Goal: Task Accomplishment & Management: Use online tool/utility

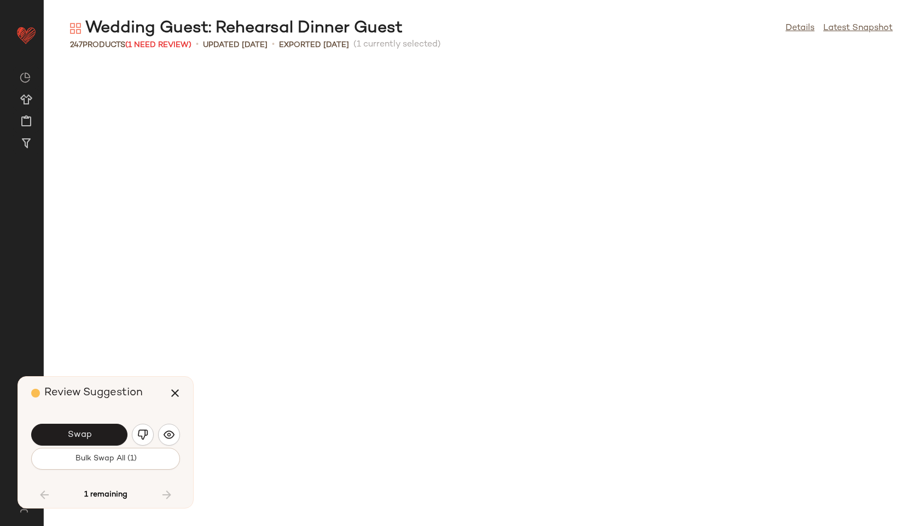
scroll to position [7004, 0]
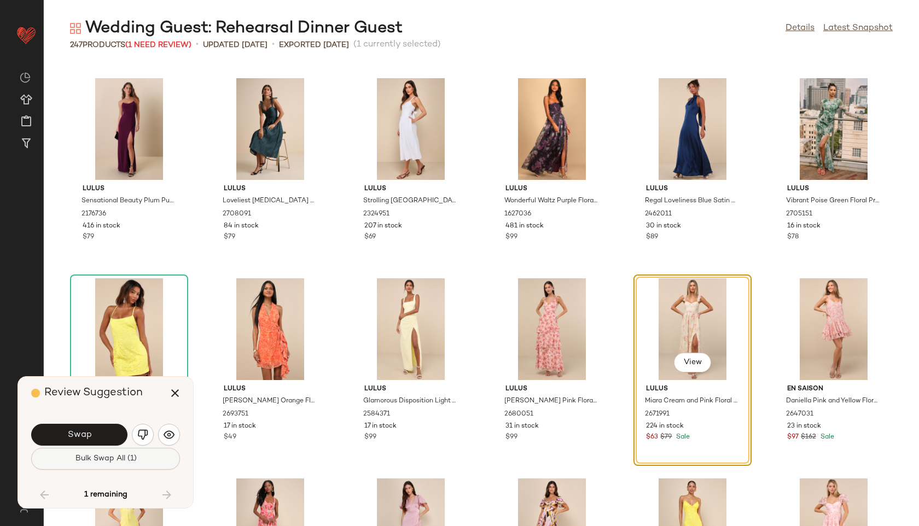
click at [106, 458] on span "Bulk Swap All (1)" at bounding box center [105, 458] width 62 height 9
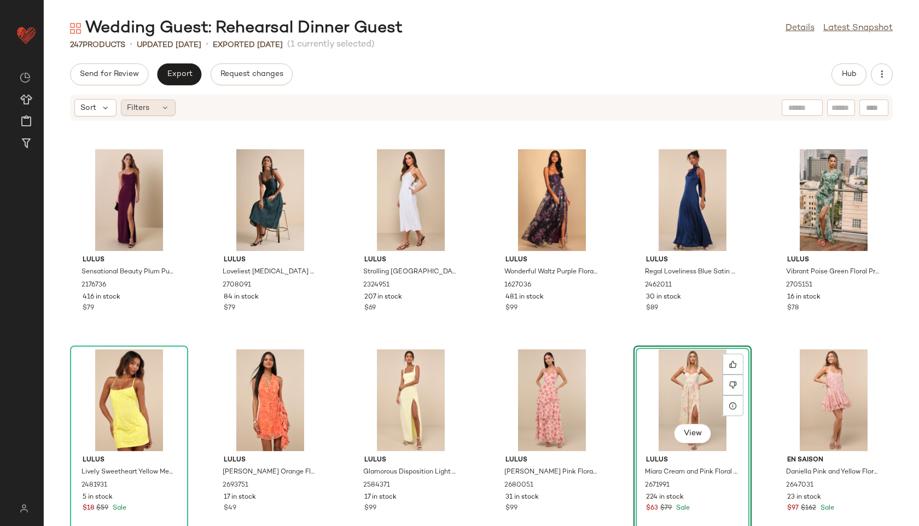
click at [157, 110] on div "Filters" at bounding box center [148, 108] width 55 height 16
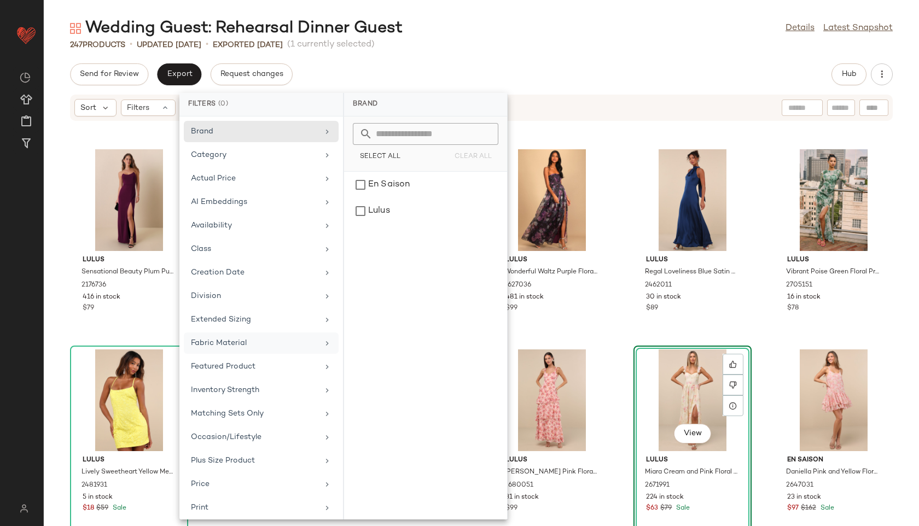
scroll to position [123, 0]
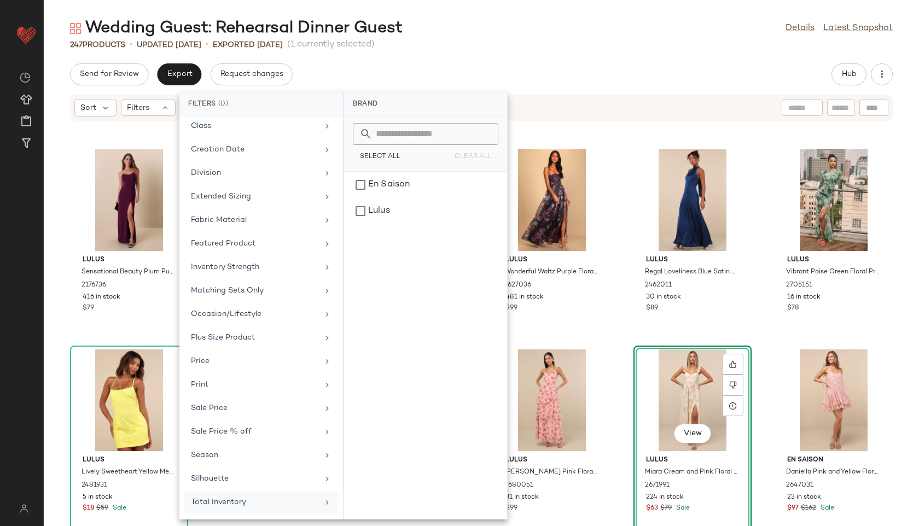
click at [240, 498] on div "Total Inventory" at bounding box center [254, 501] width 127 height 11
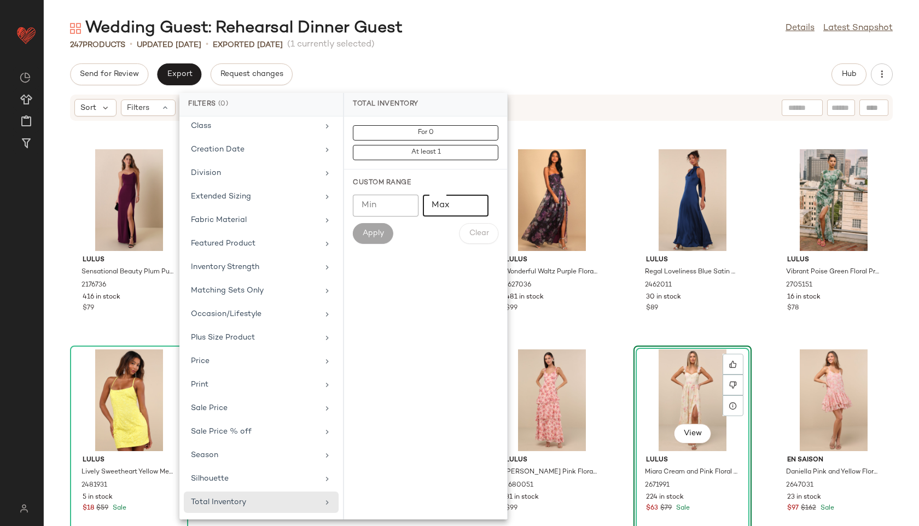
click at [455, 196] on input "Max" at bounding box center [456, 206] width 66 height 22
type input "**"
click at [367, 239] on button "Apply" at bounding box center [373, 233] width 40 height 21
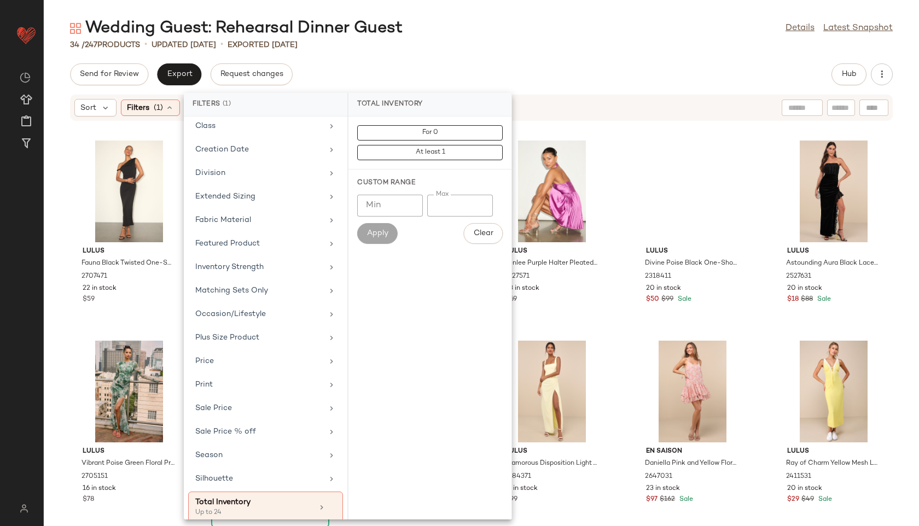
click at [424, 47] on div "34 / 247 Products • updated [DATE] • Exported [DATE]" at bounding box center [481, 44] width 875 height 11
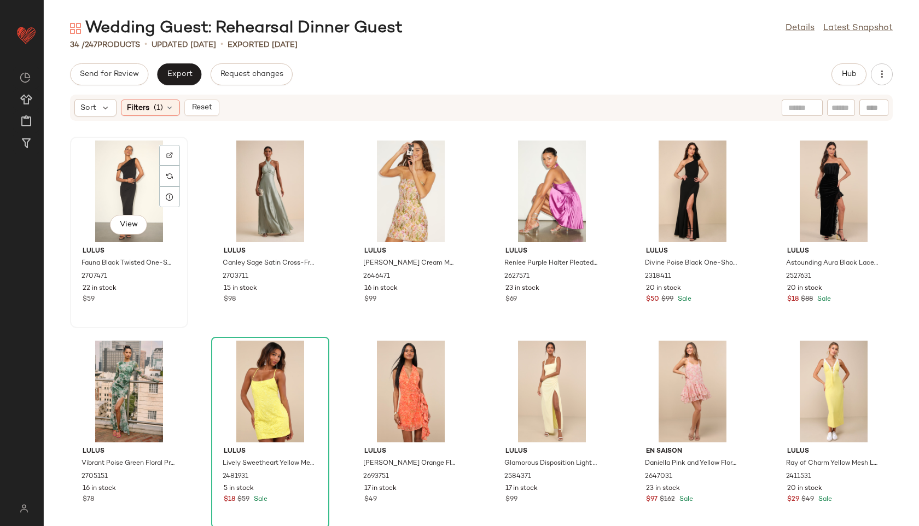
click at [124, 191] on div "View" at bounding box center [129, 192] width 110 height 102
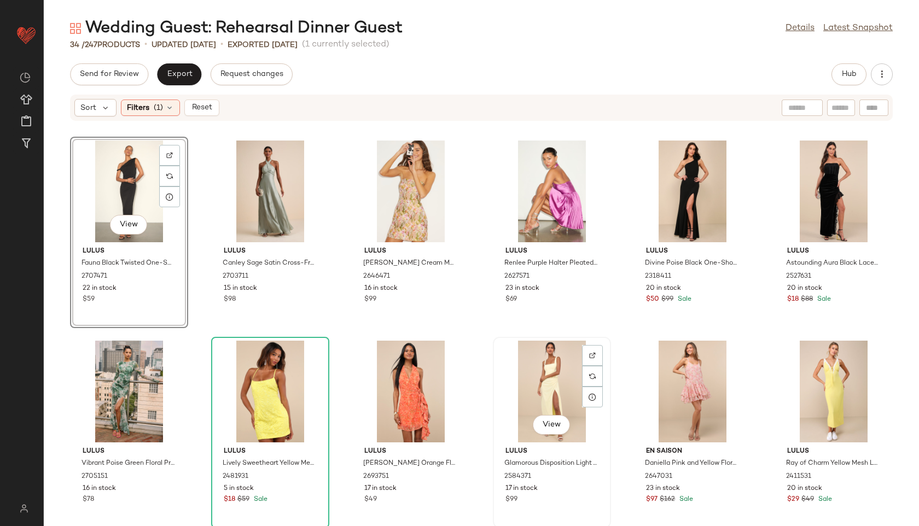
scroll to position [811, 0]
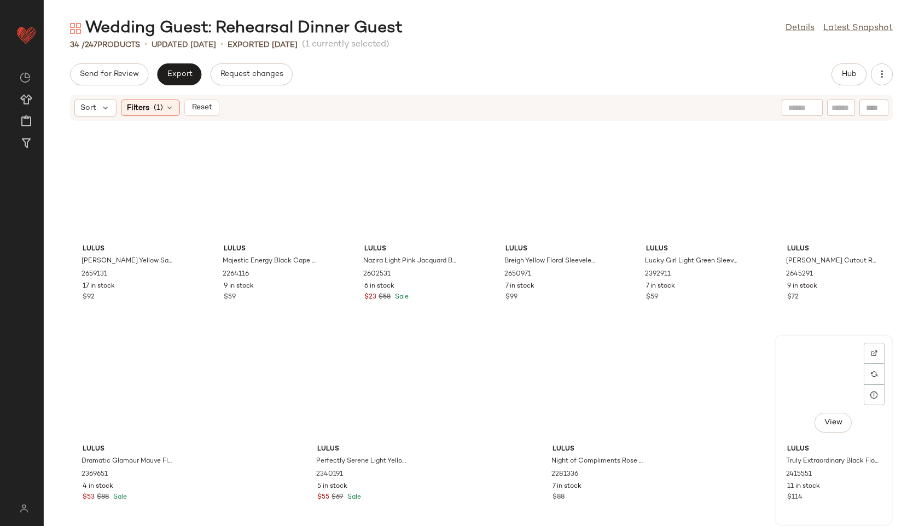
click at [802, 384] on div "View" at bounding box center [833, 389] width 110 height 102
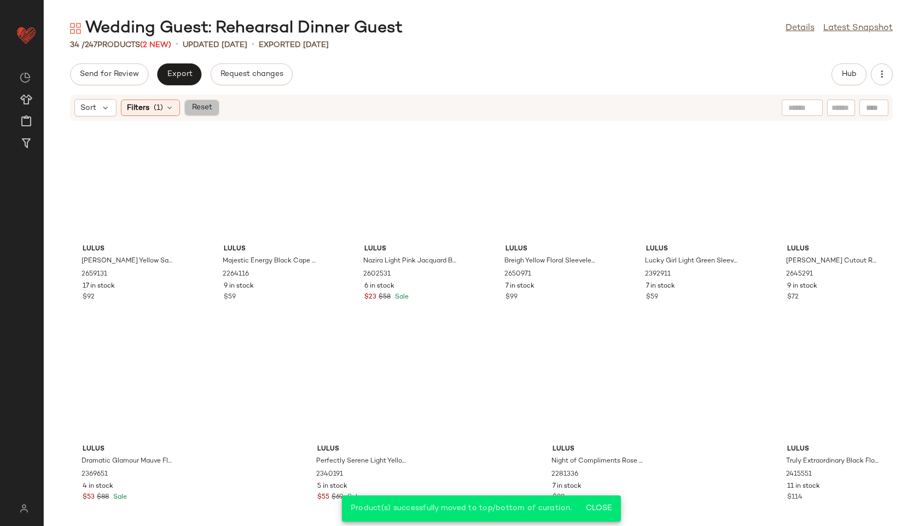
click at [193, 106] on span "Reset" at bounding box center [201, 107] width 21 height 9
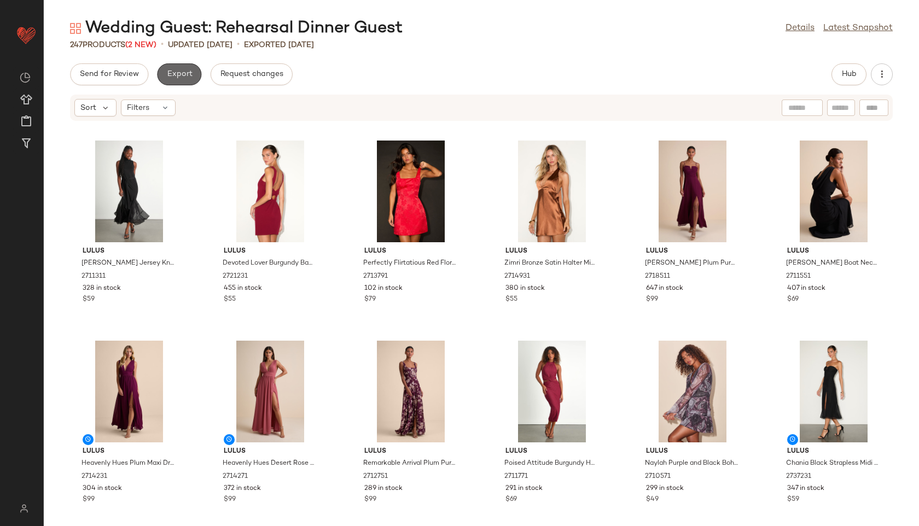
click at [171, 73] on span "Export" at bounding box center [179, 74] width 26 height 9
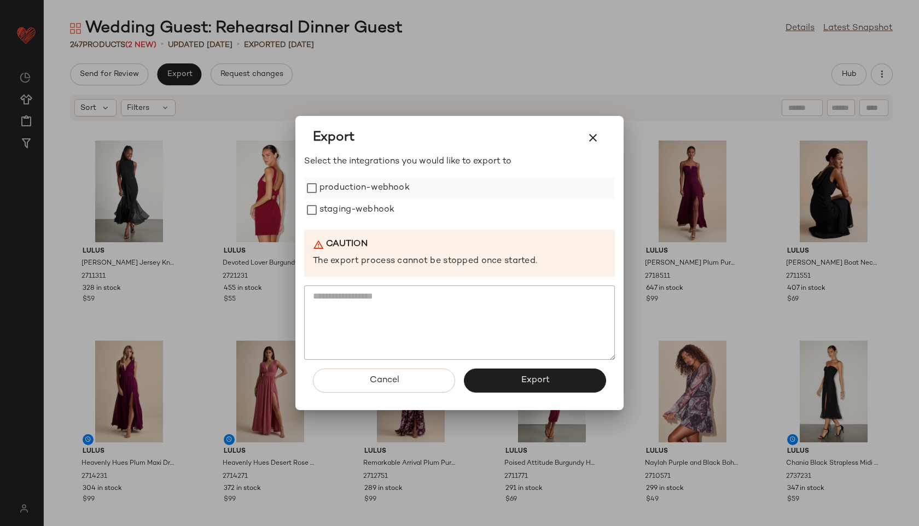
click at [329, 185] on label "production-webhook" at bounding box center [364, 188] width 90 height 22
click at [335, 211] on label "staging-webhook" at bounding box center [356, 210] width 75 height 22
click at [518, 382] on button "Export" at bounding box center [535, 381] width 142 height 24
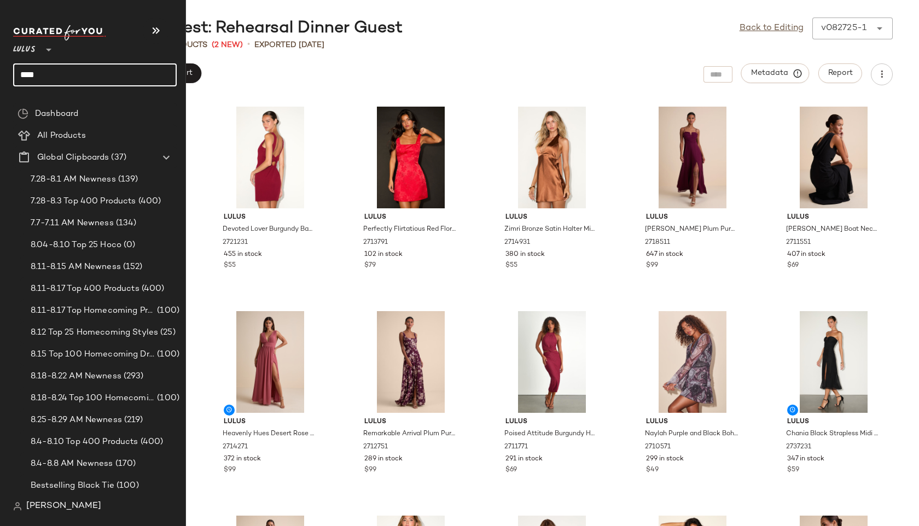
click at [54, 77] on input "****" at bounding box center [94, 74] width 163 height 23
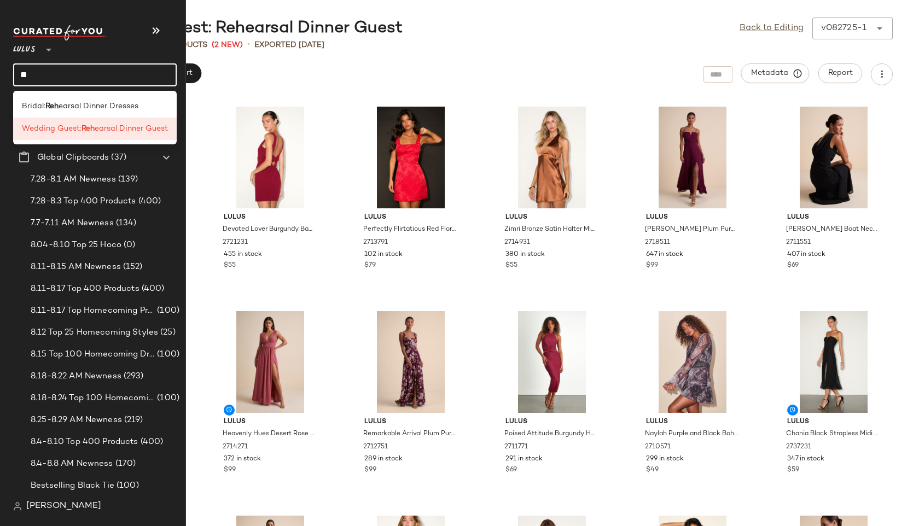
type input "*"
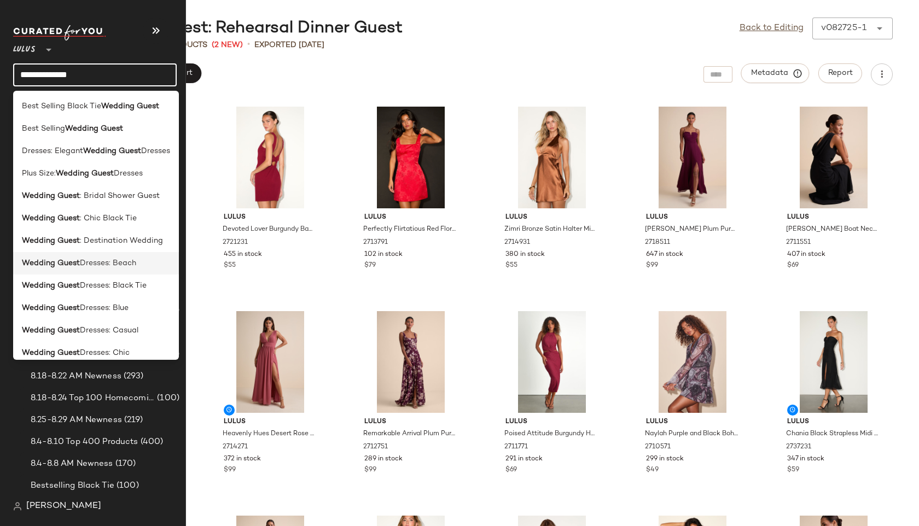
type input "**********"
click at [74, 262] on b "Wedding Guest" at bounding box center [51, 263] width 58 height 11
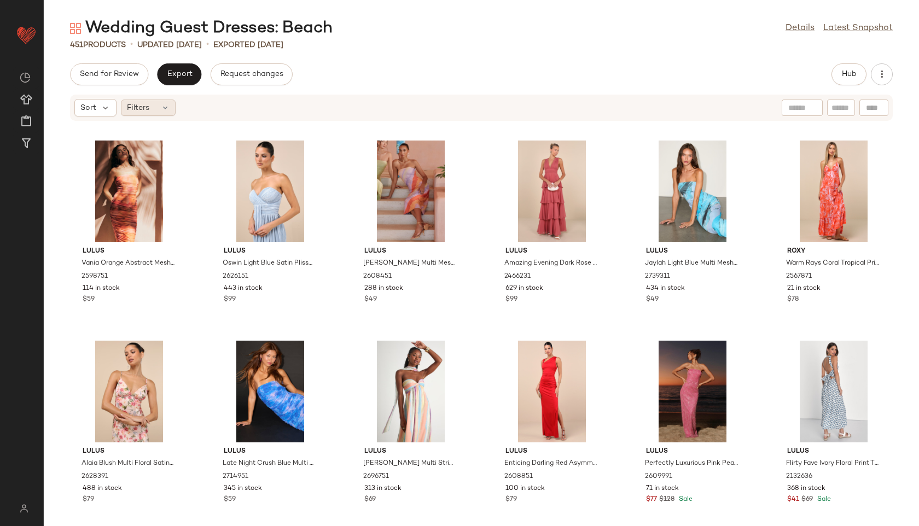
click at [150, 104] on div "Filters" at bounding box center [148, 108] width 55 height 16
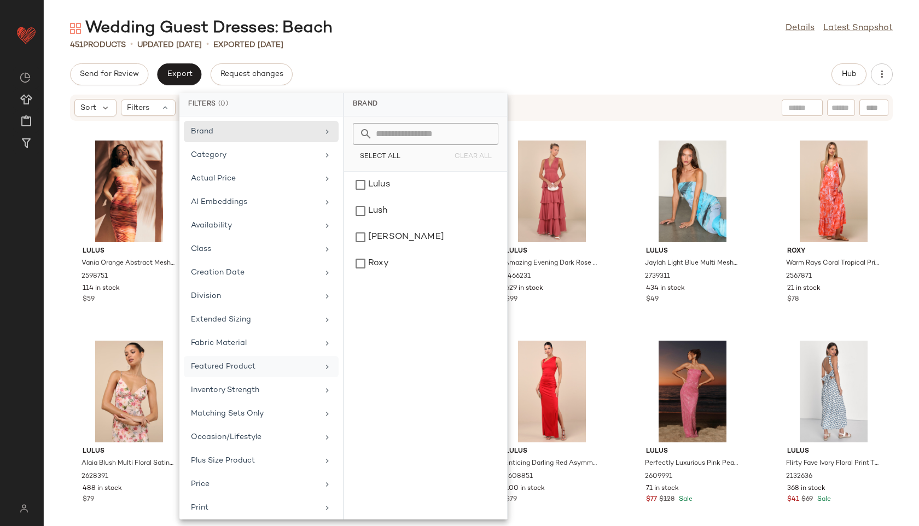
scroll to position [123, 0]
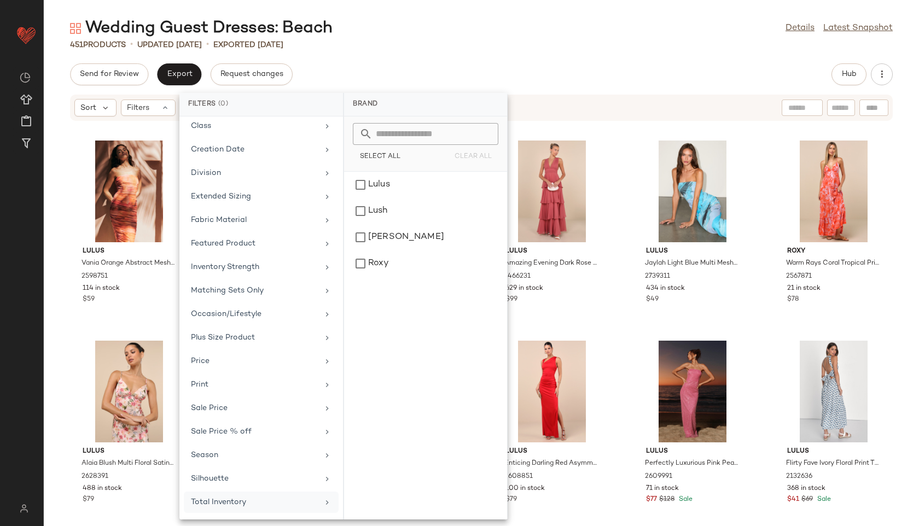
click at [242, 499] on div "Total Inventory" at bounding box center [254, 501] width 127 height 11
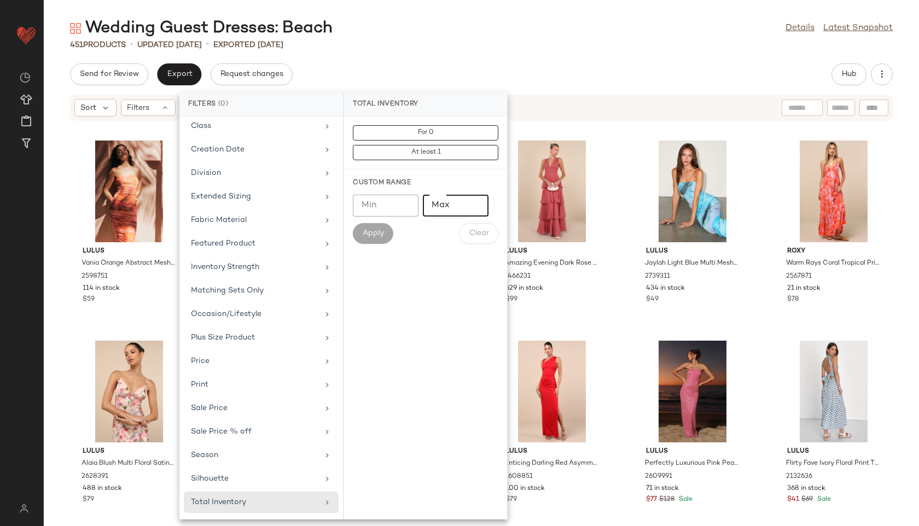
click at [454, 210] on input "Max" at bounding box center [456, 206] width 66 height 22
type input "**"
click at [371, 232] on span "Apply" at bounding box center [373, 233] width 22 height 9
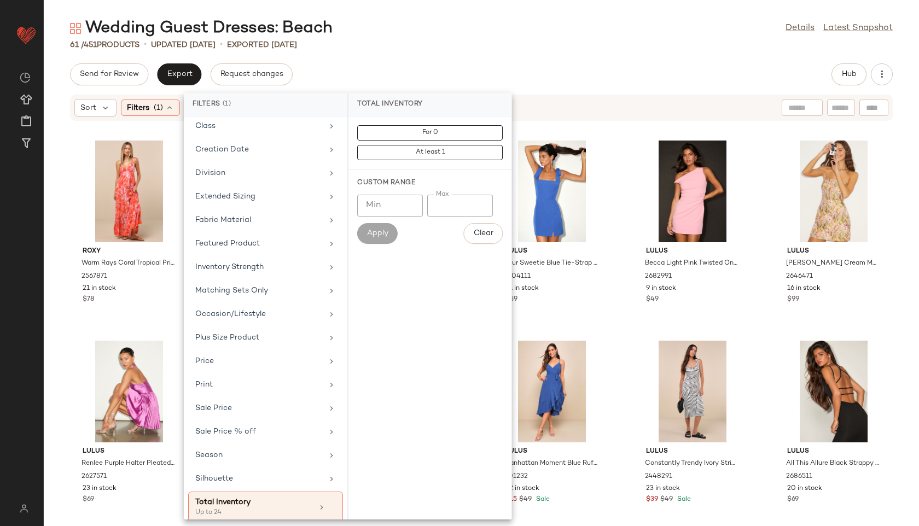
click at [430, 65] on div "Send for Review Export Request changes Hub" at bounding box center [481, 74] width 875 height 22
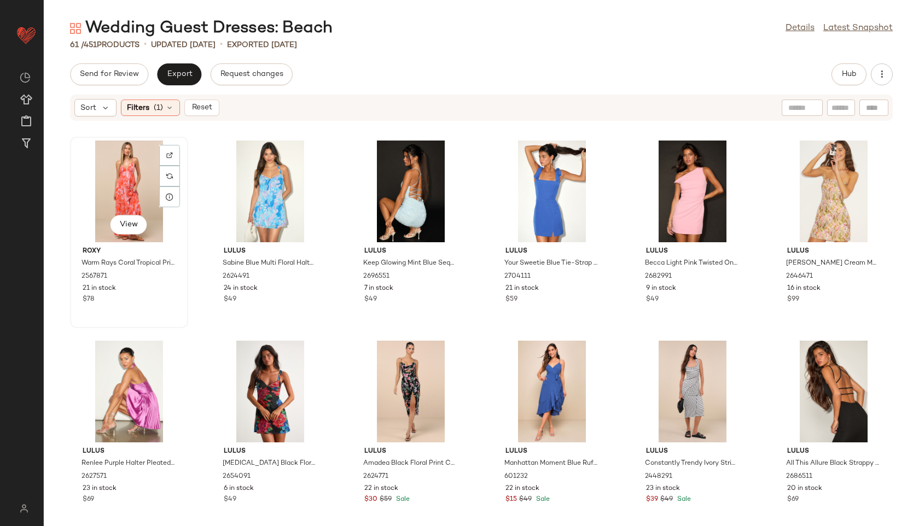
click at [131, 166] on div "View" at bounding box center [129, 192] width 110 height 102
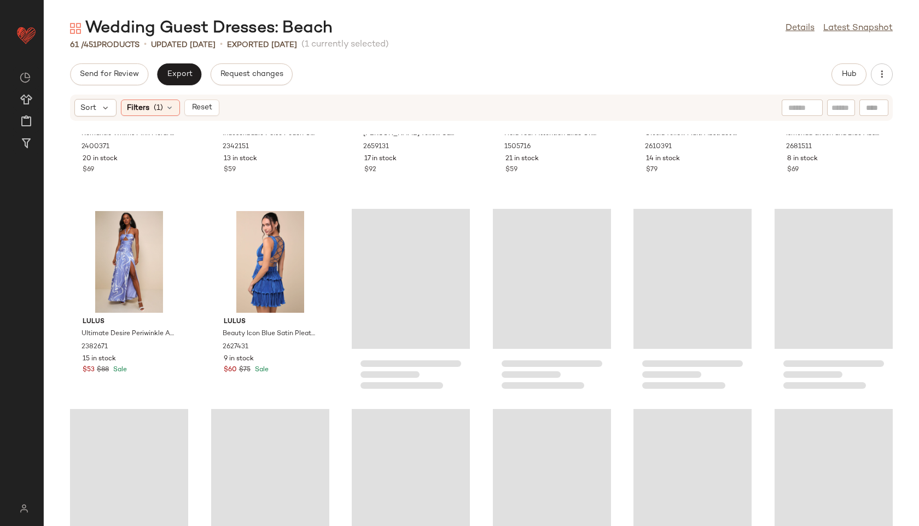
scroll to position [1812, 0]
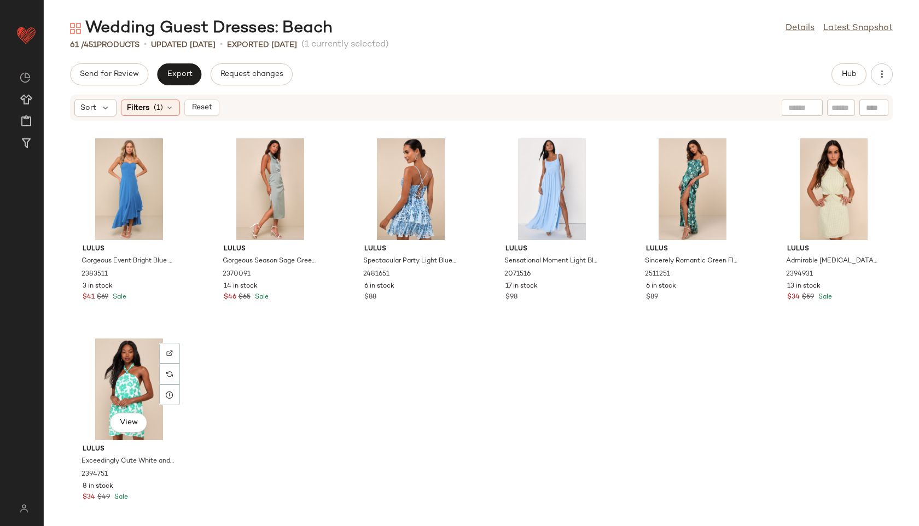
click at [129, 391] on div "View" at bounding box center [129, 389] width 110 height 102
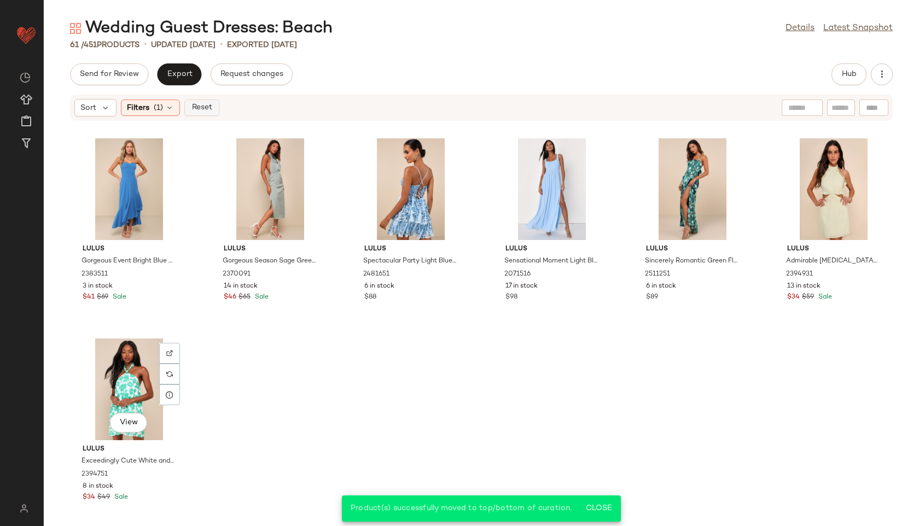
click at [207, 105] on span "Reset" at bounding box center [201, 107] width 21 height 9
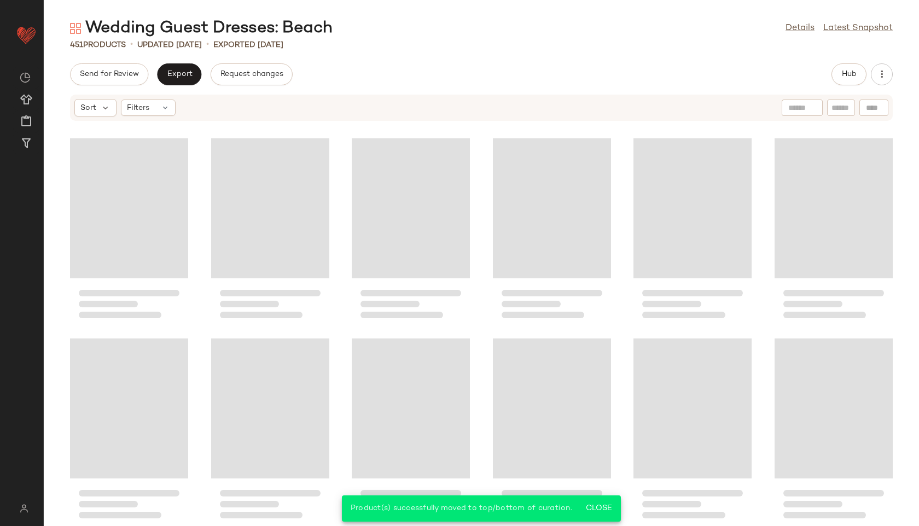
scroll to position [14819, 0]
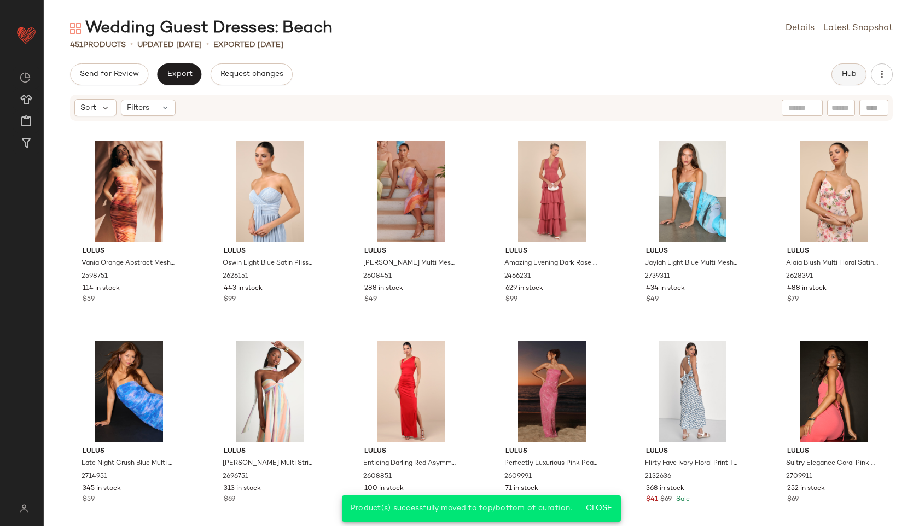
click at [836, 74] on button "Hub" at bounding box center [848, 74] width 35 height 22
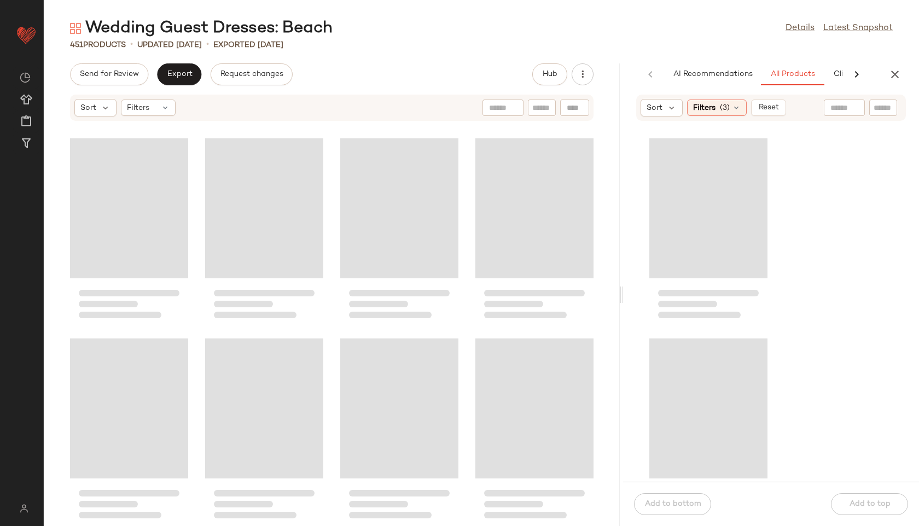
drag, startPoint x: 480, startPoint y: 295, endPoint x: 748, endPoint y: 278, distance: 268.4
click at [748, 278] on div "Wedding Guest Dresses: Beach Details Latest Snapshot 451 Products • updated [DA…" at bounding box center [481, 271] width 875 height 508
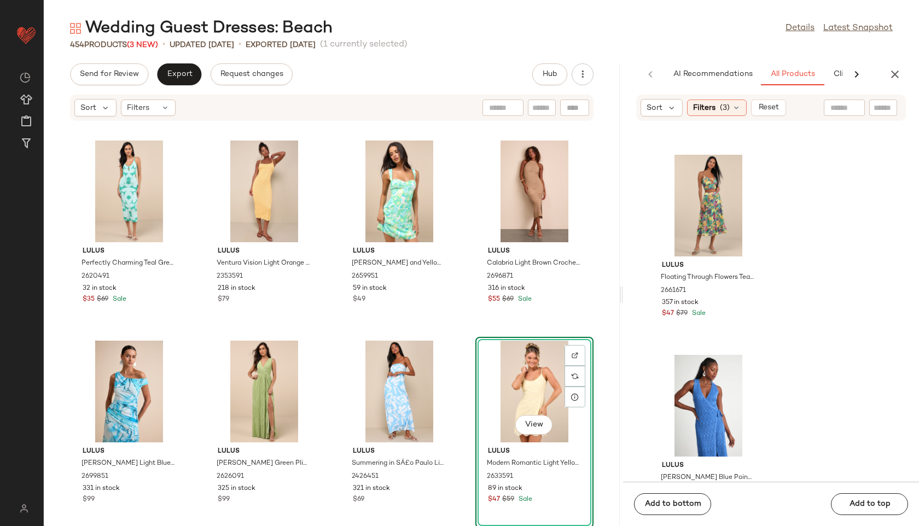
scroll to position [7805, 0]
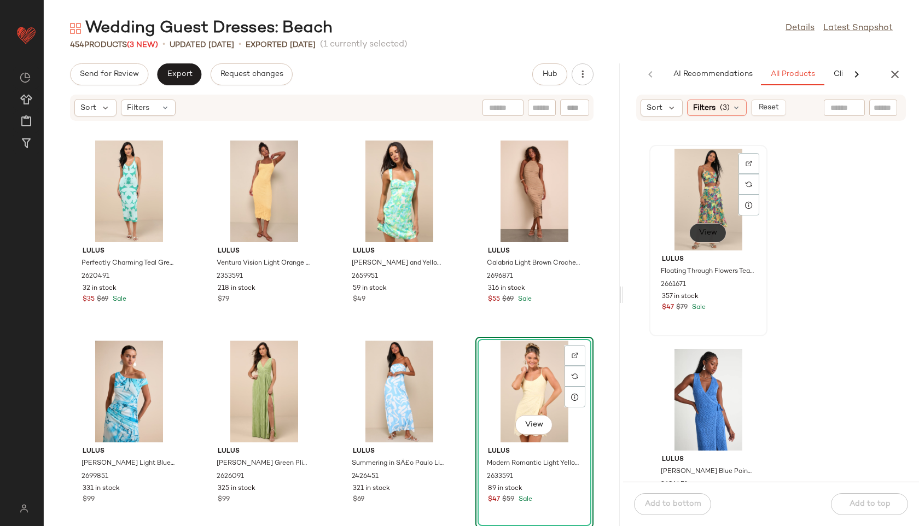
click at [705, 234] on span "View" at bounding box center [707, 233] width 19 height 9
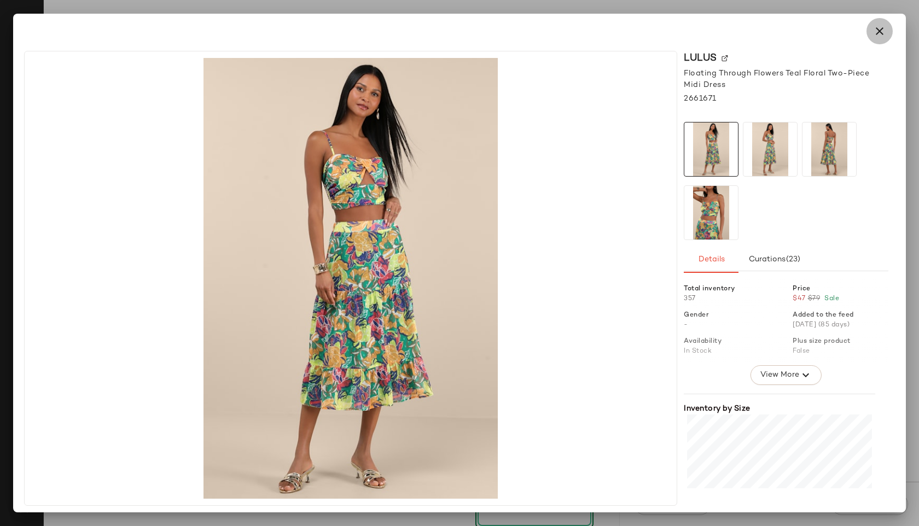
click at [881, 27] on icon "button" at bounding box center [879, 31] width 13 height 13
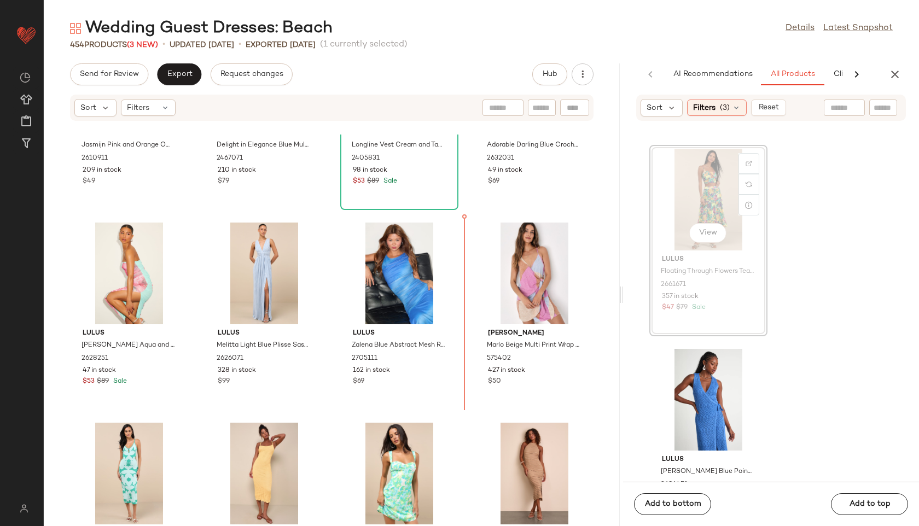
scroll to position [7804, 0]
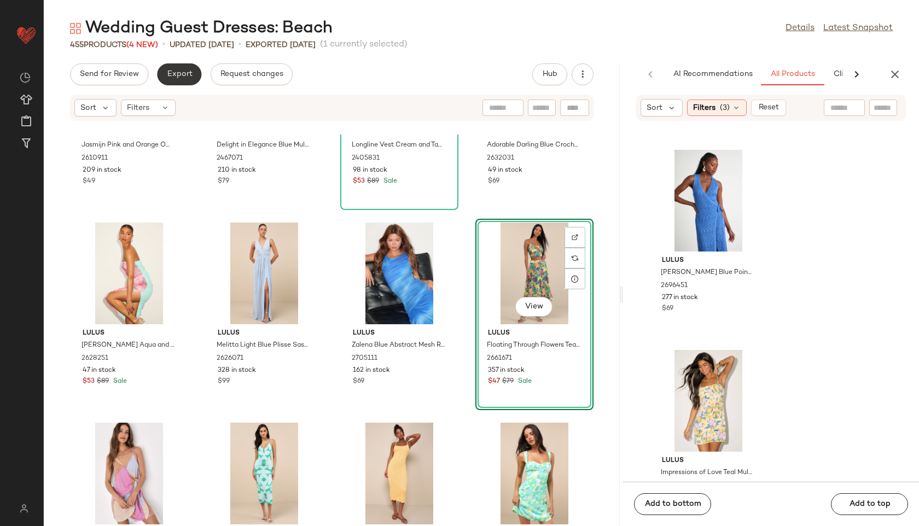
click at [180, 75] on span "Export" at bounding box center [179, 74] width 26 height 9
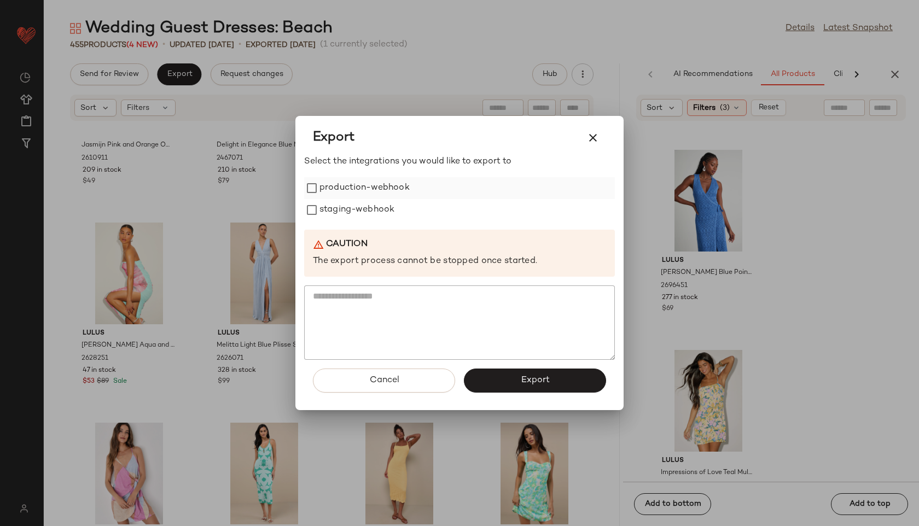
click at [377, 192] on label "production-webhook" at bounding box center [364, 188] width 90 height 22
click at [373, 217] on label "staging-webhook" at bounding box center [356, 210] width 75 height 22
click at [549, 384] on button "Export" at bounding box center [535, 381] width 142 height 24
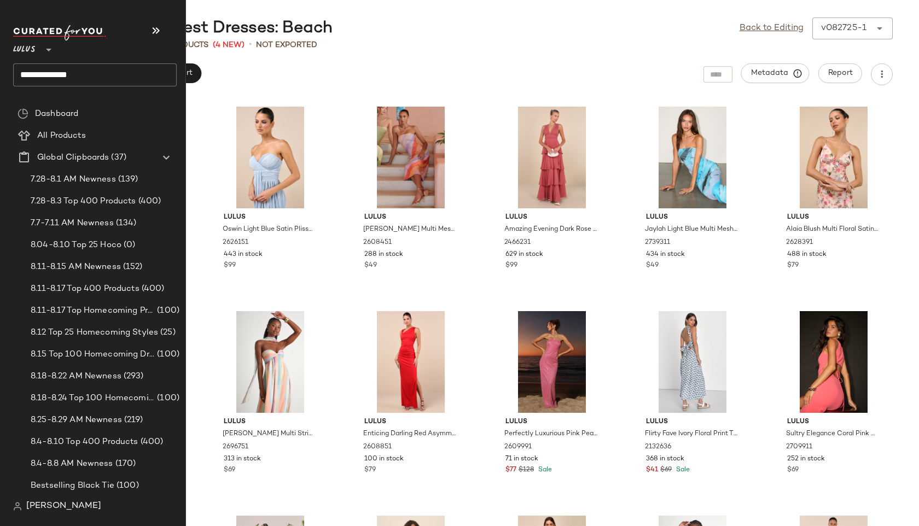
click at [86, 77] on input "**********" at bounding box center [94, 74] width 163 height 23
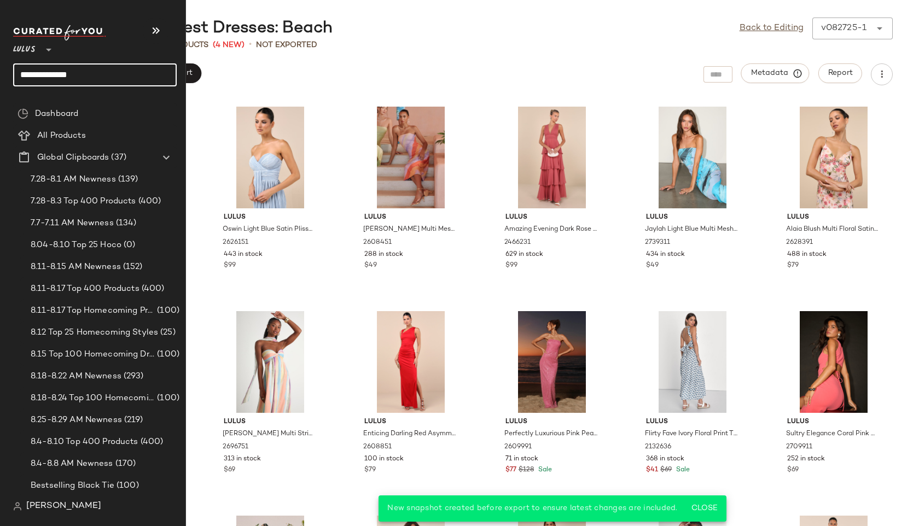
click at [93, 73] on input "**********" at bounding box center [94, 74] width 163 height 23
click at [90, 72] on input "**********" at bounding box center [94, 74] width 163 height 23
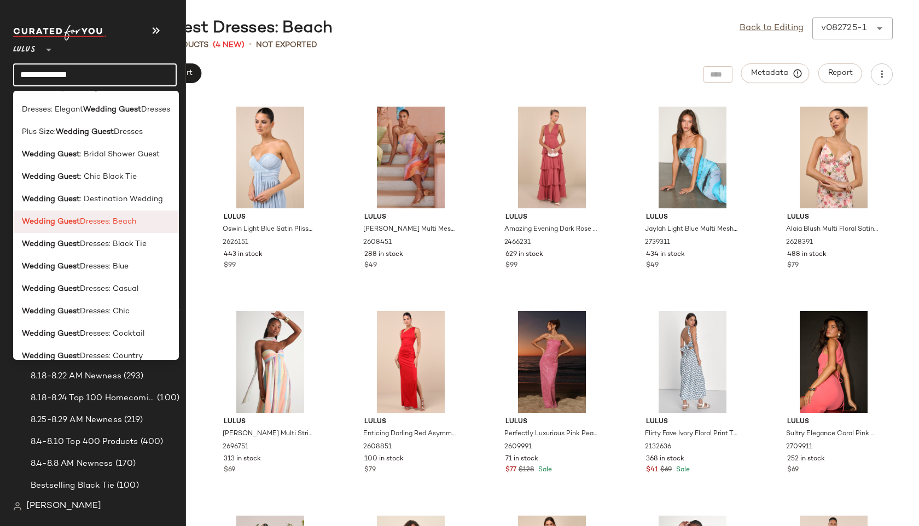
scroll to position [62, 0]
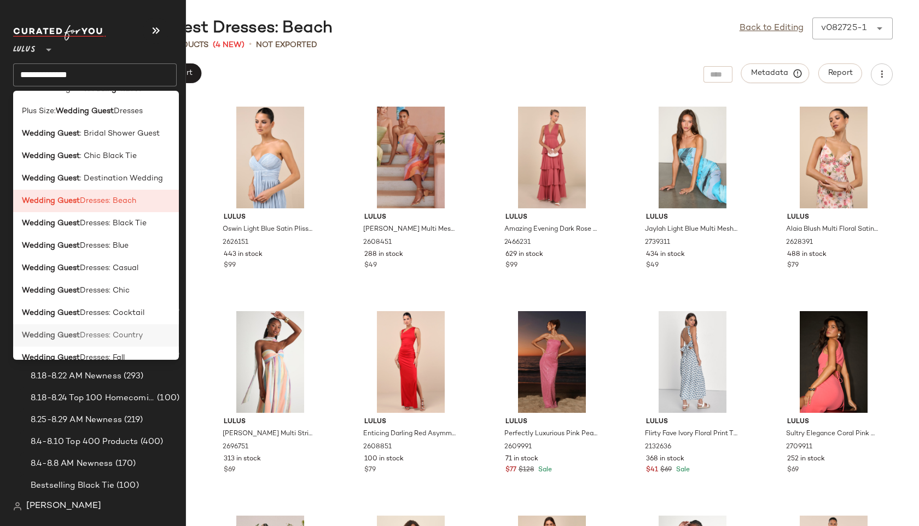
click at [104, 333] on span "Dresses: Country" at bounding box center [111, 335] width 63 height 11
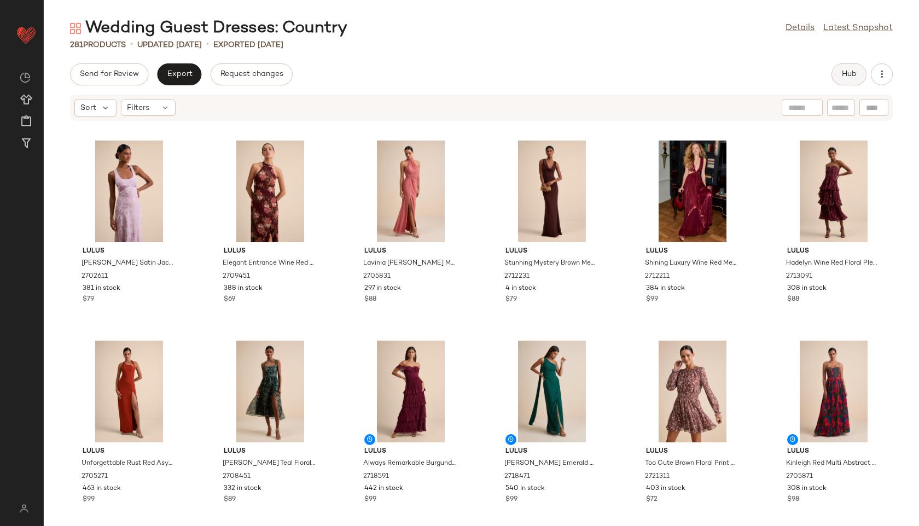
click at [852, 81] on button "Hub" at bounding box center [848, 74] width 35 height 22
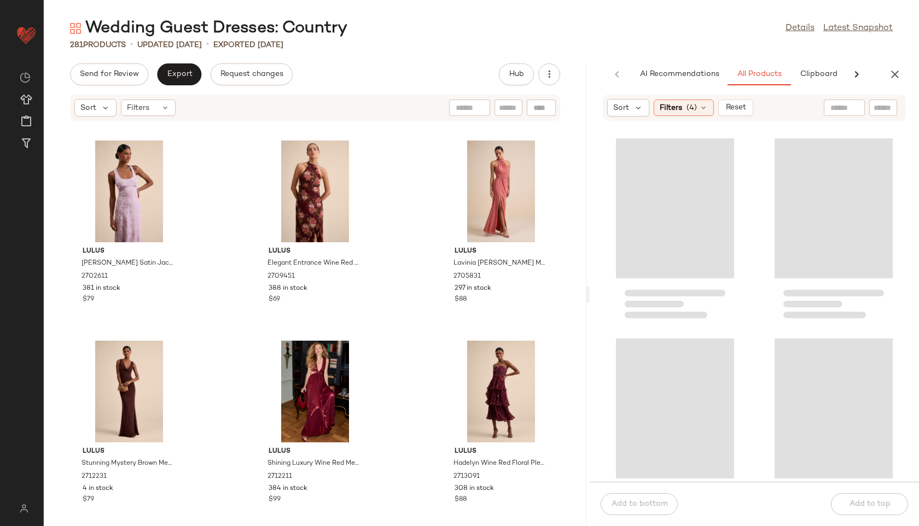
drag, startPoint x: 481, startPoint y: 297, endPoint x: 599, endPoint y: 303, distance: 118.2
click at [599, 303] on div "Wedding Guest Dresses: Country Details Latest Snapshot 281 Products • updated […" at bounding box center [481, 271] width 875 height 508
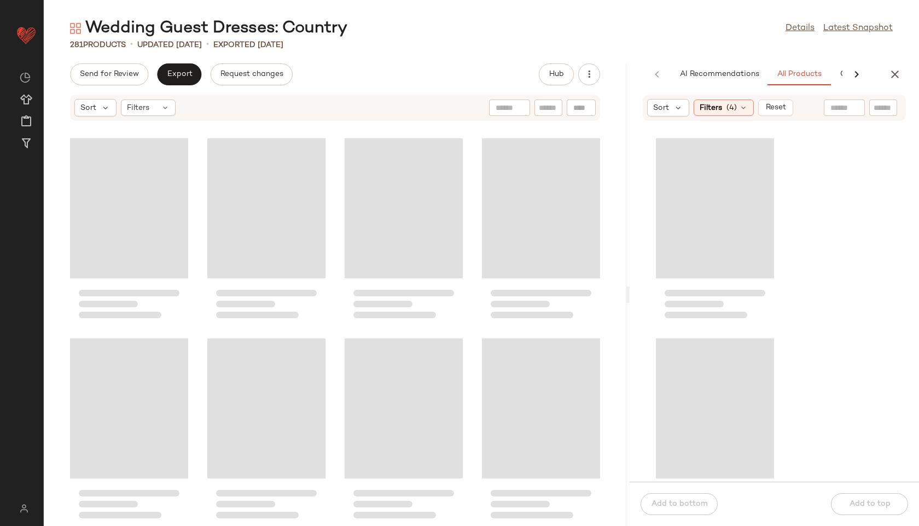
drag, startPoint x: 595, startPoint y: 297, endPoint x: 759, endPoint y: 271, distance: 166.2
click at [759, 271] on div "Wedding Guest Dresses: Country Details Latest Snapshot 281 Products • updated […" at bounding box center [481, 271] width 875 height 508
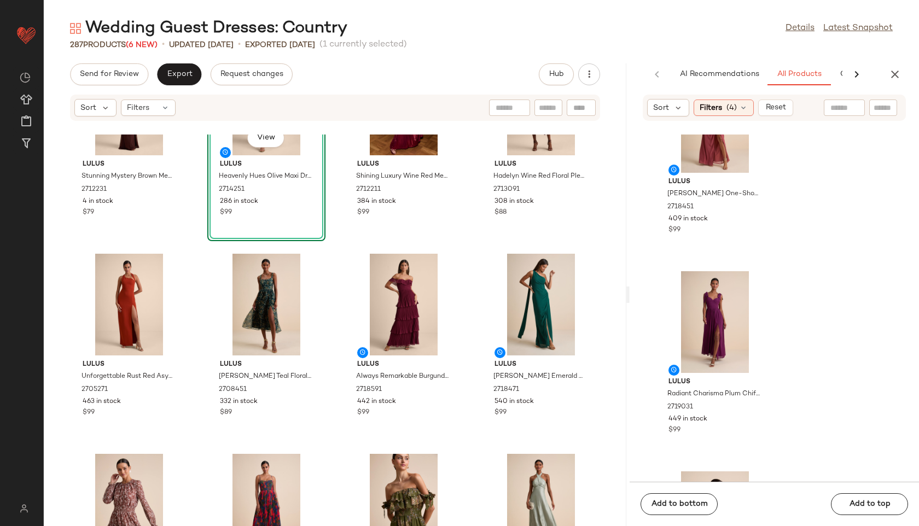
scroll to position [3280, 0]
click at [166, 112] on icon at bounding box center [165, 107] width 9 height 9
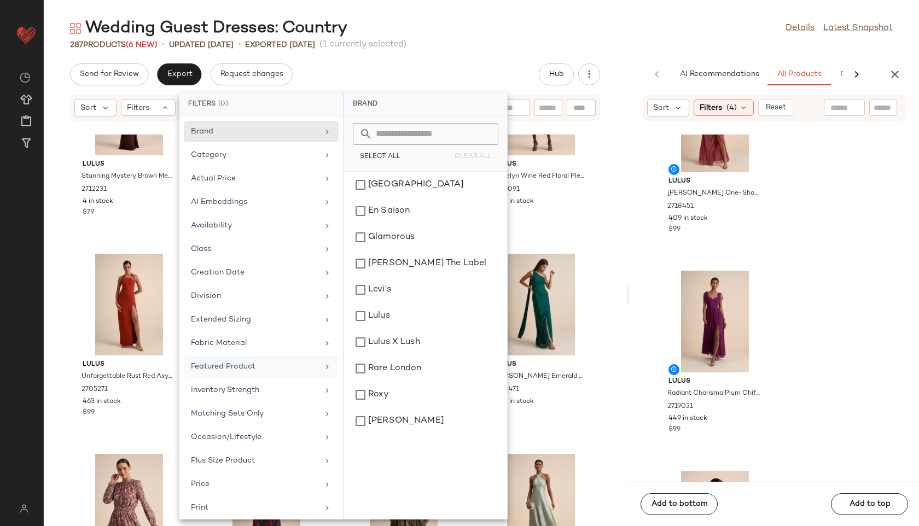
scroll to position [123, 0]
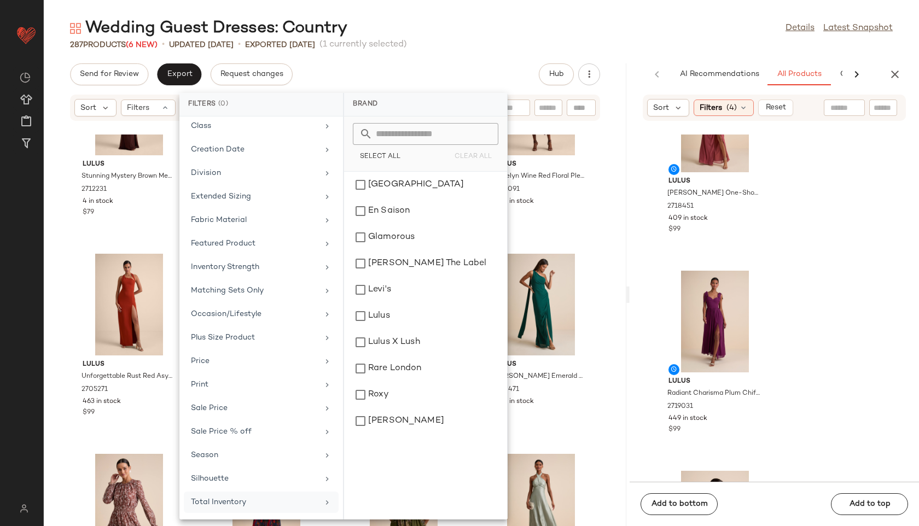
click at [230, 498] on div "Total Inventory" at bounding box center [254, 501] width 127 height 11
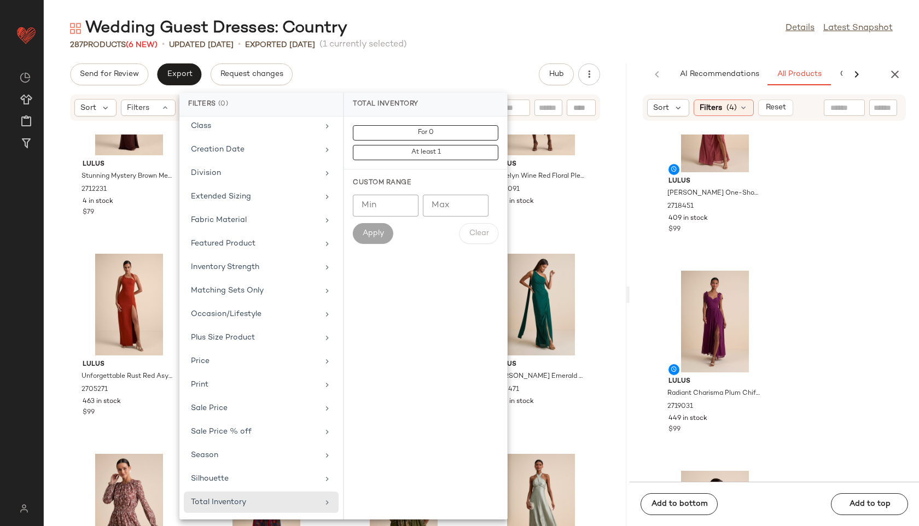
click at [452, 211] on input "Max" at bounding box center [456, 206] width 66 height 22
type input "**"
click at [380, 231] on span "Apply" at bounding box center [373, 233] width 22 height 9
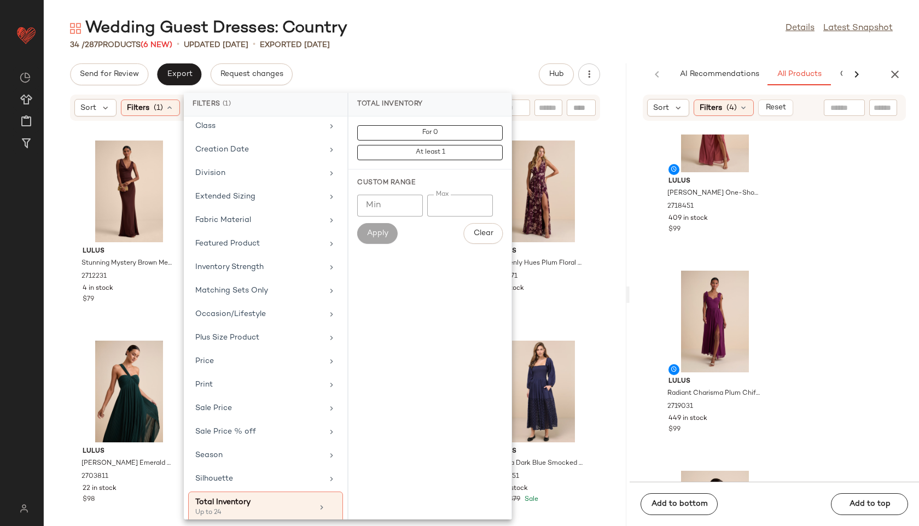
click at [479, 51] on div "Wedding Guest Dresses: Country Details Latest Snapshot 34 / 287 Products (6 New…" at bounding box center [481, 271] width 875 height 508
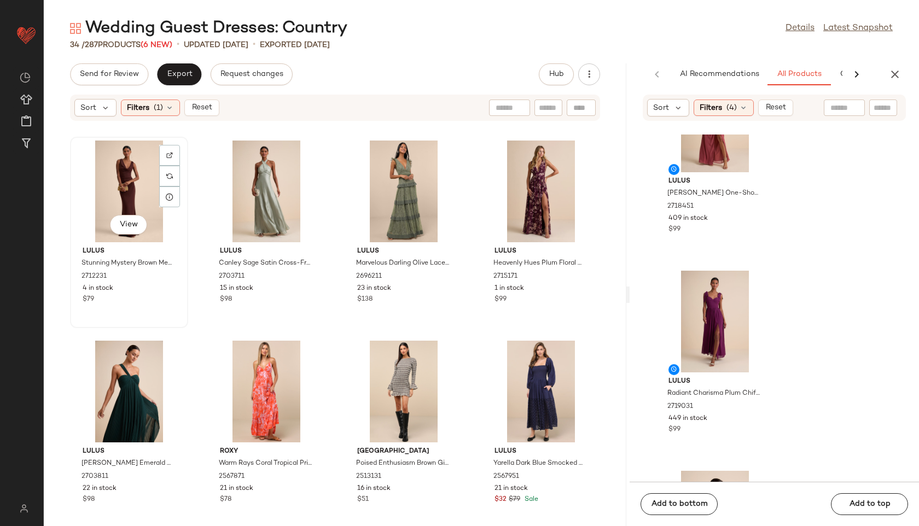
click at [110, 167] on div "View" at bounding box center [129, 192] width 110 height 102
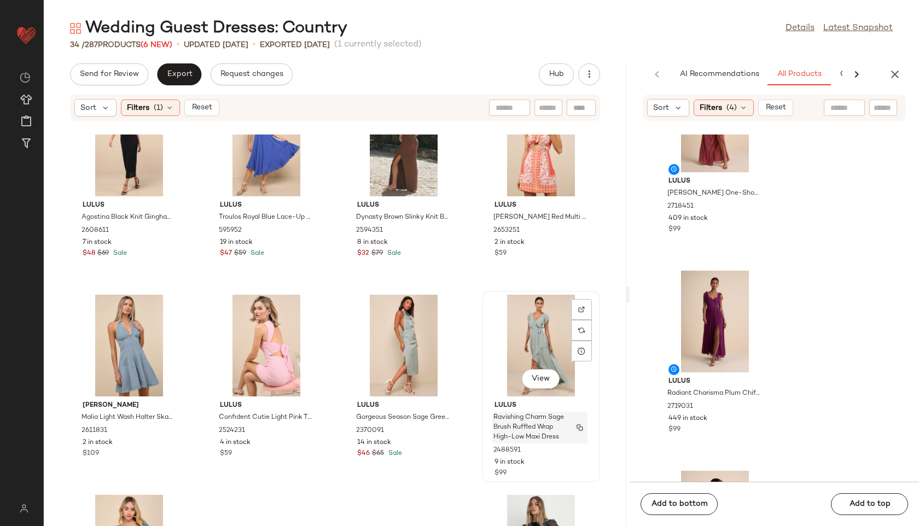
scroll to position [1412, 0]
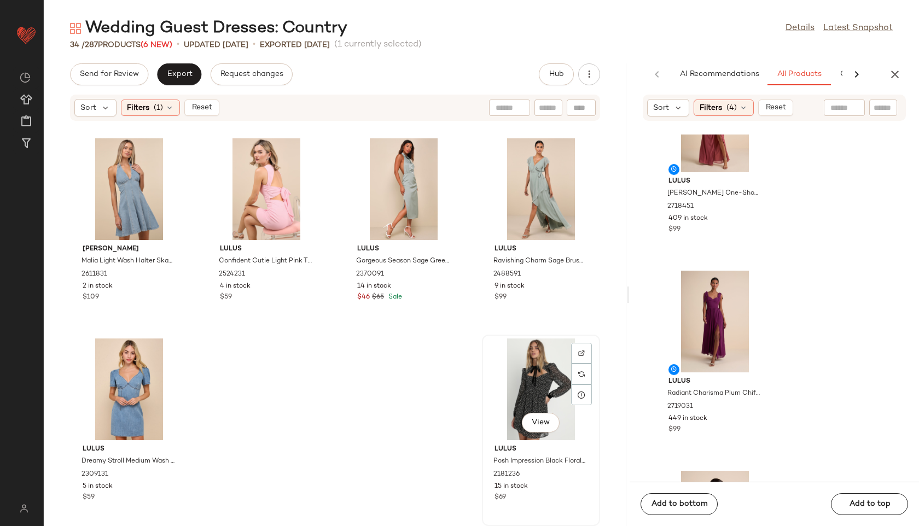
click at [526, 385] on div "View" at bounding box center [541, 389] width 110 height 102
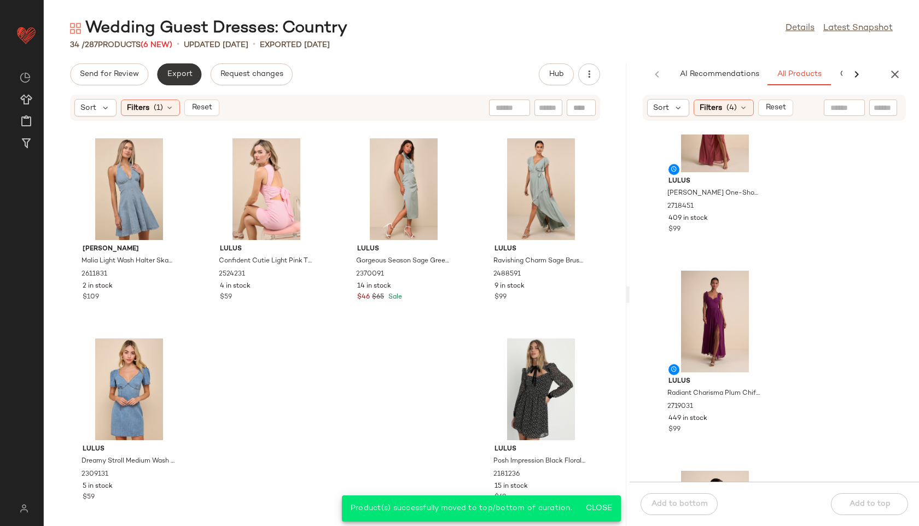
click at [178, 79] on button "Export" at bounding box center [179, 74] width 44 height 22
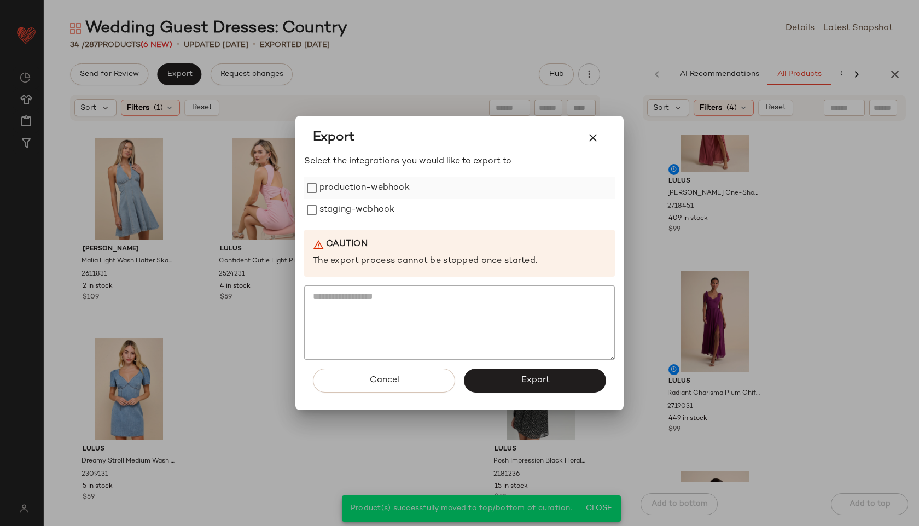
click at [380, 191] on label "production-webhook" at bounding box center [364, 188] width 90 height 22
click at [379, 212] on label "staging-webhook" at bounding box center [356, 210] width 75 height 22
click at [513, 371] on button "Export" at bounding box center [535, 381] width 142 height 24
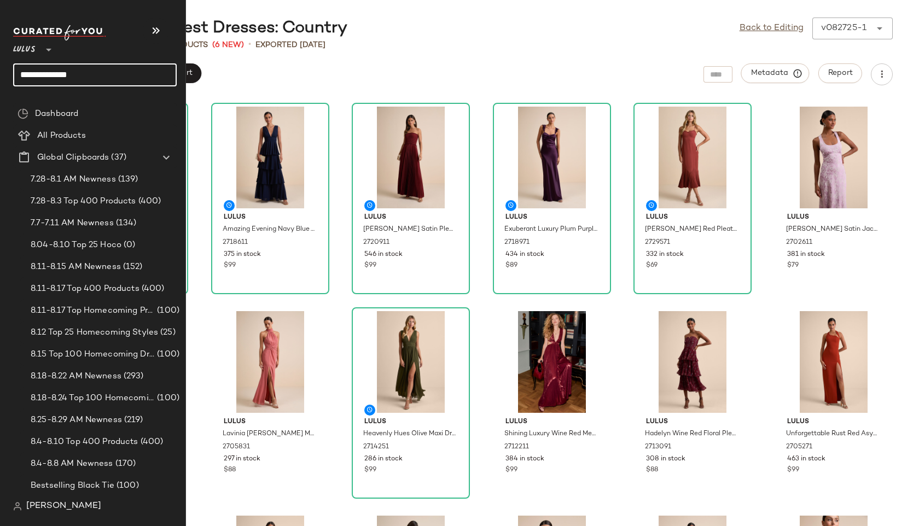
click at [97, 78] on input "**********" at bounding box center [94, 74] width 163 height 23
click at [99, 69] on input "**********" at bounding box center [94, 74] width 163 height 23
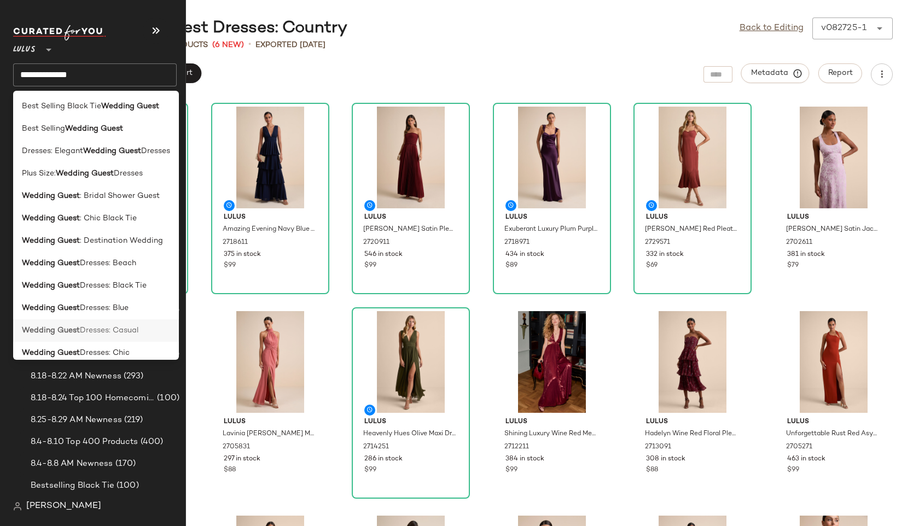
click at [114, 331] on span "Dresses: Casual" at bounding box center [109, 330] width 59 height 11
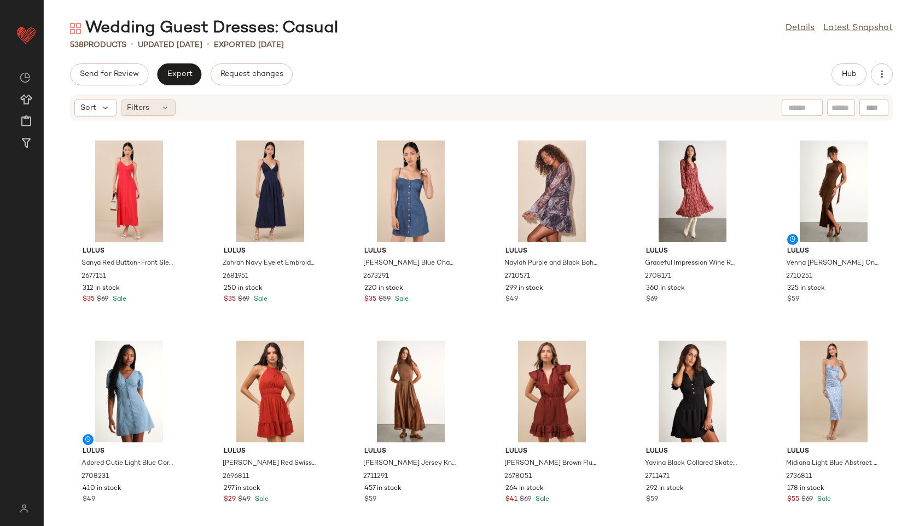
click at [164, 110] on icon at bounding box center [165, 107] width 9 height 9
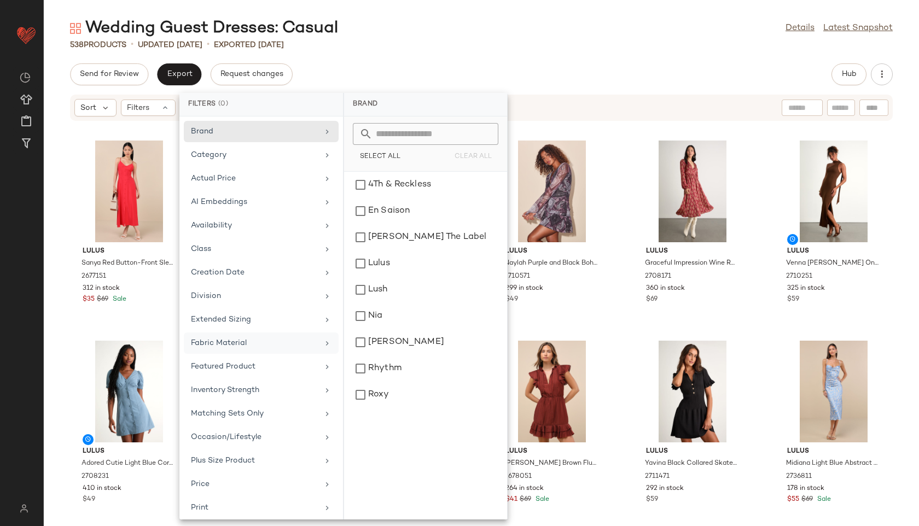
scroll to position [123, 0]
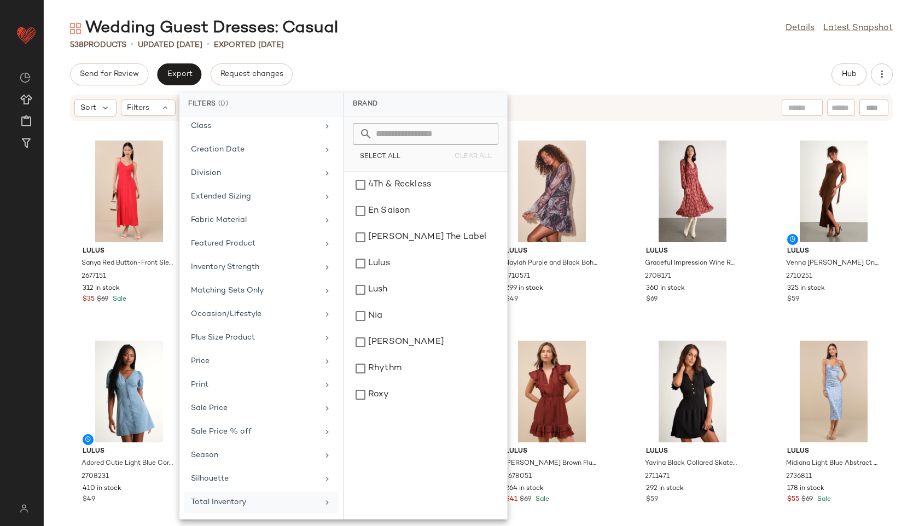
click at [237, 499] on div "Total Inventory" at bounding box center [254, 501] width 127 height 11
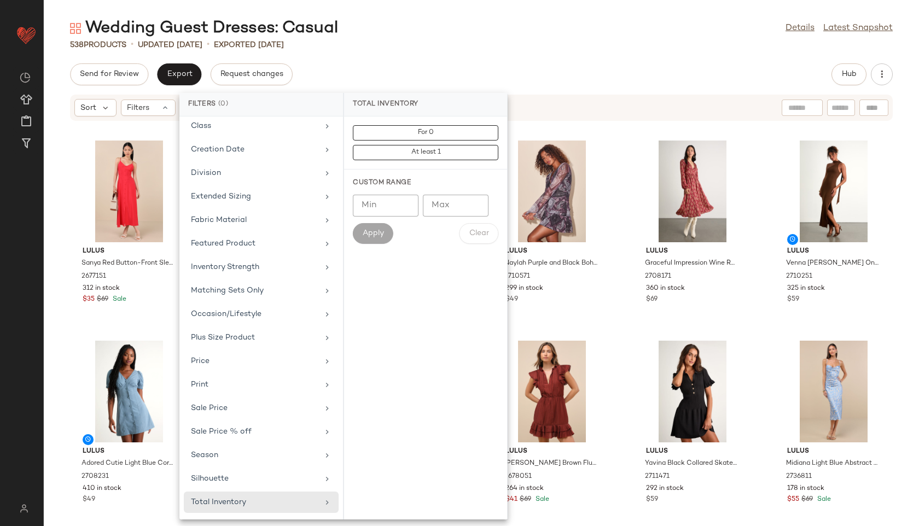
click at [453, 204] on input "Max" at bounding box center [456, 206] width 66 height 22
type input "**"
click at [375, 240] on button "Apply" at bounding box center [373, 233] width 40 height 21
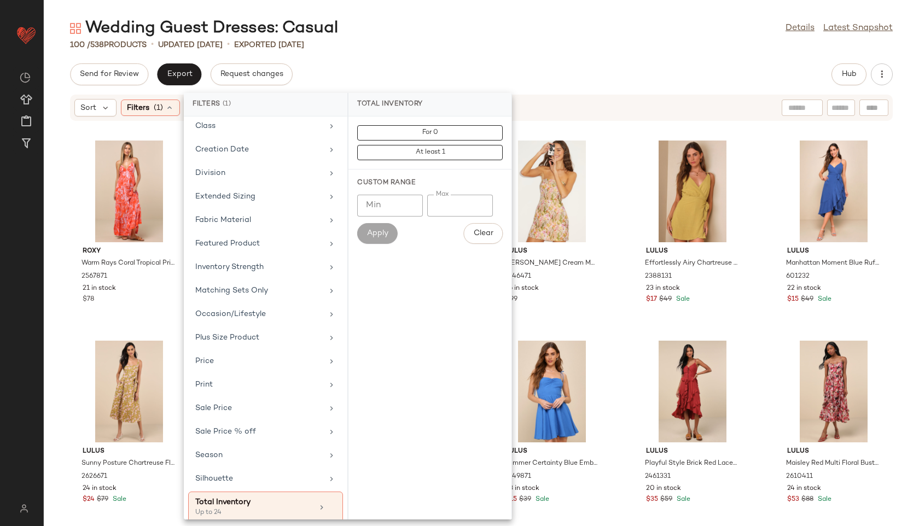
click at [438, 23] on div "Wedding Guest Dresses: Casual Details Latest Snapshot" at bounding box center [481, 28] width 875 height 22
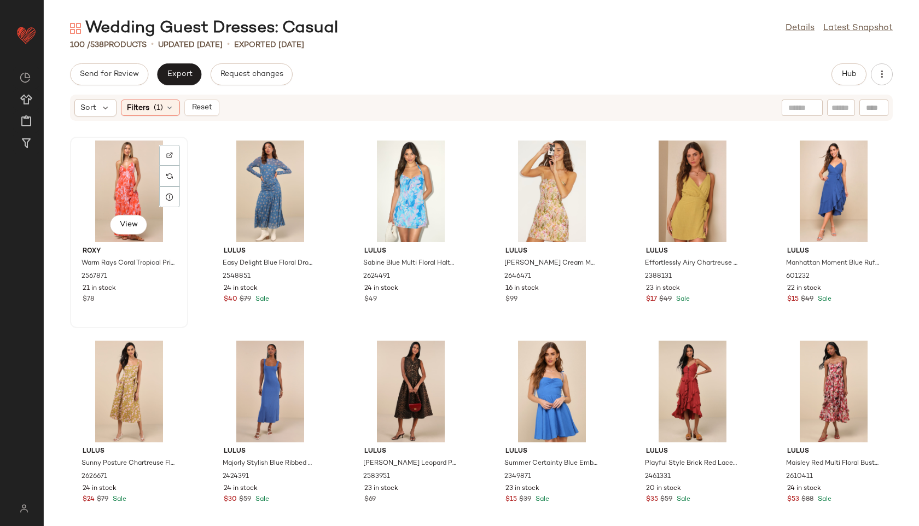
click at [115, 183] on div "View" at bounding box center [129, 192] width 110 height 102
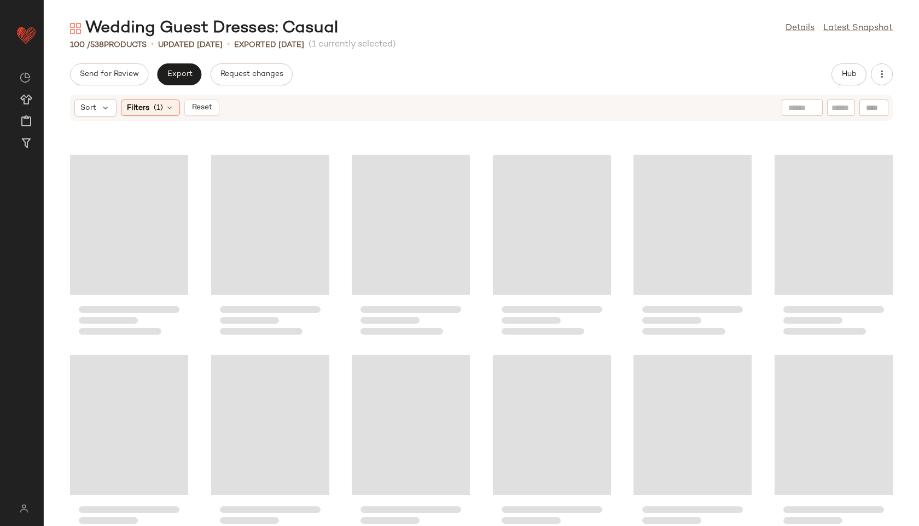
scroll to position [3013, 0]
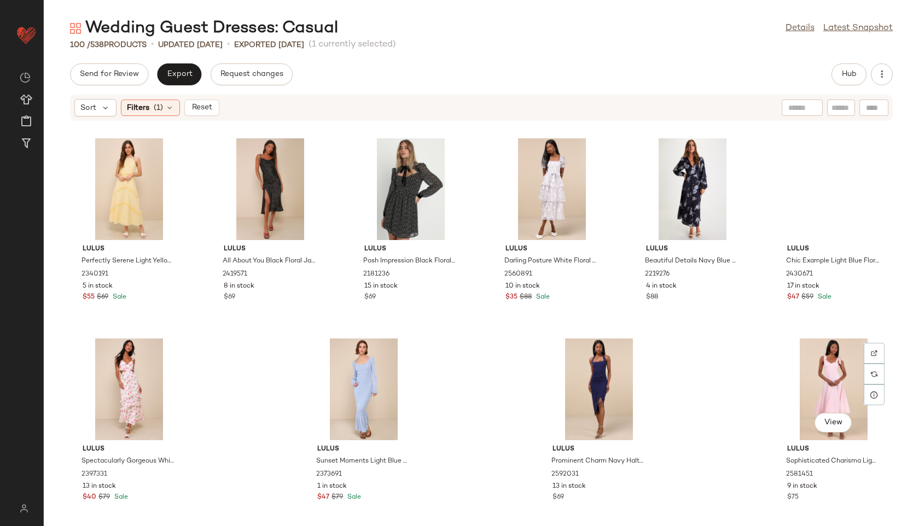
click at [834, 387] on div "View" at bounding box center [833, 389] width 110 height 102
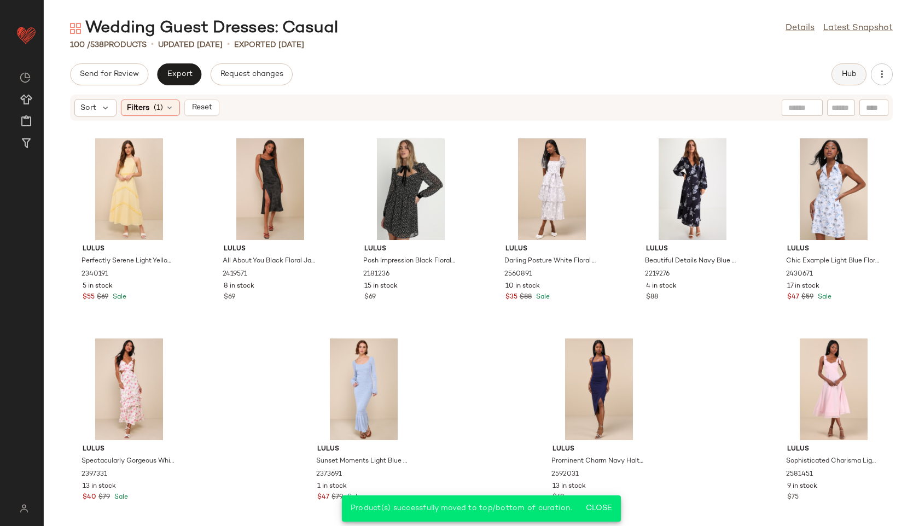
click at [856, 79] on button "Hub" at bounding box center [848, 74] width 35 height 22
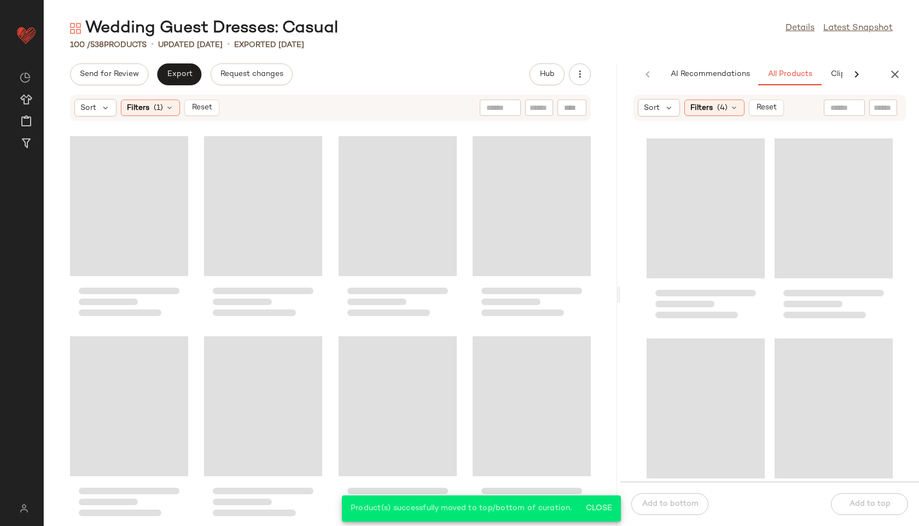
scroll to position [4613, 0]
drag, startPoint x: 481, startPoint y: 296, endPoint x: 765, endPoint y: 278, distance: 284.9
click at [765, 278] on div "Wedding Guest Dresses: Casual Details Latest Snapshot 100 / 538 Products • upda…" at bounding box center [481, 271] width 875 height 508
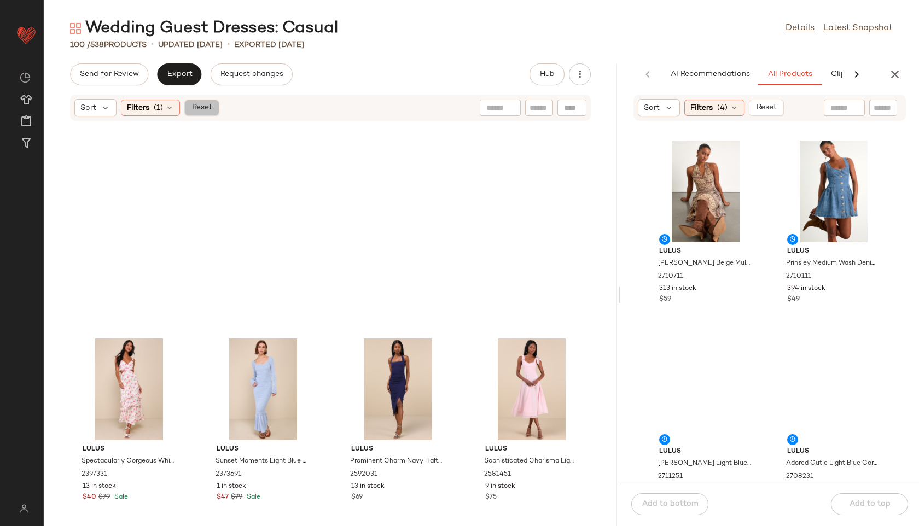
click at [193, 110] on span "Reset" at bounding box center [201, 107] width 21 height 9
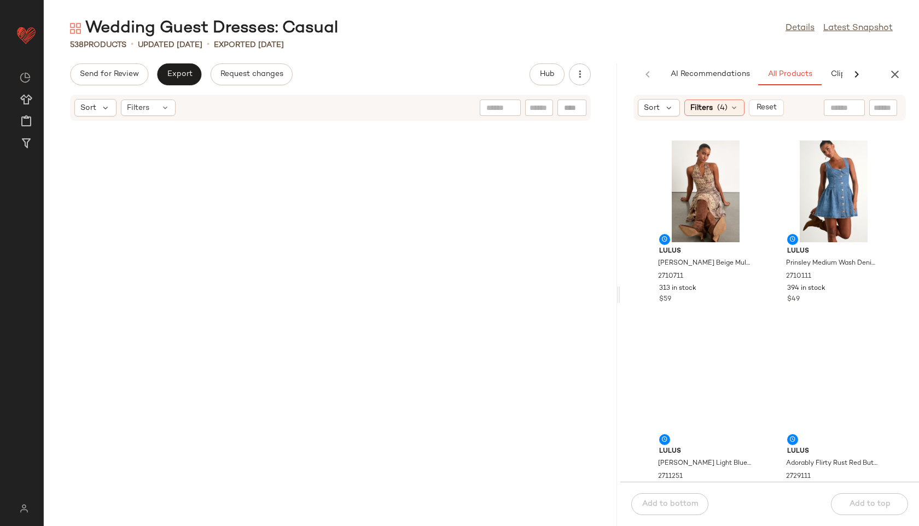
scroll to position [0, 0]
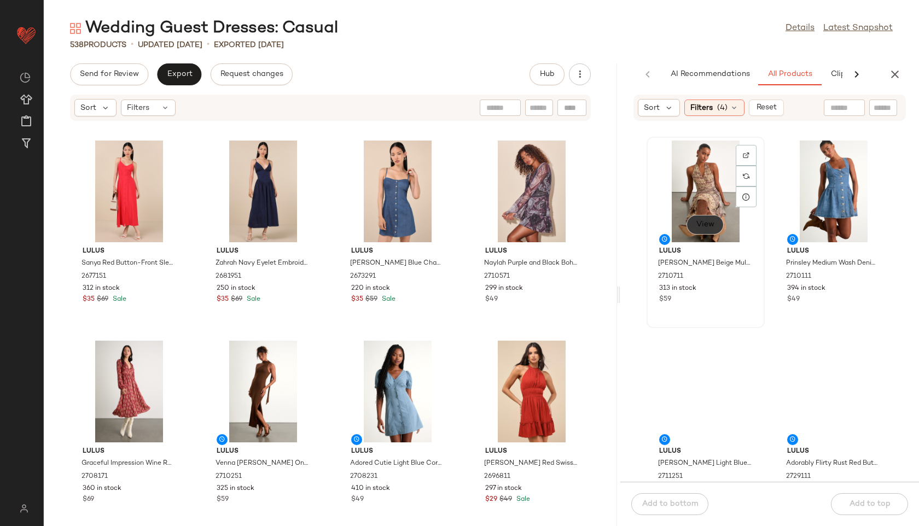
click at [706, 228] on span "View" at bounding box center [704, 224] width 19 height 9
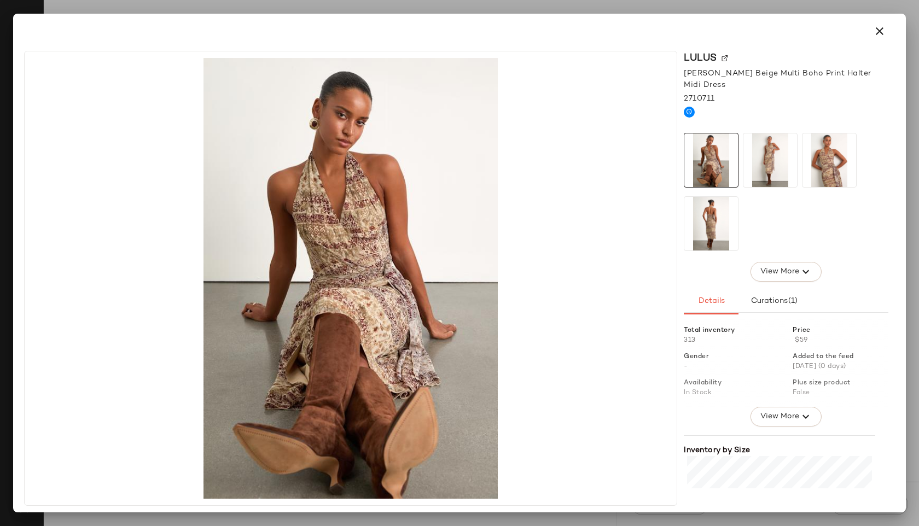
click at [769, 152] on img at bounding box center [770, 160] width 54 height 54
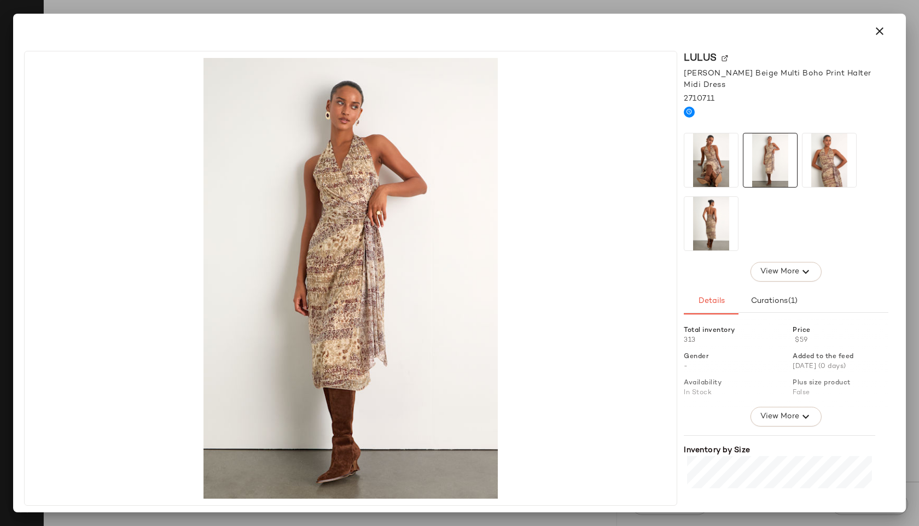
click at [809, 153] on img at bounding box center [829, 160] width 54 height 54
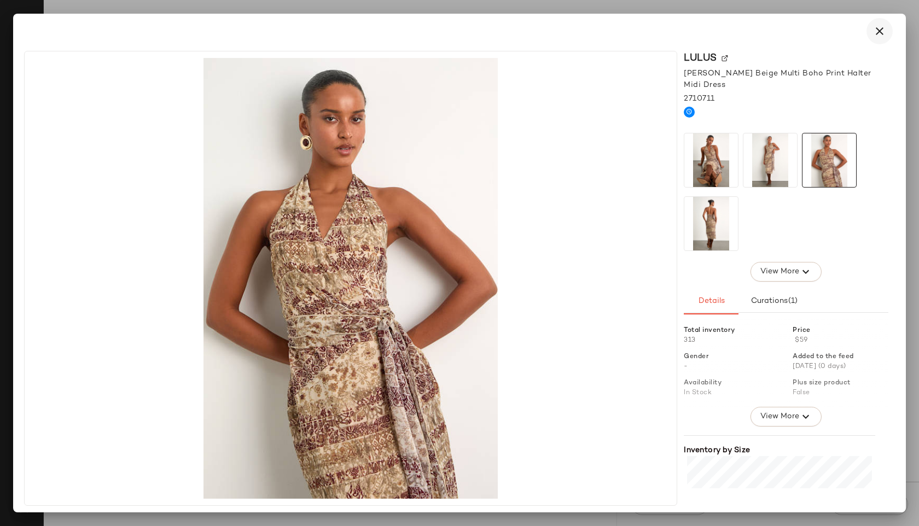
click at [878, 36] on icon "button" at bounding box center [879, 31] width 13 height 13
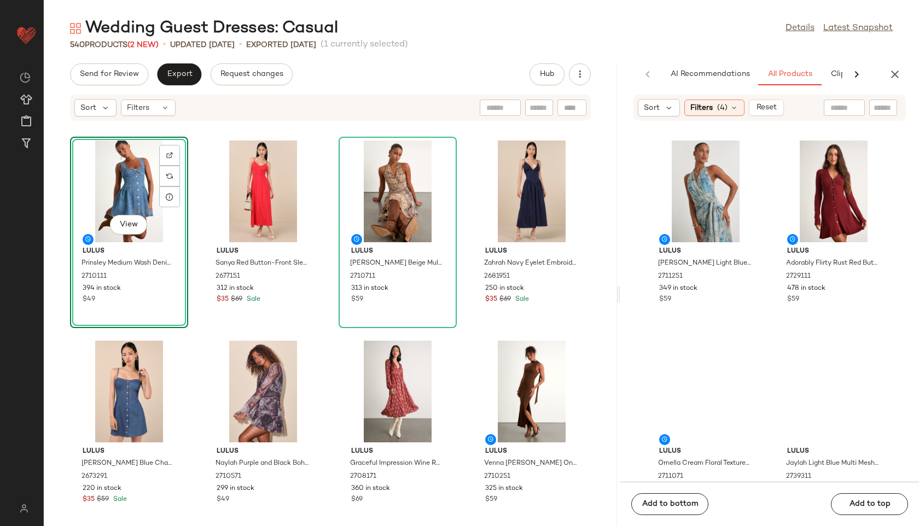
drag, startPoint x: 717, startPoint y: 183, endPoint x: 274, endPoint y: 14, distance: 474.0
click at [179, 73] on span "Export" at bounding box center [179, 74] width 26 height 9
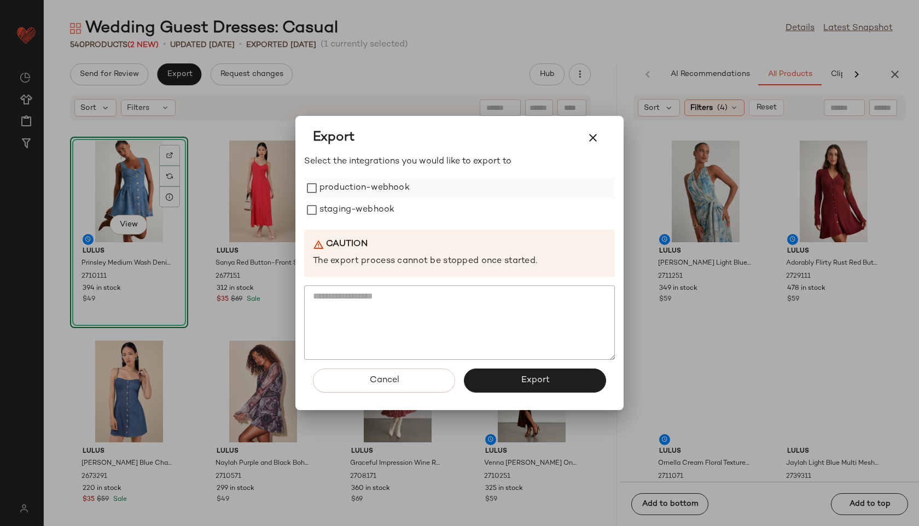
click at [335, 188] on label "production-webhook" at bounding box center [364, 188] width 90 height 22
click at [335, 202] on label "staging-webhook" at bounding box center [356, 210] width 75 height 22
click at [507, 387] on button "Export" at bounding box center [535, 381] width 142 height 24
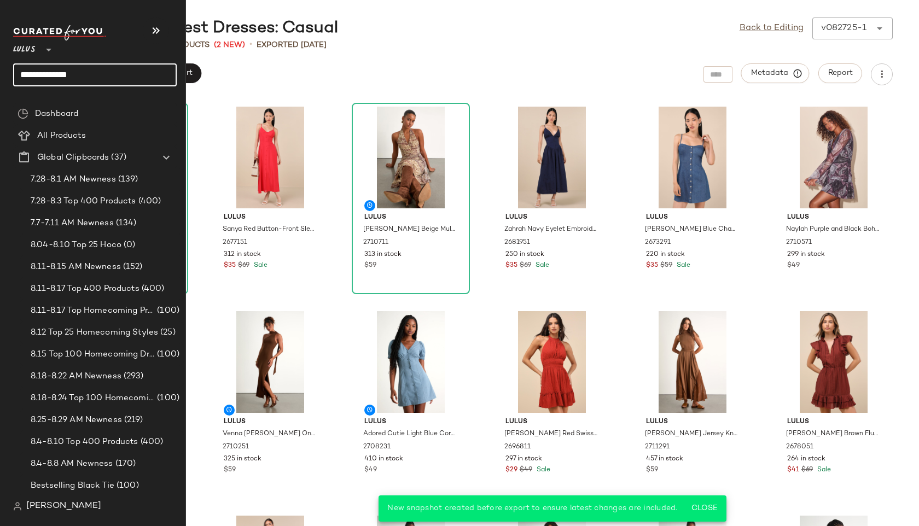
click at [96, 74] on input "**********" at bounding box center [94, 74] width 163 height 23
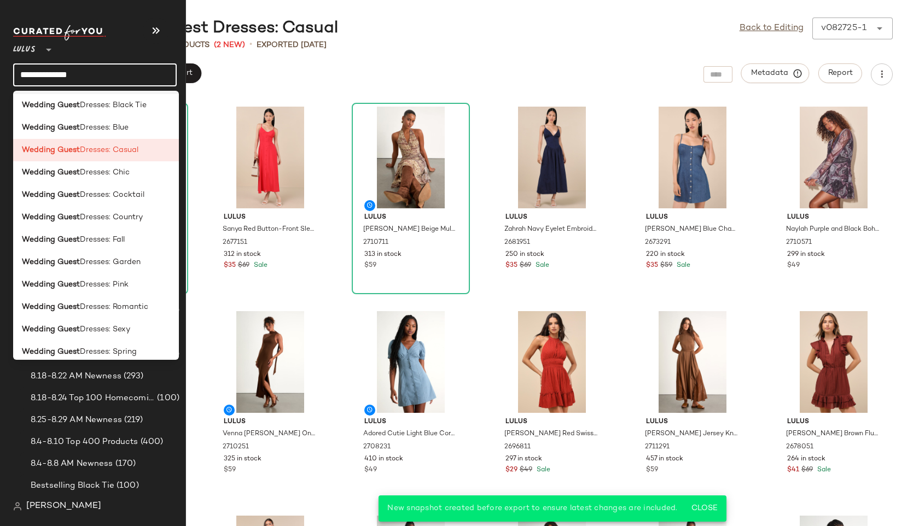
scroll to position [182, 0]
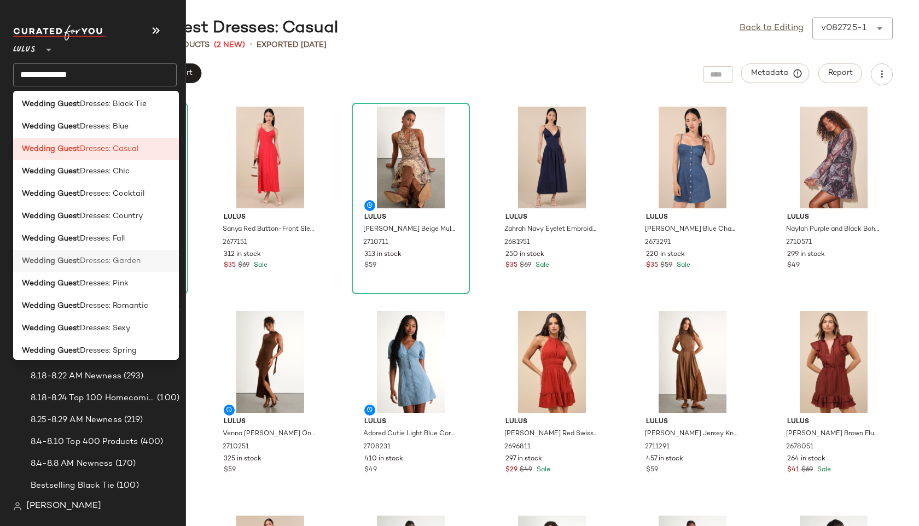
click at [102, 261] on span "Dresses: Garden" at bounding box center [110, 260] width 61 height 11
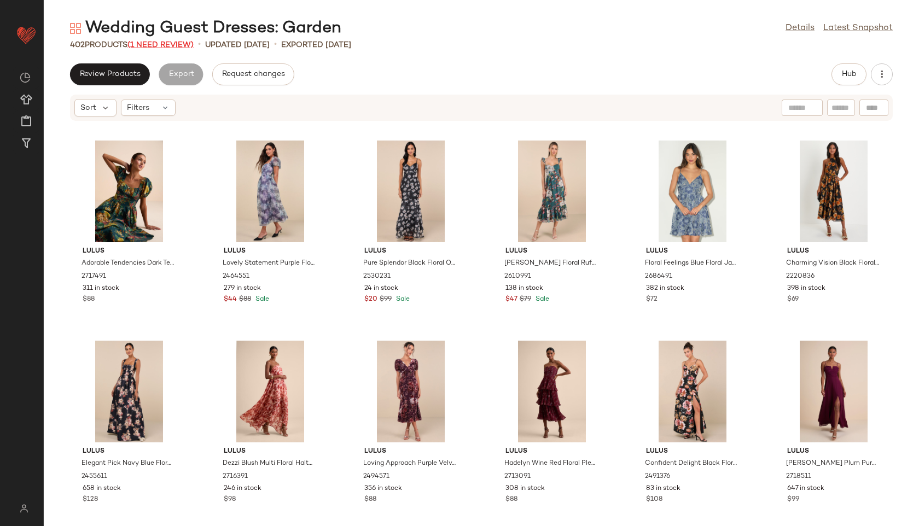
click at [184, 43] on span "(1 Need Review)" at bounding box center [160, 45] width 66 height 8
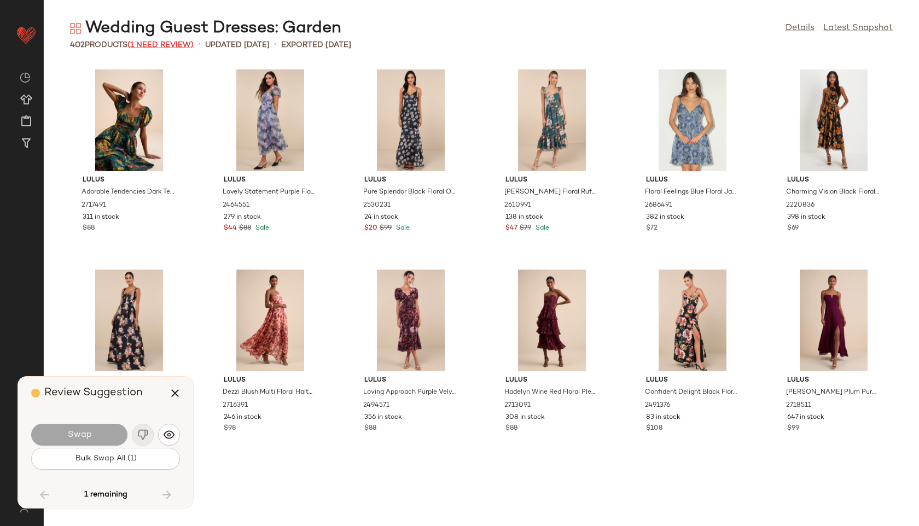
scroll to position [11606, 0]
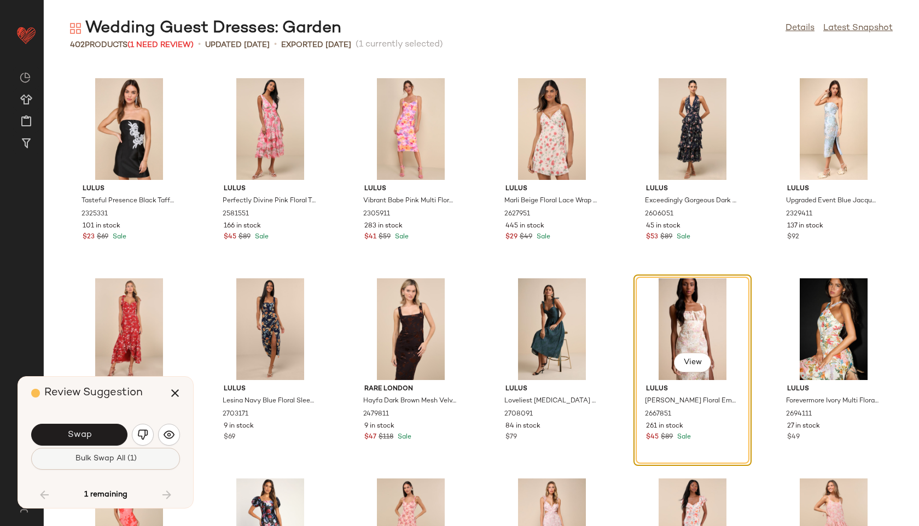
click at [125, 460] on span "Bulk Swap All (1)" at bounding box center [105, 458] width 62 height 9
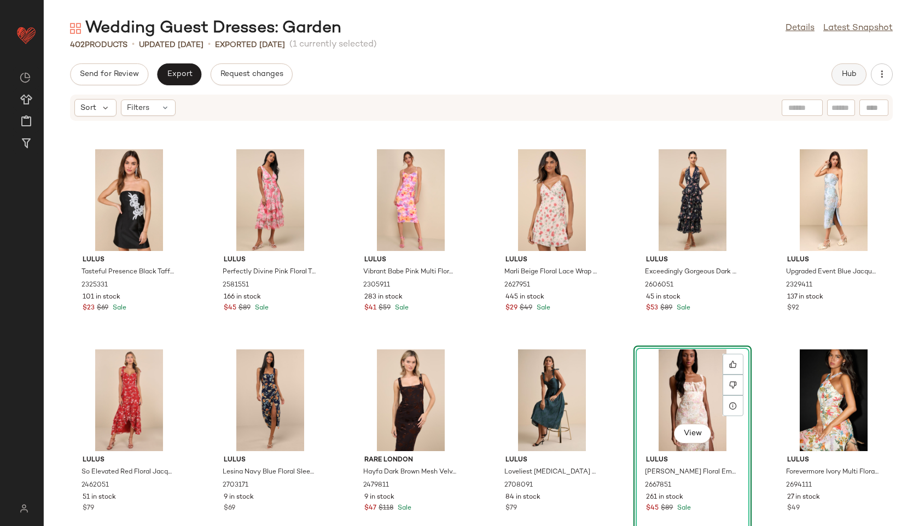
click at [840, 80] on button "Hub" at bounding box center [848, 74] width 35 height 22
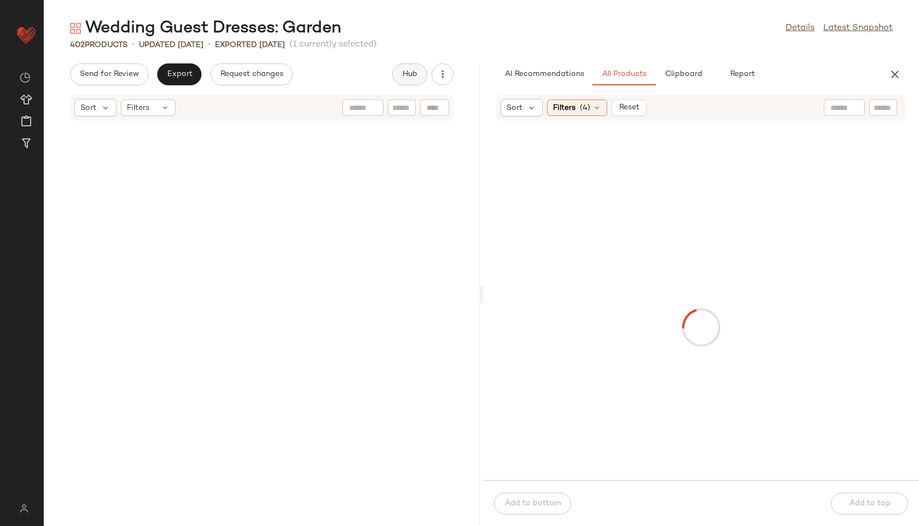
scroll to position [23212, 0]
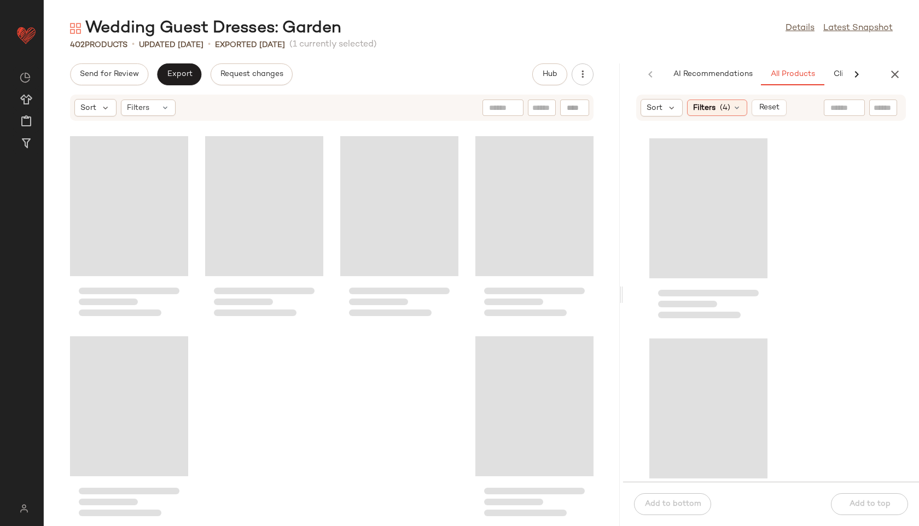
drag, startPoint x: 481, startPoint y: 294, endPoint x: 660, endPoint y: 290, distance: 179.4
click at [660, 290] on div "Wedding Guest Dresses: Garden Details Latest Snapshot 402 Products • updated [D…" at bounding box center [481, 271] width 875 height 508
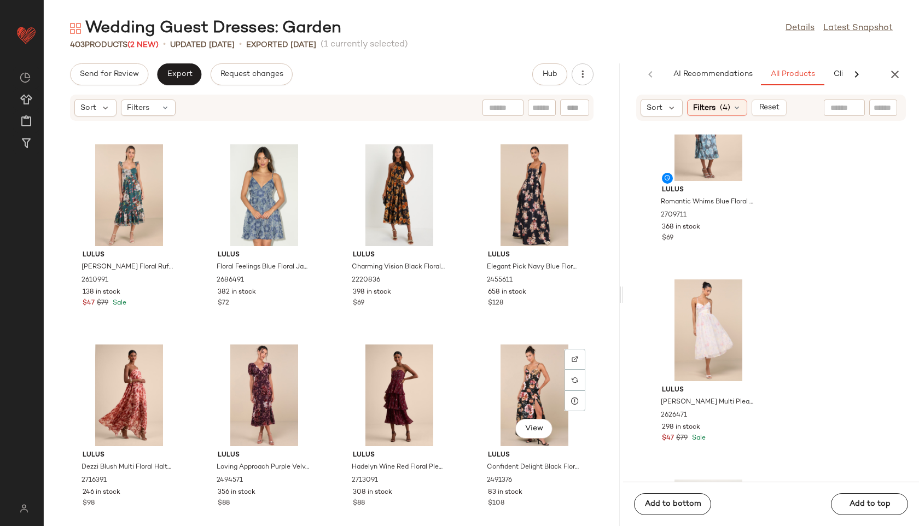
scroll to position [136, 0]
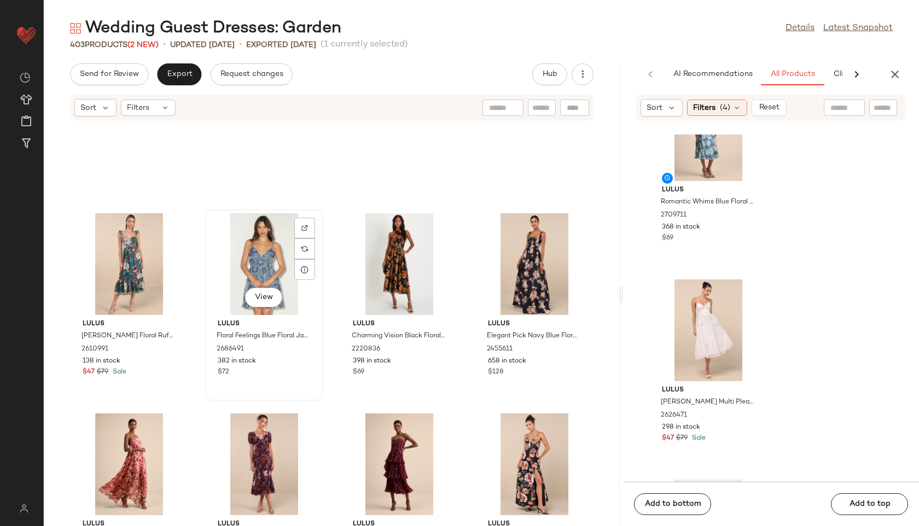
click at [283, 253] on div "View" at bounding box center [264, 264] width 110 height 102
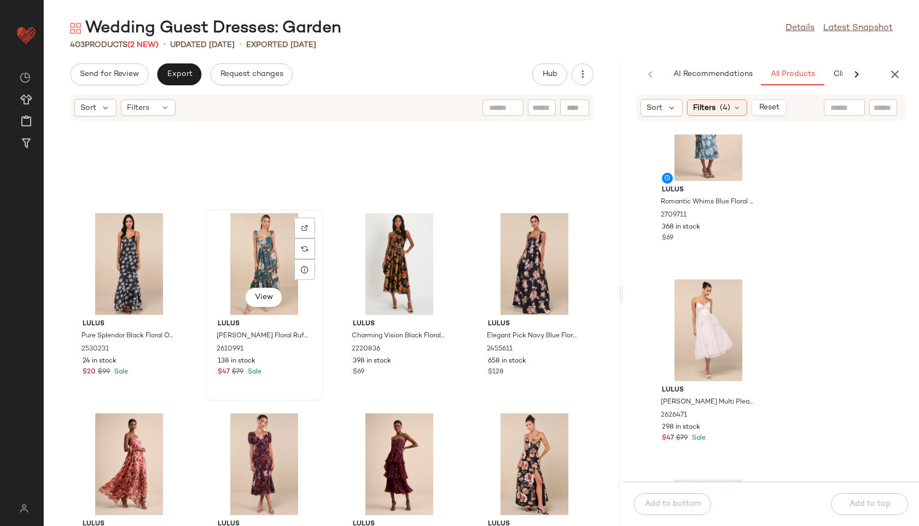
click at [255, 255] on div "View" at bounding box center [264, 264] width 110 height 102
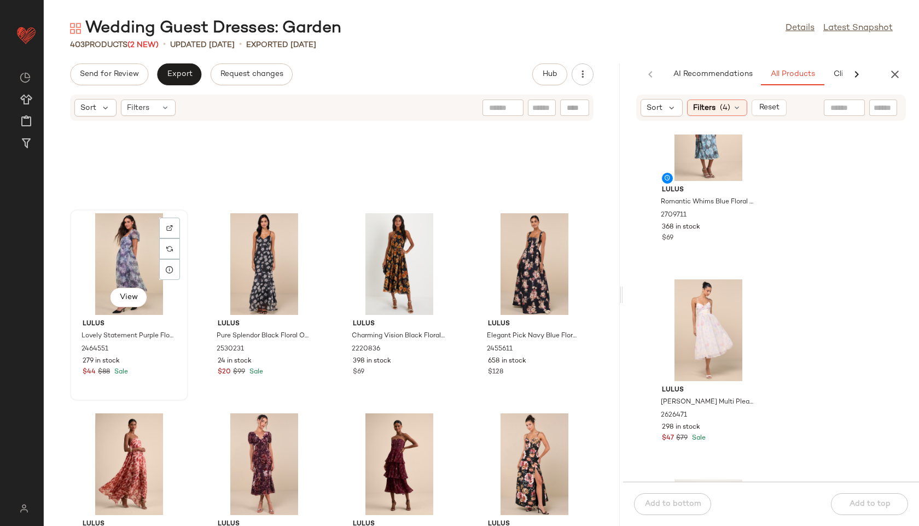
click at [141, 262] on div "View" at bounding box center [129, 264] width 110 height 102
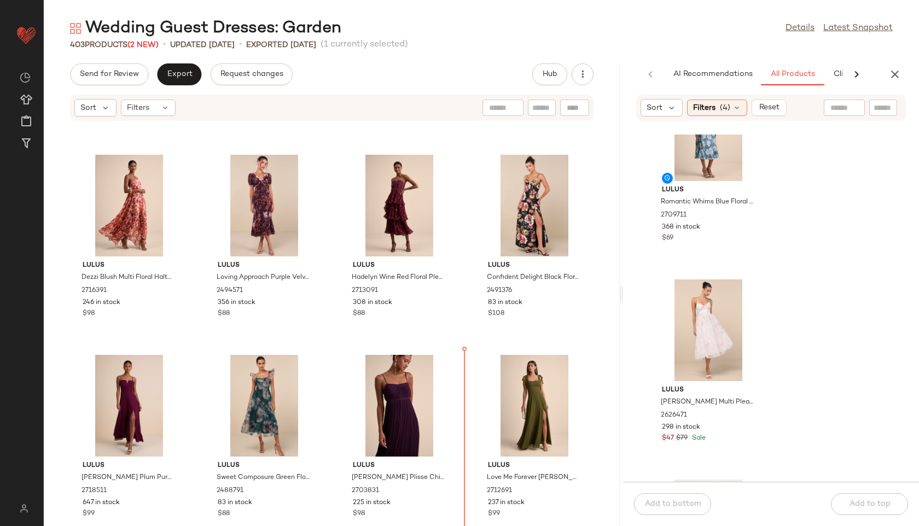
scroll to position [420, 0]
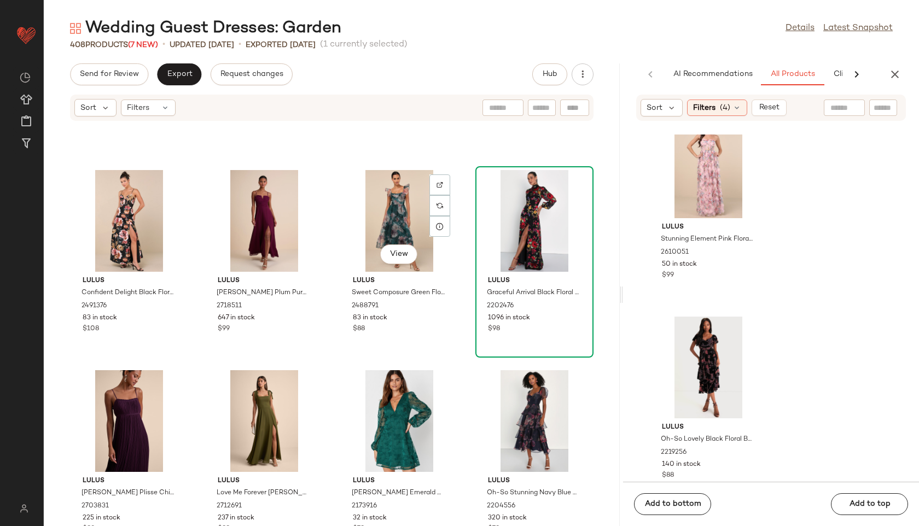
scroll to position [581, 0]
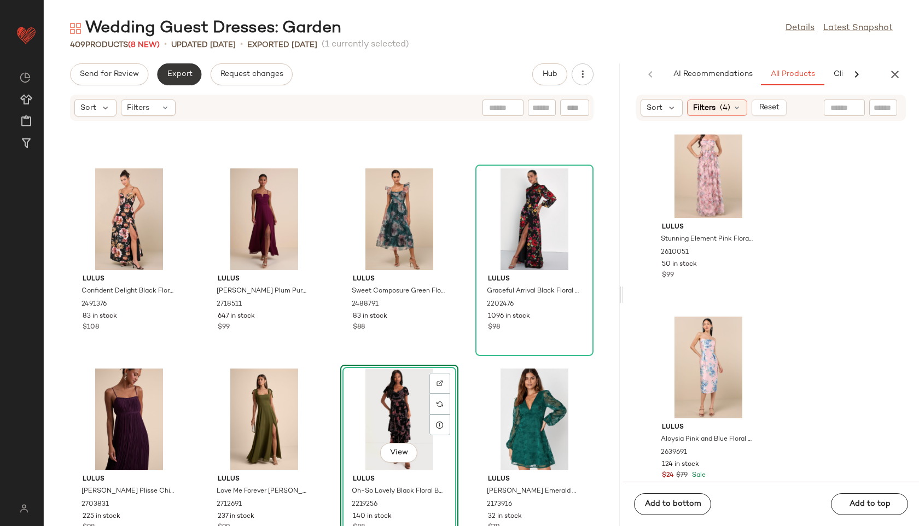
click at [191, 72] on button "Export" at bounding box center [179, 74] width 44 height 22
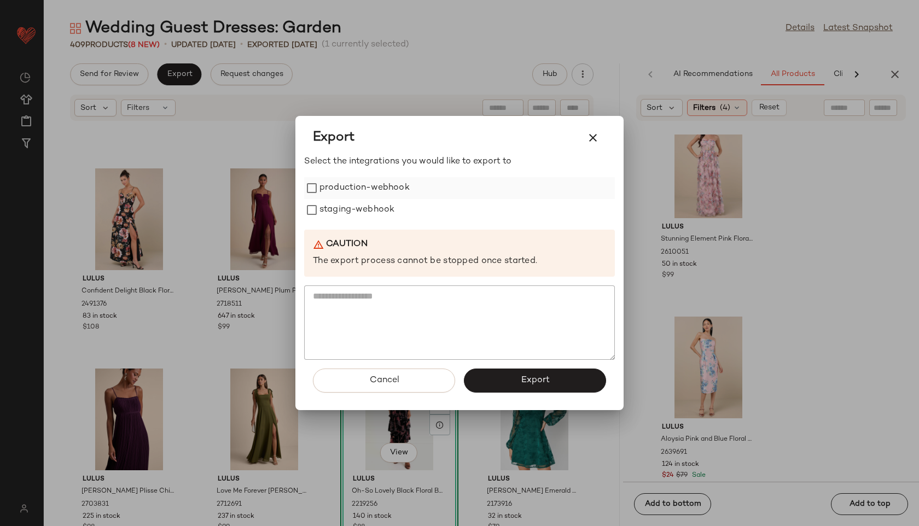
click at [383, 191] on label "production-webhook" at bounding box center [364, 188] width 90 height 22
click at [383, 210] on label "staging-webhook" at bounding box center [356, 210] width 75 height 22
click at [533, 373] on button "Export" at bounding box center [535, 381] width 142 height 24
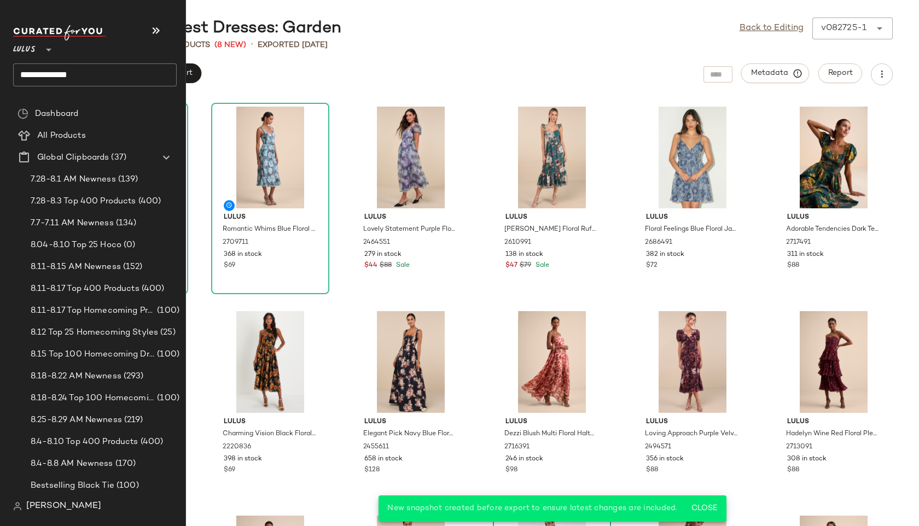
click at [104, 73] on input "**********" at bounding box center [94, 74] width 163 height 23
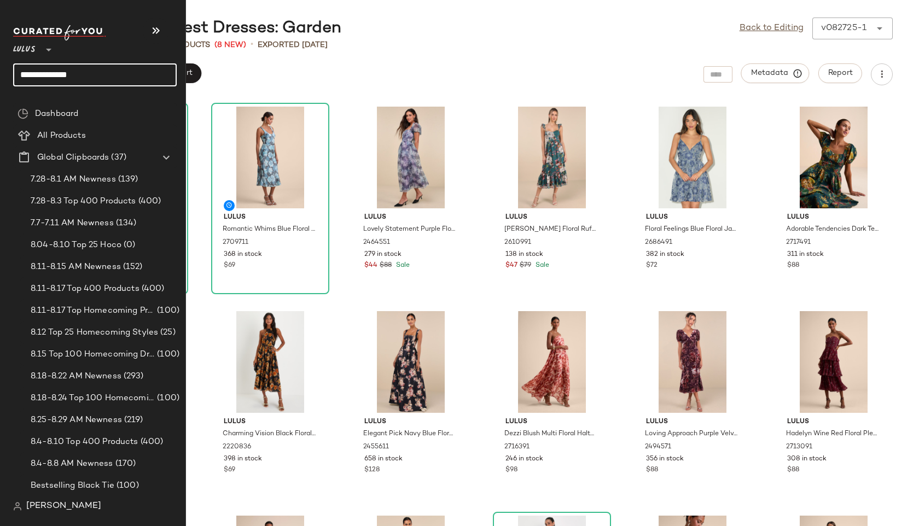
click at [89, 72] on input "**********" at bounding box center [94, 74] width 163 height 23
click at [100, 75] on input "**********" at bounding box center [94, 74] width 163 height 23
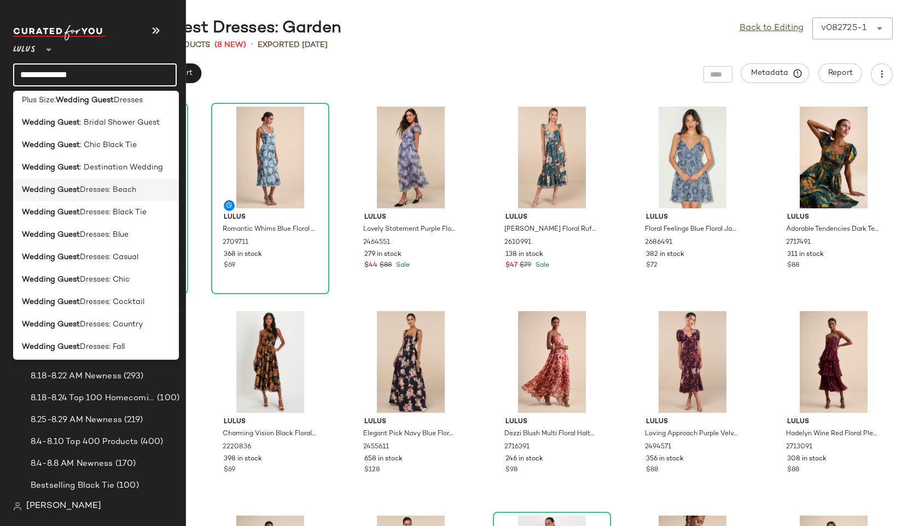
scroll to position [79, 0]
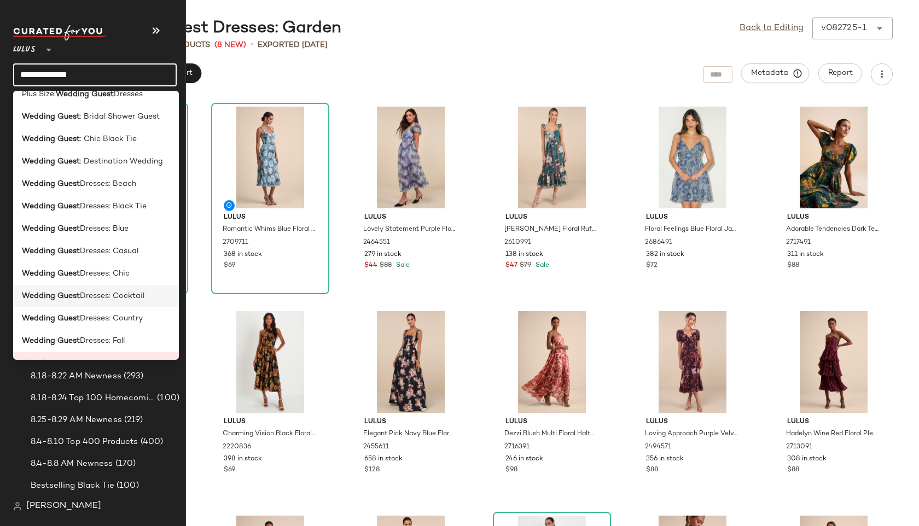
click at [107, 294] on span "Dresses: Cocktail" at bounding box center [112, 295] width 65 height 11
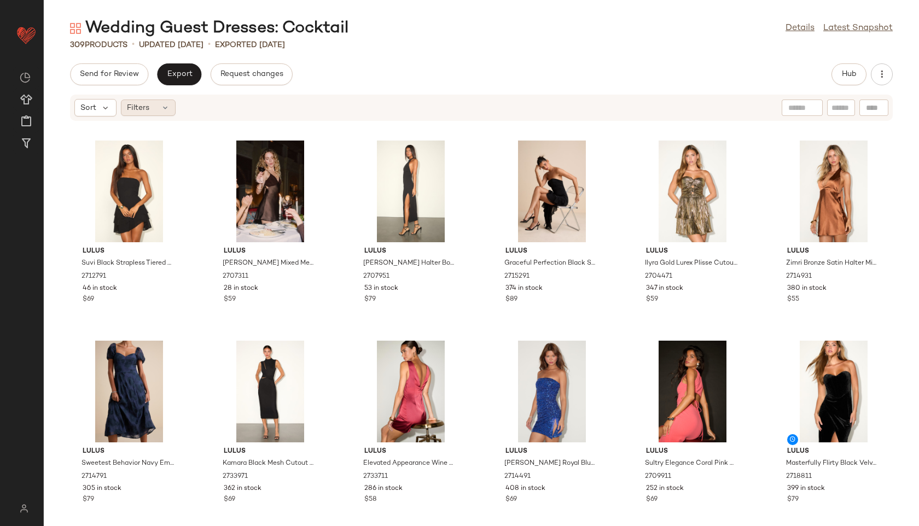
click at [155, 108] on div "Filters" at bounding box center [148, 108] width 55 height 16
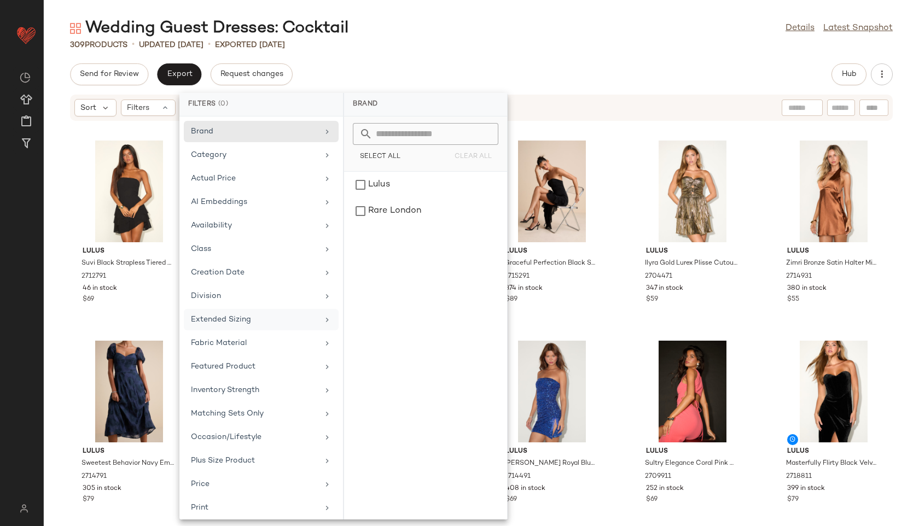
scroll to position [123, 0]
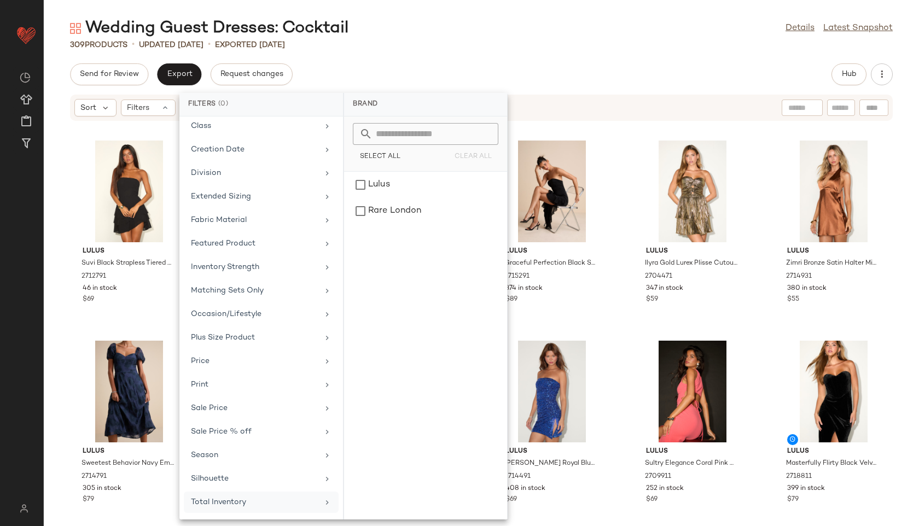
click at [238, 503] on div "Total Inventory" at bounding box center [254, 501] width 127 height 11
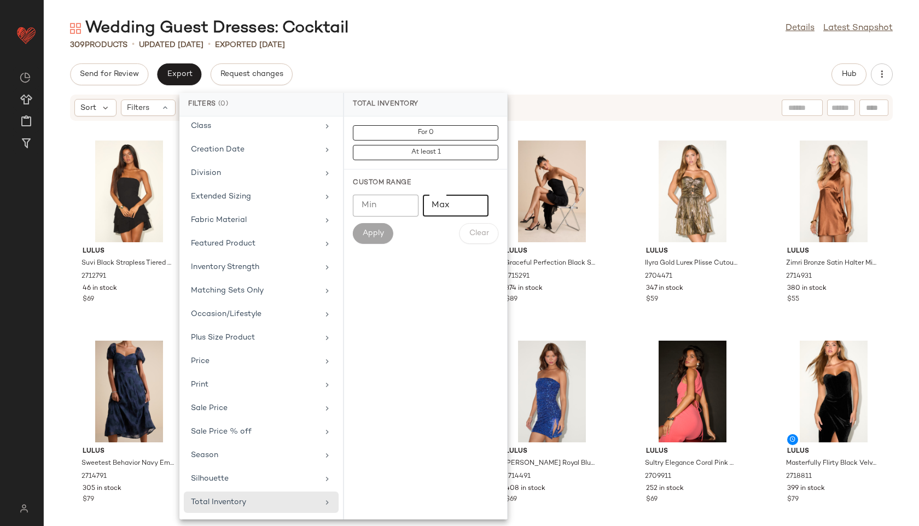
click at [464, 206] on input "Max" at bounding box center [456, 206] width 66 height 22
type input "**"
click at [375, 235] on span "Apply" at bounding box center [373, 233] width 22 height 9
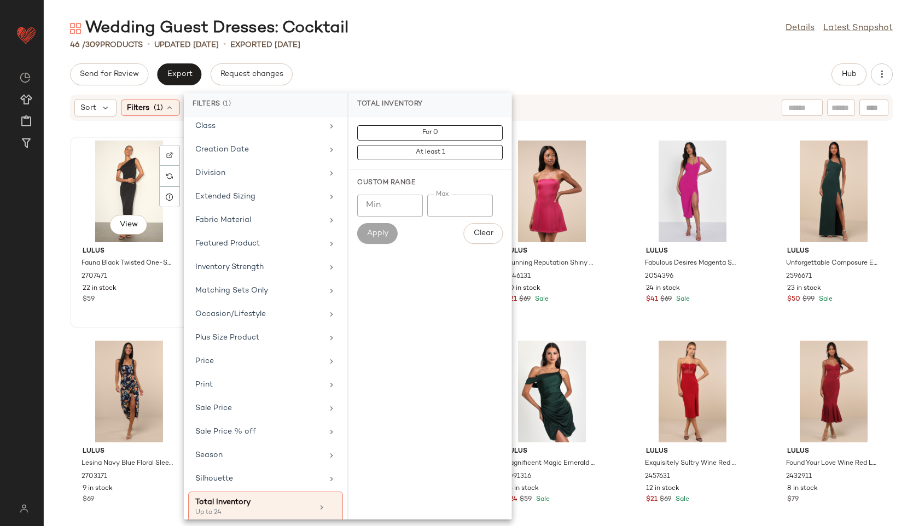
click at [131, 166] on div "View" at bounding box center [129, 192] width 110 height 102
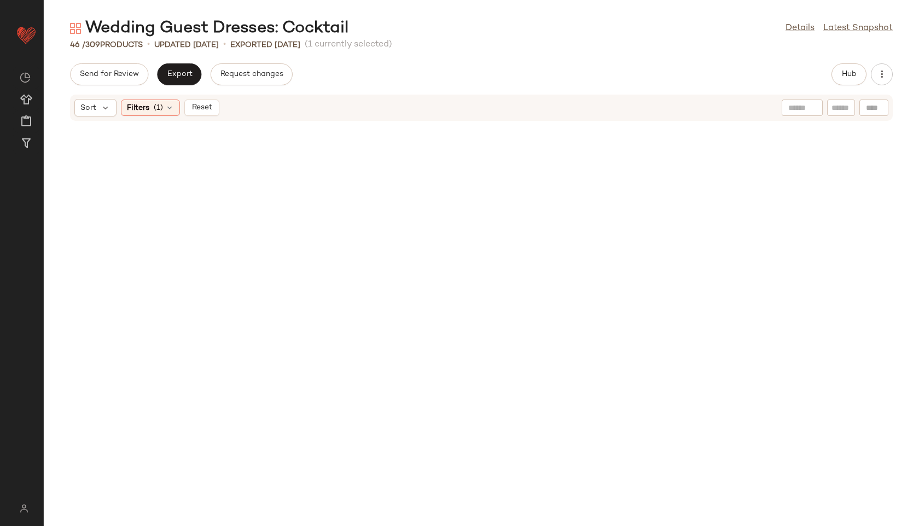
scroll to position [1212, 0]
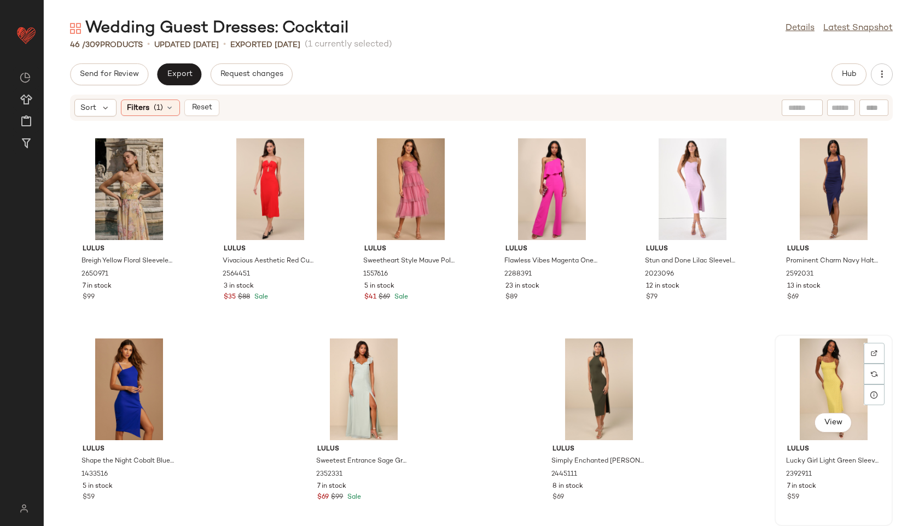
click at [850, 371] on div "View" at bounding box center [833, 389] width 110 height 102
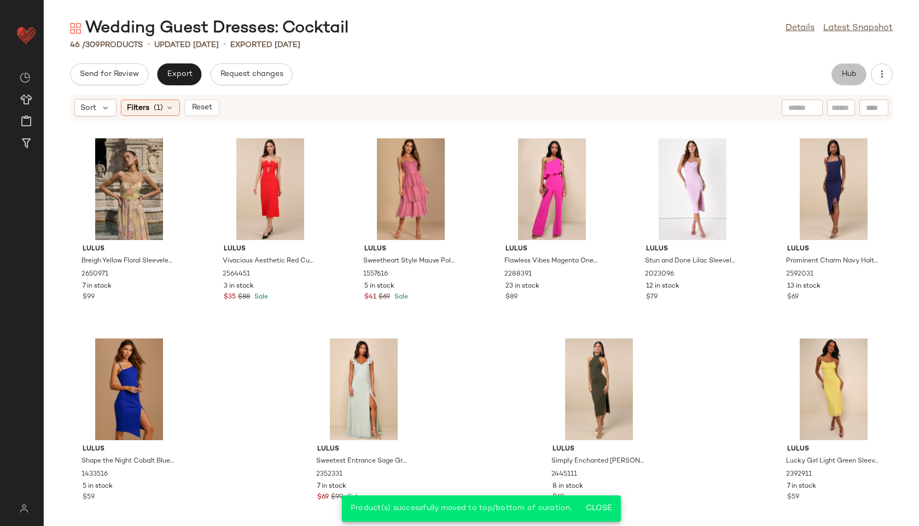
click at [845, 74] on span "Hub" at bounding box center [848, 74] width 15 height 9
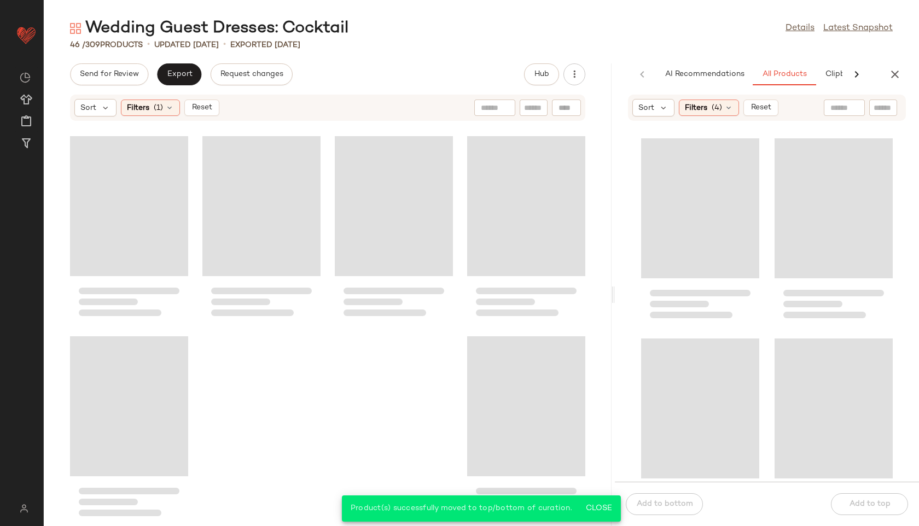
scroll to position [2012, 0]
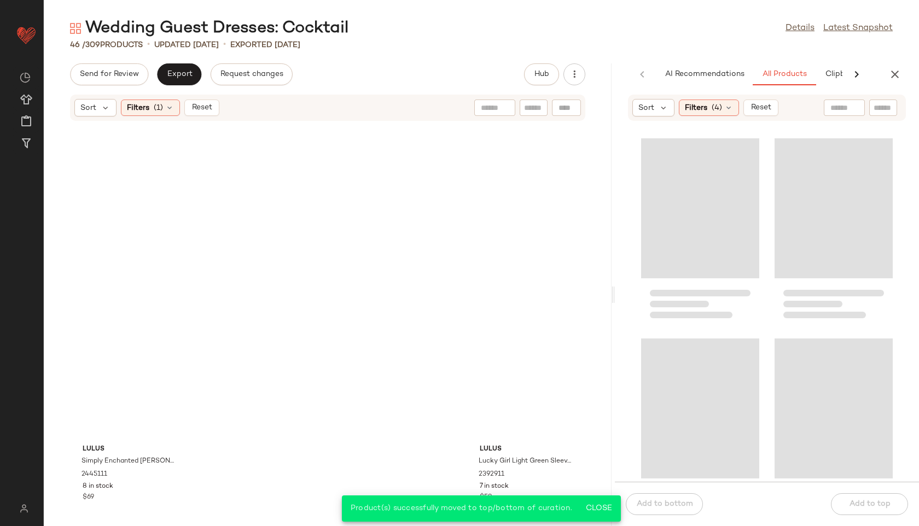
drag, startPoint x: 482, startPoint y: 291, endPoint x: 696, endPoint y: 301, distance: 214.5
click at [696, 301] on div "Wedding Guest Dresses: Cocktail Details Latest Snapshot 46 / 309 Products • upd…" at bounding box center [481, 271] width 875 height 508
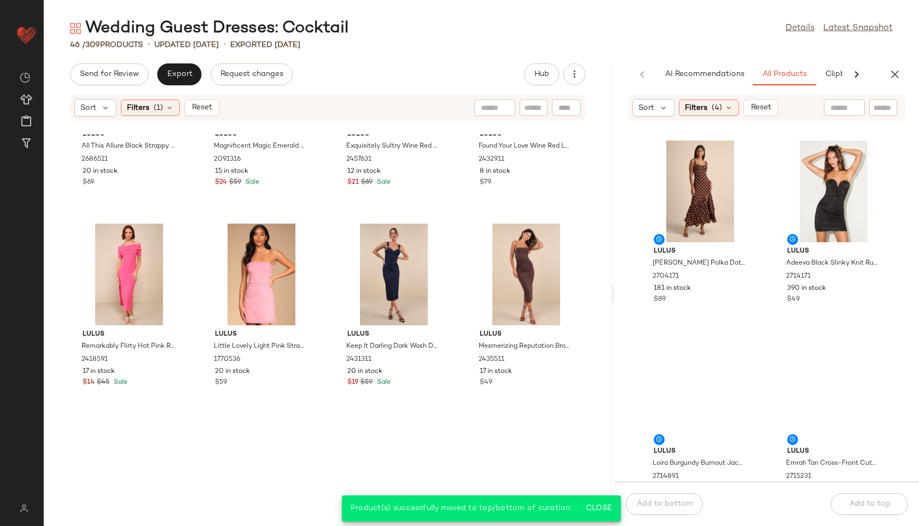
scroll to position [0, 0]
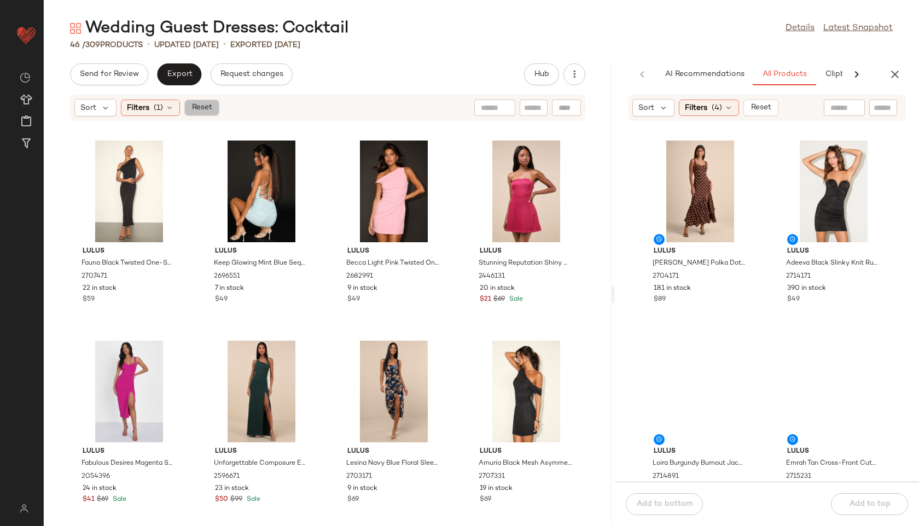
click at [213, 109] on button "Reset" at bounding box center [201, 108] width 35 height 16
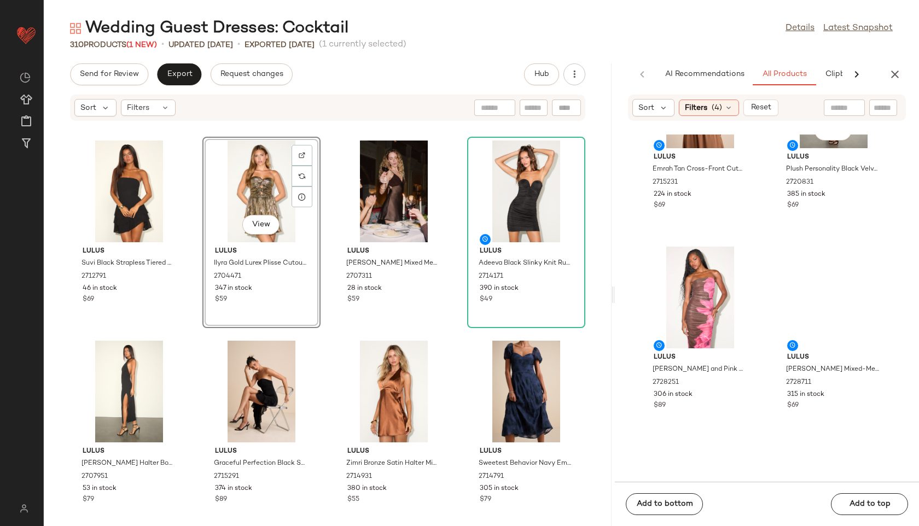
scroll to position [504, 0]
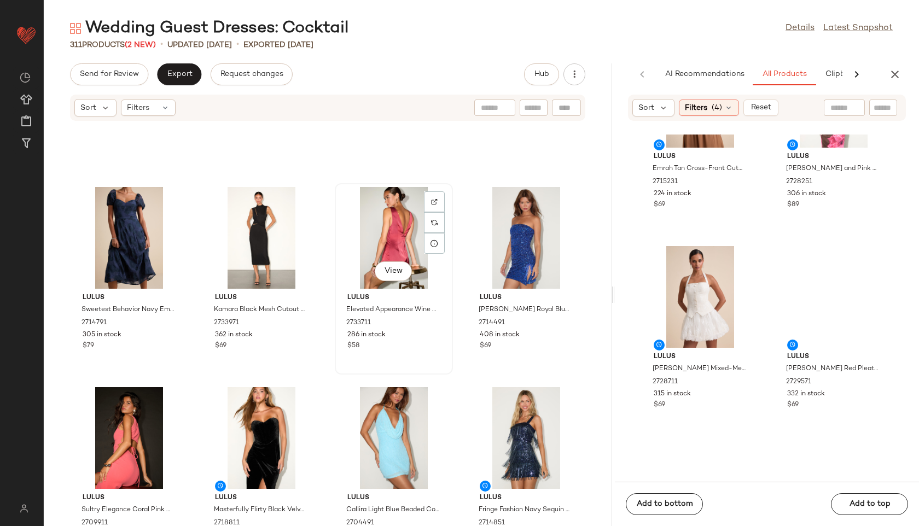
scroll to position [361, 0]
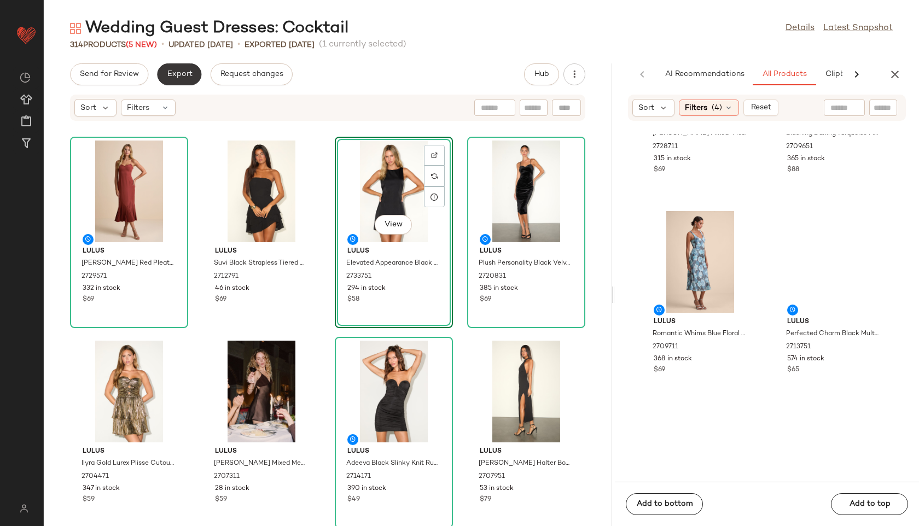
click at [176, 79] on button "Export" at bounding box center [179, 74] width 44 height 22
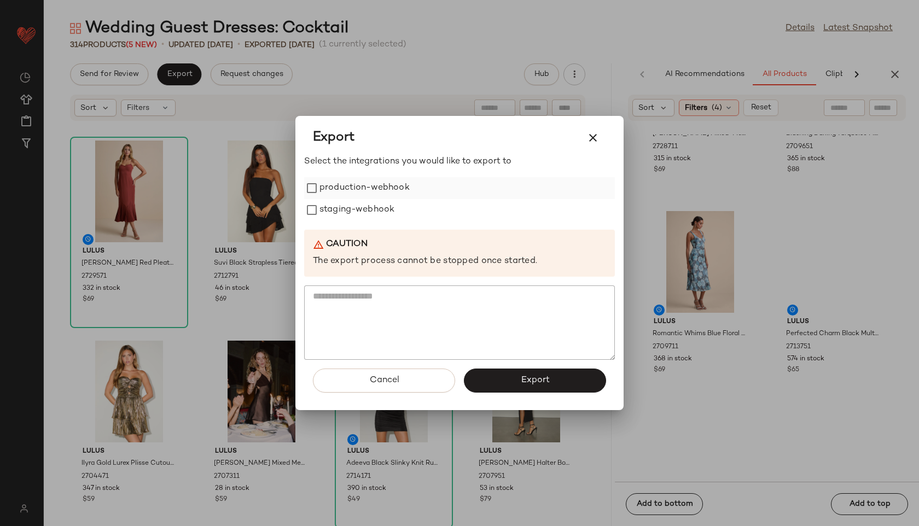
click at [395, 188] on label "production-webhook" at bounding box center [364, 188] width 90 height 22
click at [387, 214] on label "staging-webhook" at bounding box center [356, 210] width 75 height 22
click at [537, 385] on button "Export" at bounding box center [535, 381] width 142 height 24
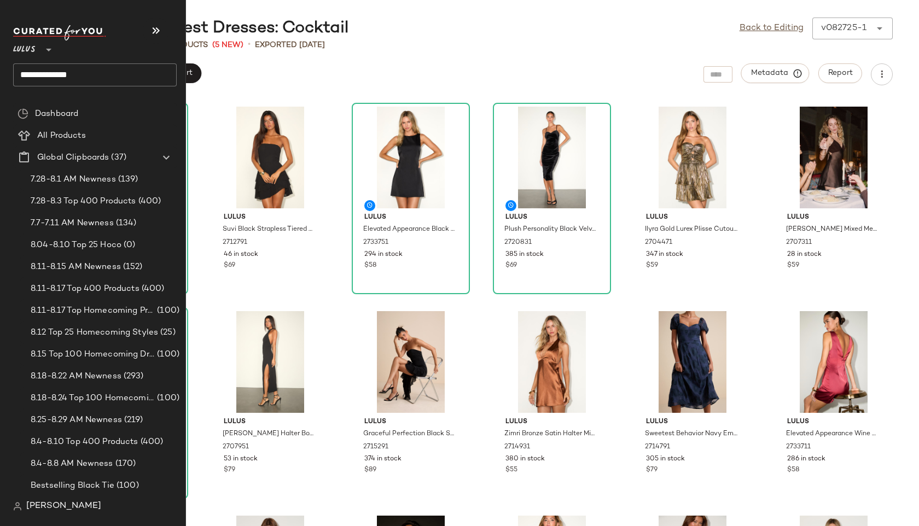
click at [97, 76] on input "**********" at bounding box center [94, 74] width 163 height 23
click at [85, 75] on input "**********" at bounding box center [94, 74] width 163 height 23
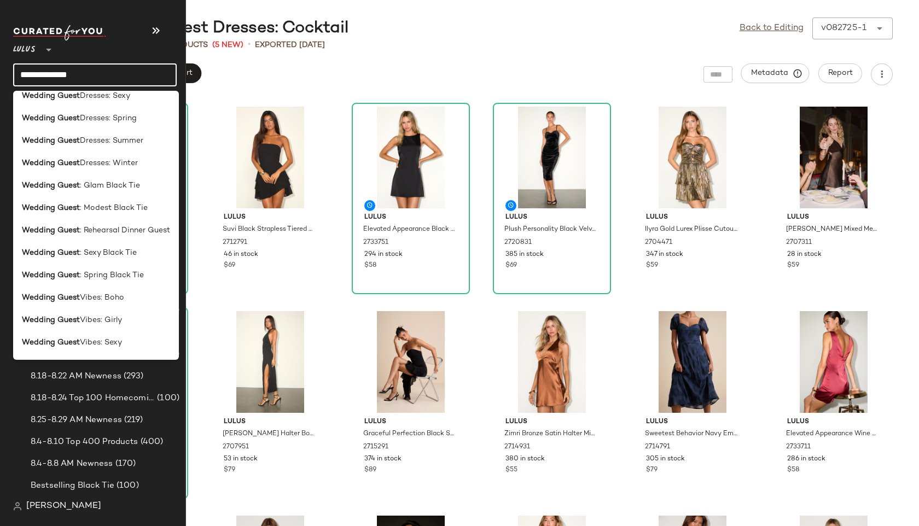
scroll to position [416, 0]
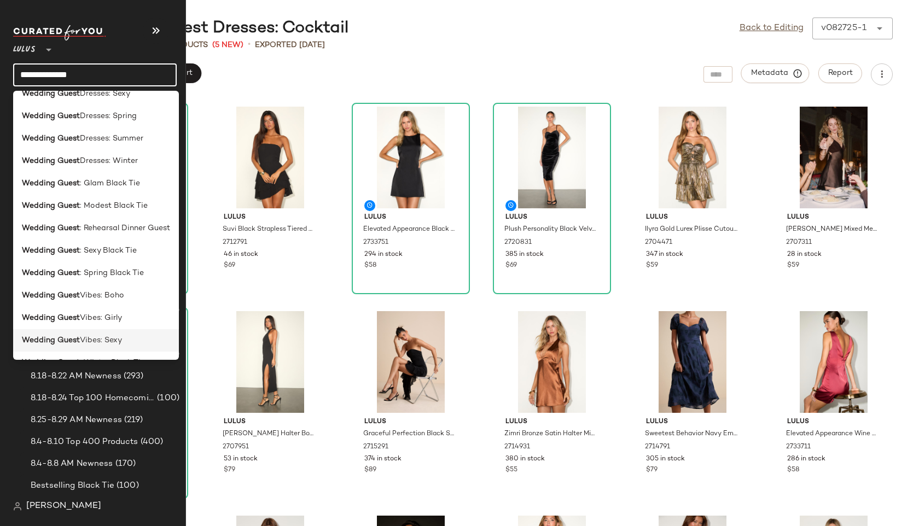
click at [117, 341] on span "Vibes: Sexy" at bounding box center [101, 340] width 42 height 11
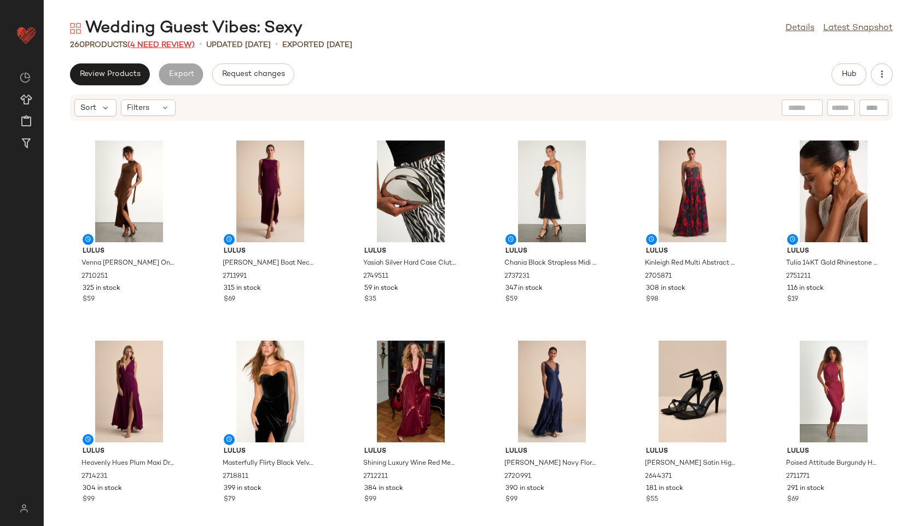
click at [173, 42] on span "(4 Need Review)" at bounding box center [160, 45] width 67 height 8
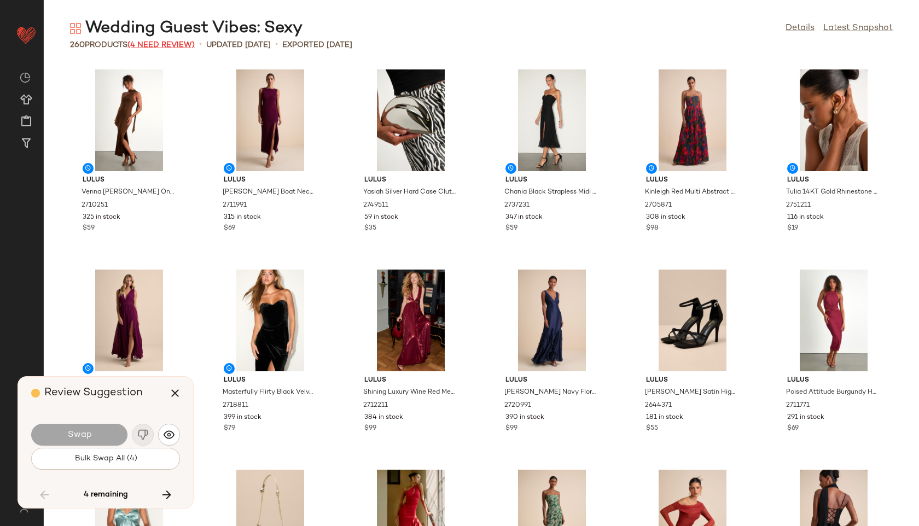
scroll to position [2801, 0]
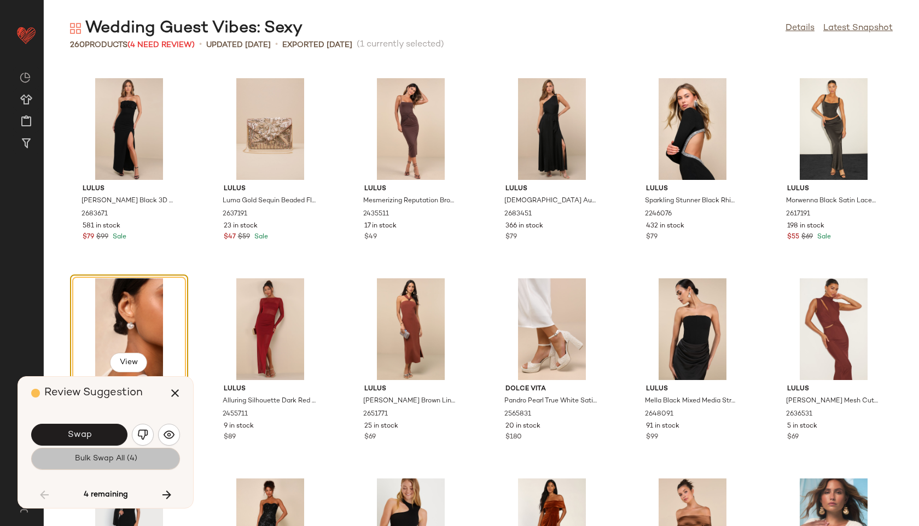
click at [103, 461] on span "Bulk Swap All (4)" at bounding box center [105, 458] width 63 height 9
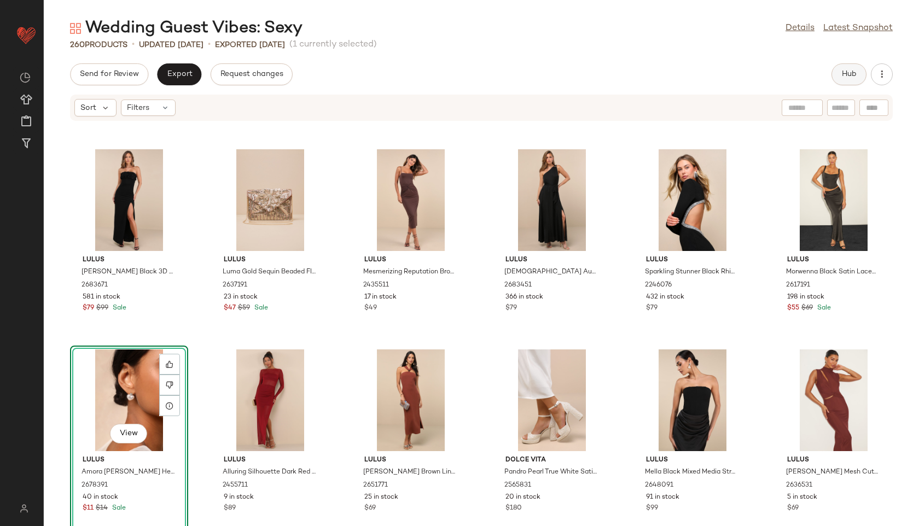
click at [855, 75] on span "Hub" at bounding box center [848, 74] width 15 height 9
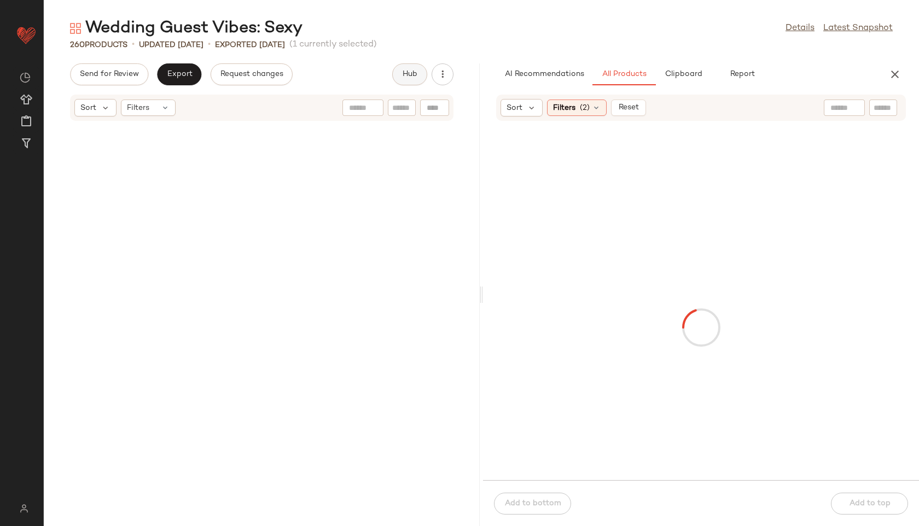
scroll to position [5603, 0]
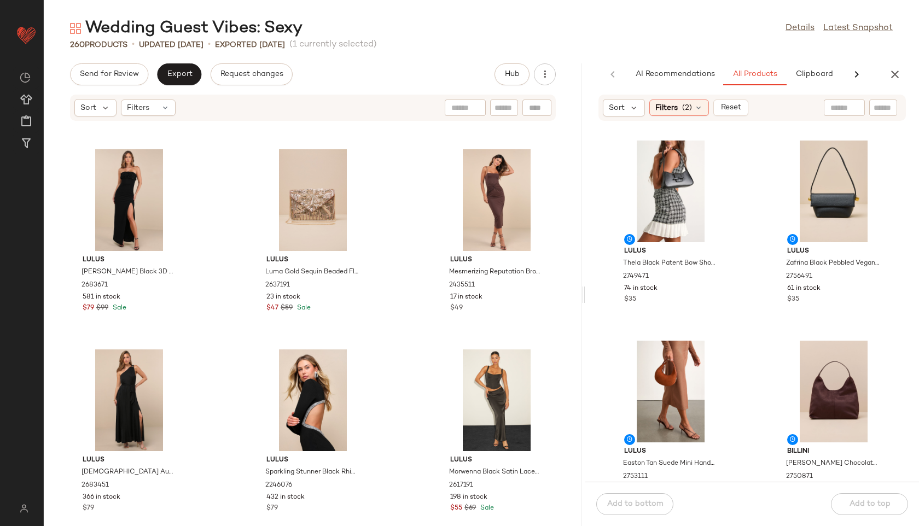
drag, startPoint x: 481, startPoint y: 292, endPoint x: 816, endPoint y: 293, distance: 334.6
click at [816, 293] on div "Wedding Guest Vibes: Sexy Details Latest Snapshot 260 Products • updated [DATE]…" at bounding box center [481, 271] width 875 height 508
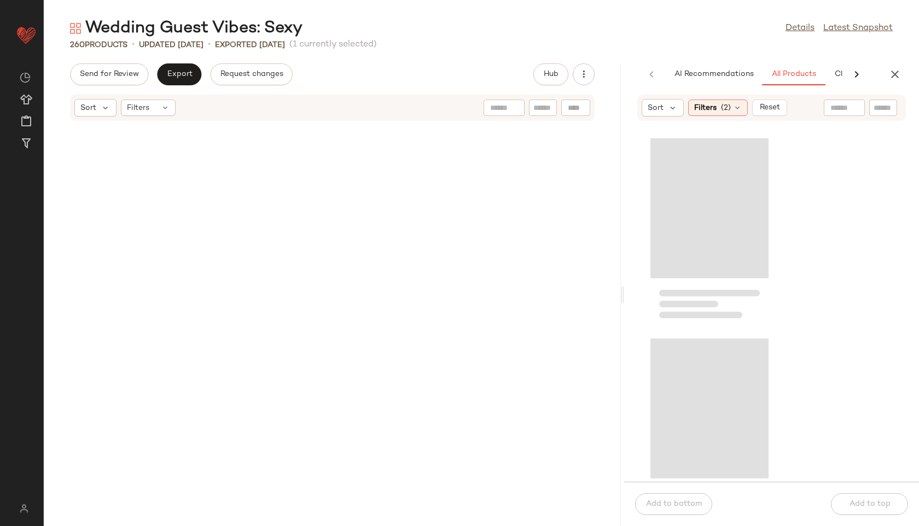
drag, startPoint x: 584, startPoint y: 294, endPoint x: 732, endPoint y: 286, distance: 147.8
click at [732, 286] on div "Wedding Guest Vibes: Sexy Details Latest Snapshot 260 Products • updated [DATE]…" at bounding box center [481, 271] width 875 height 508
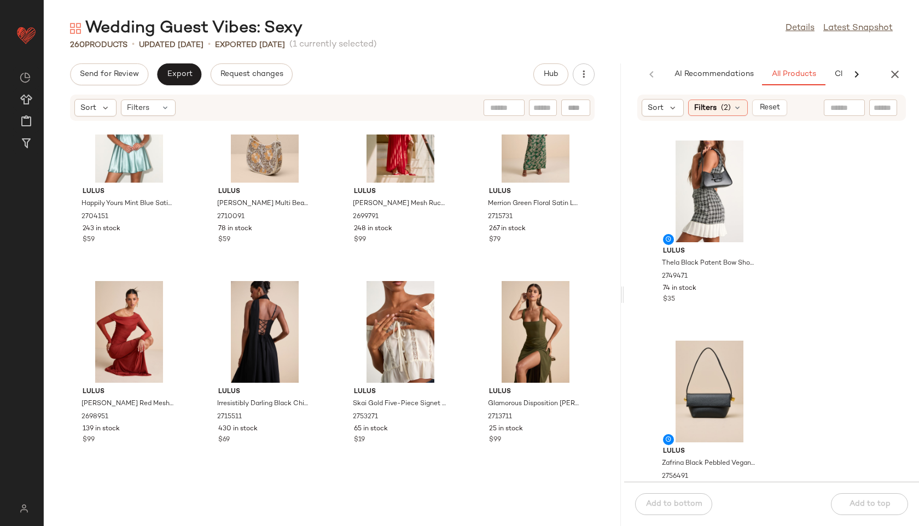
scroll to position [0, 0]
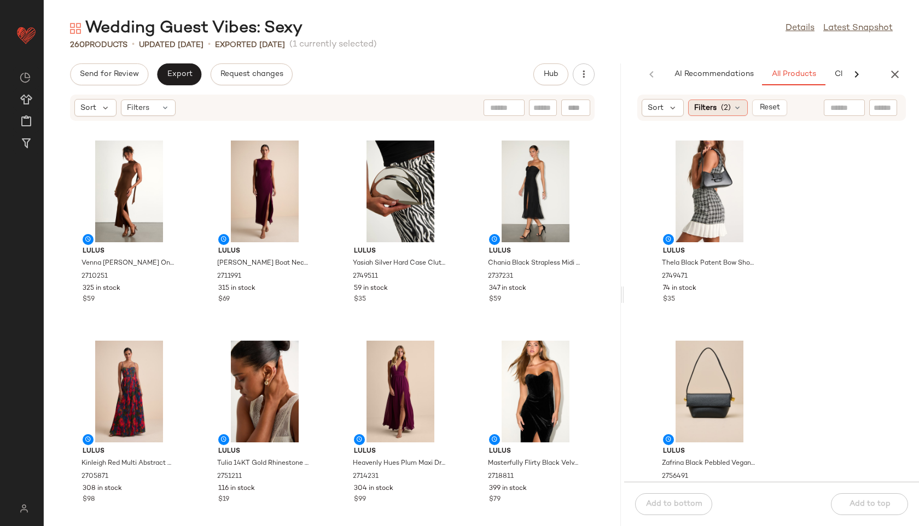
click at [731, 105] on div "Filters (2)" at bounding box center [718, 108] width 60 height 16
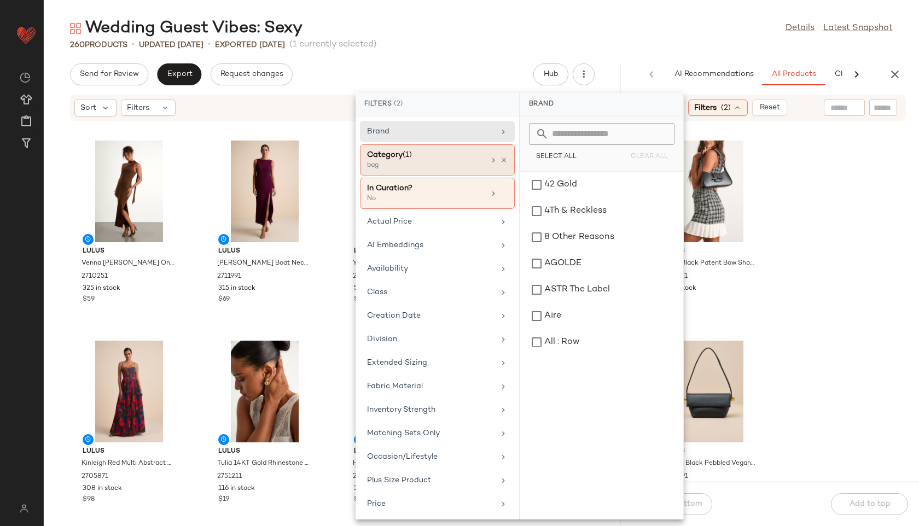
click at [443, 167] on div "bag" at bounding box center [421, 166] width 109 height 10
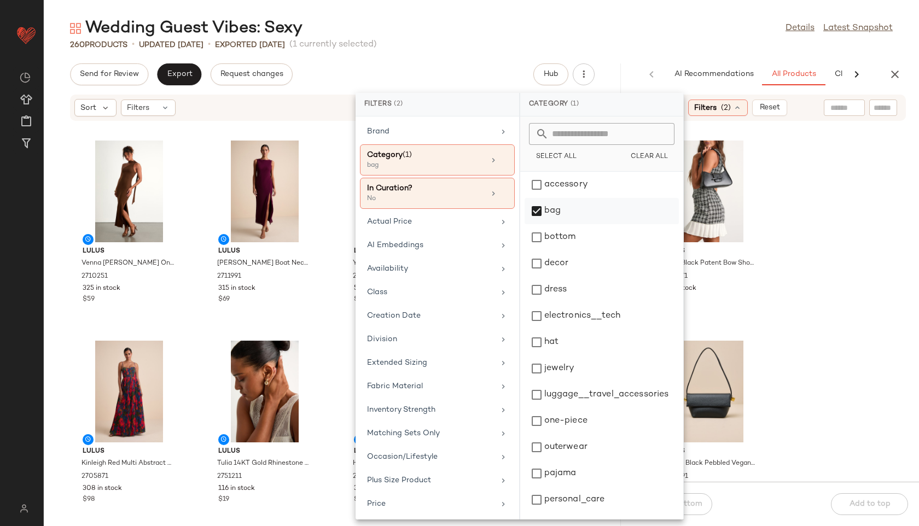
click at [555, 199] on div "bag" at bounding box center [601, 211] width 154 height 26
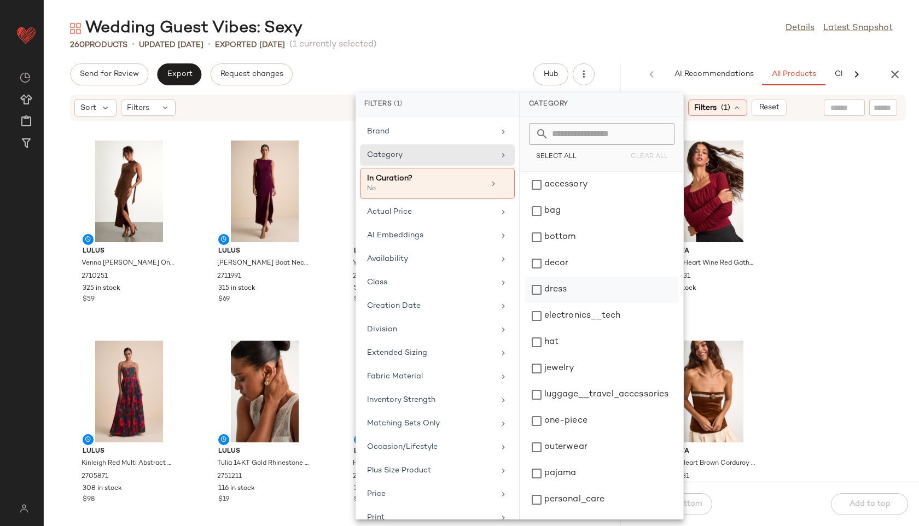
click at [560, 289] on div "dress" at bounding box center [601, 290] width 154 height 26
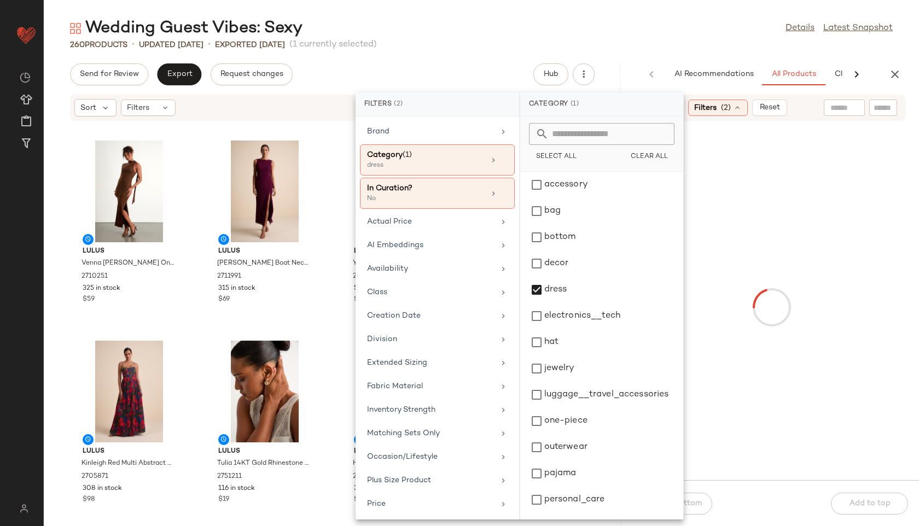
click at [646, 47] on div "260 Products • updated [DATE] • Exported [DATE] (1 currently selected)" at bounding box center [481, 44] width 875 height 11
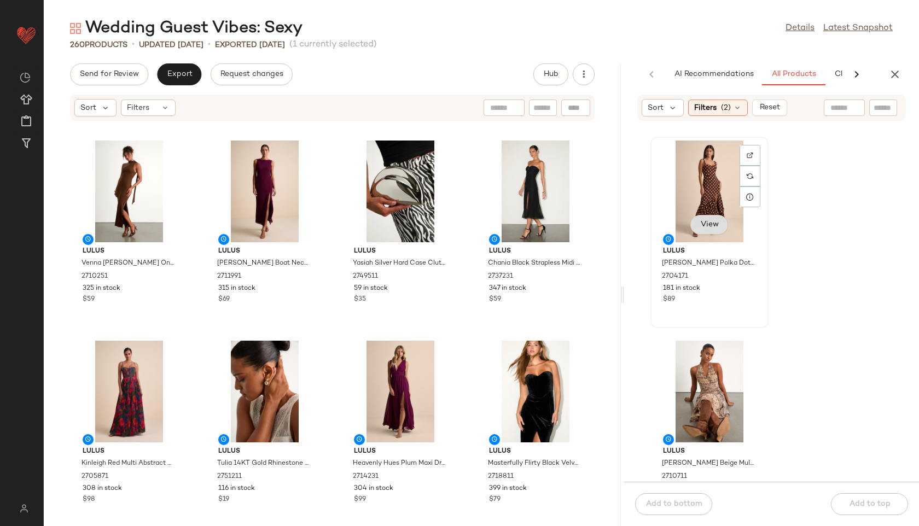
click at [715, 225] on span "View" at bounding box center [708, 224] width 19 height 9
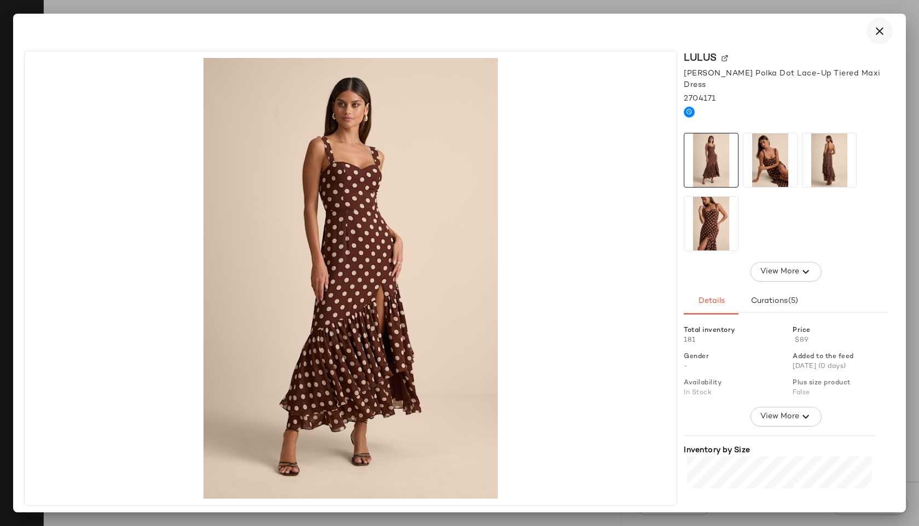
click at [879, 24] on button "button" at bounding box center [879, 31] width 26 height 26
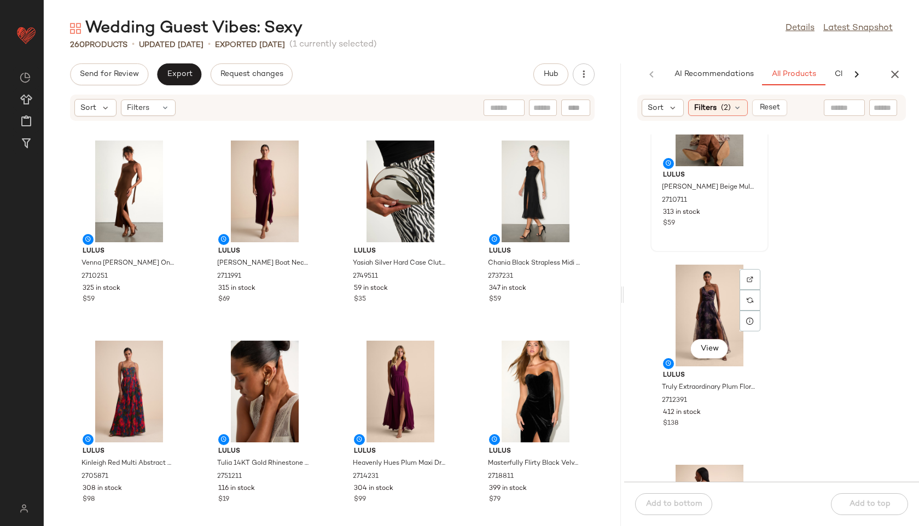
scroll to position [326, 0]
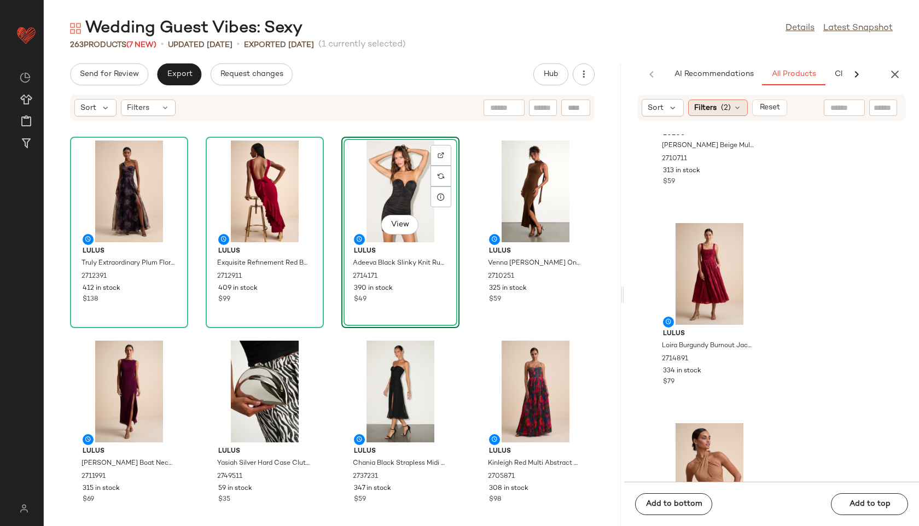
click at [730, 108] on div "Filters (2)" at bounding box center [718, 108] width 60 height 16
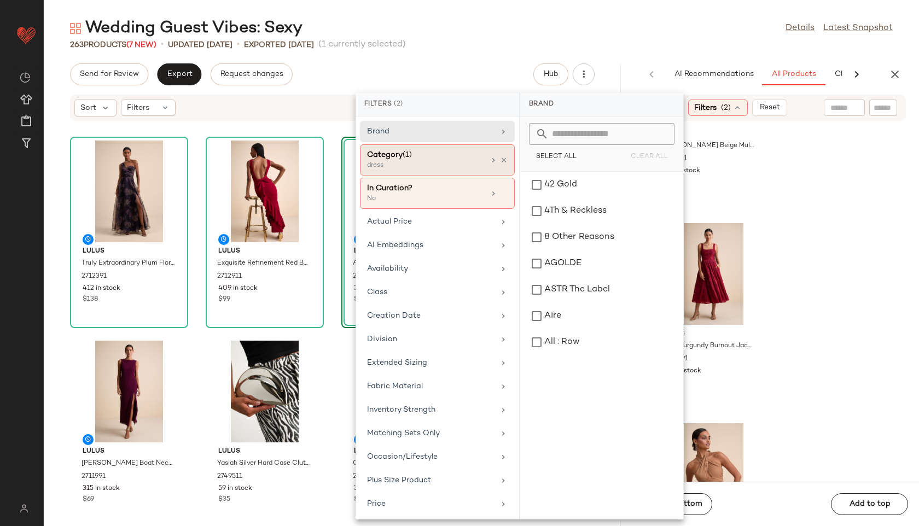
click at [457, 156] on div "Category (1)" at bounding box center [426, 154] width 118 height 11
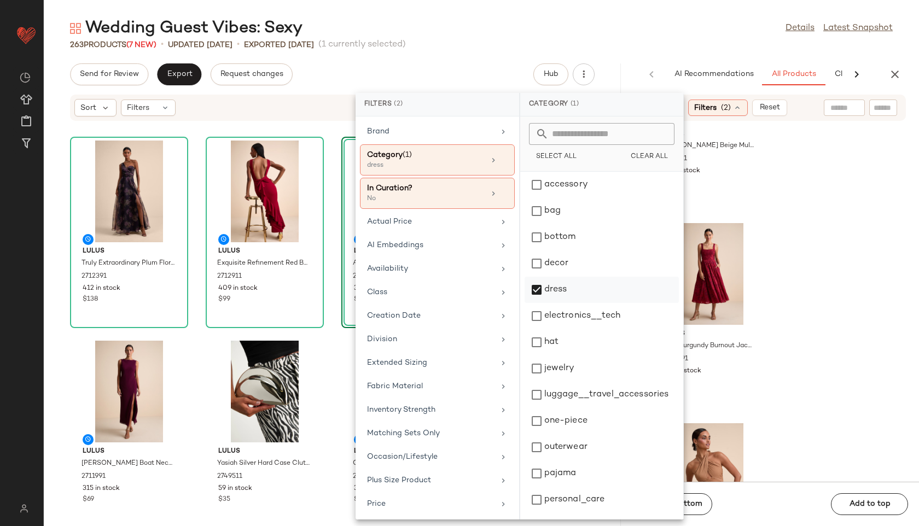
click at [553, 294] on div "dress" at bounding box center [601, 290] width 154 height 26
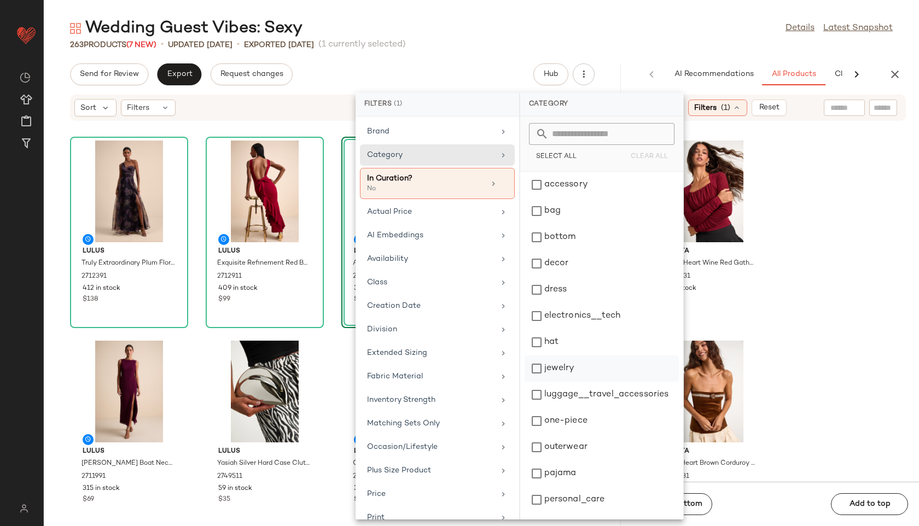
click at [577, 370] on div "jewelry" at bounding box center [601, 368] width 154 height 26
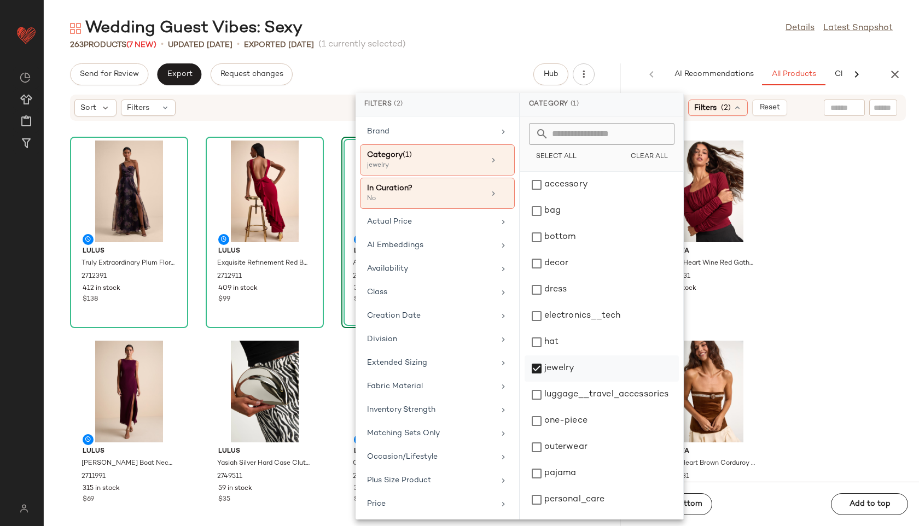
click at [576, 368] on div "jewelry" at bounding box center [601, 368] width 154 height 26
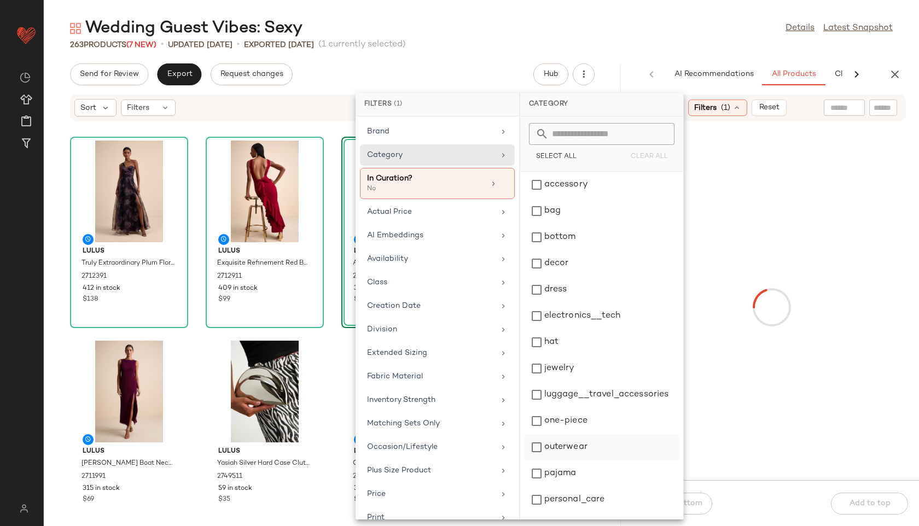
scroll to position [103, 0]
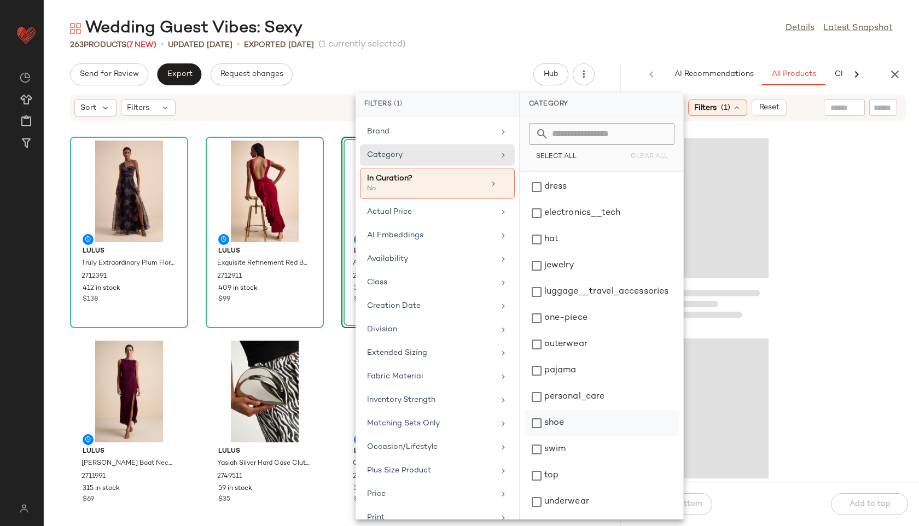
click at [563, 425] on div "shoe" at bounding box center [601, 423] width 154 height 26
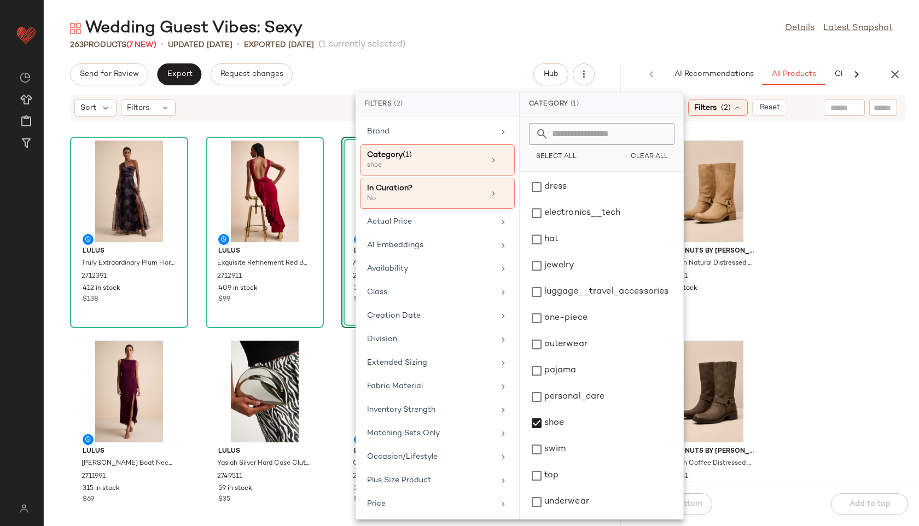
click at [671, 26] on div "Wedding Guest Vibes: Sexy Details Latest Snapshot" at bounding box center [481, 28] width 875 height 22
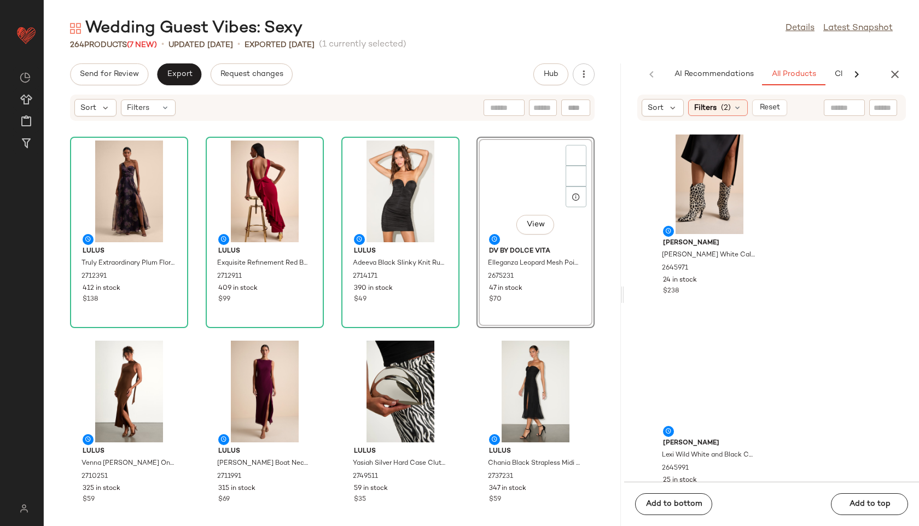
scroll to position [417, 0]
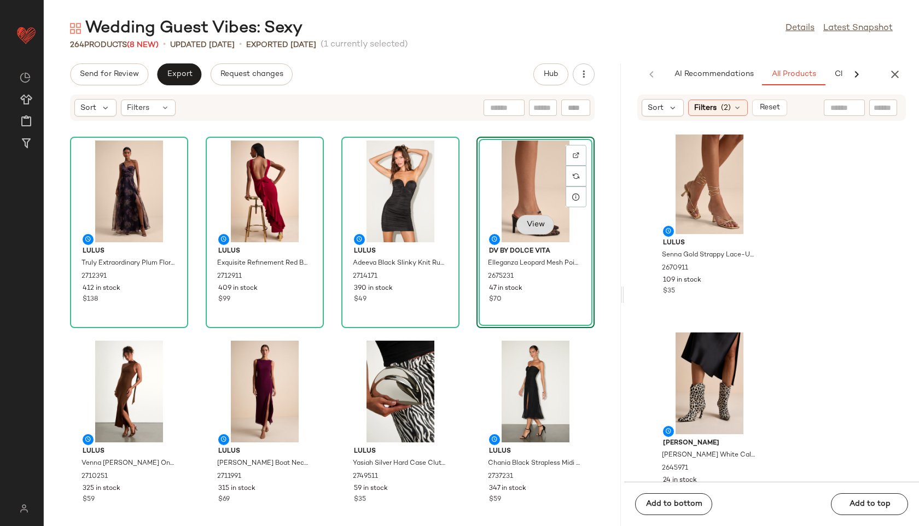
click at [540, 217] on button "View" at bounding box center [534, 225] width 37 height 20
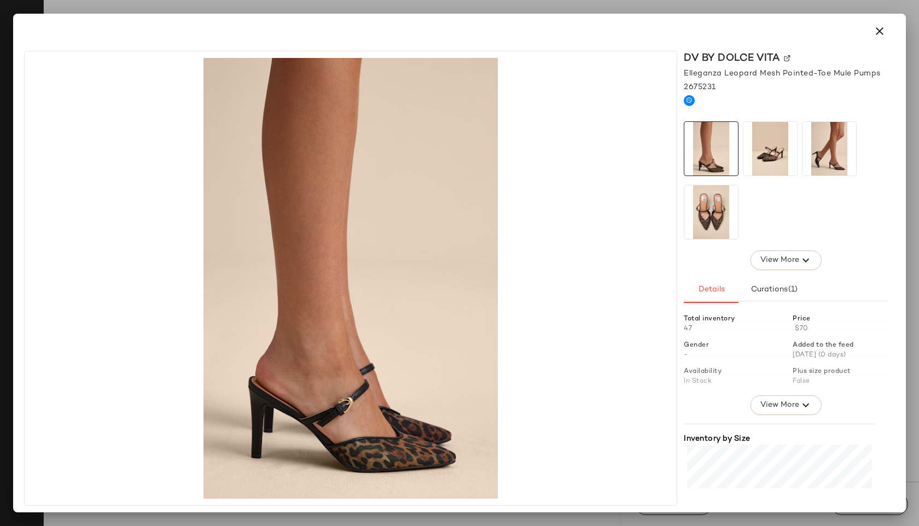
click at [719, 201] on img at bounding box center [711, 212] width 54 height 54
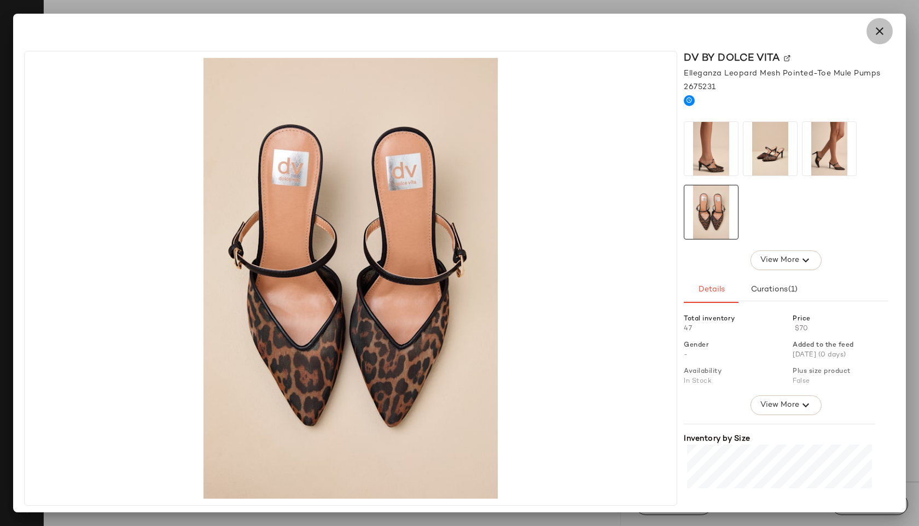
click at [876, 30] on icon "button" at bounding box center [879, 31] width 13 height 13
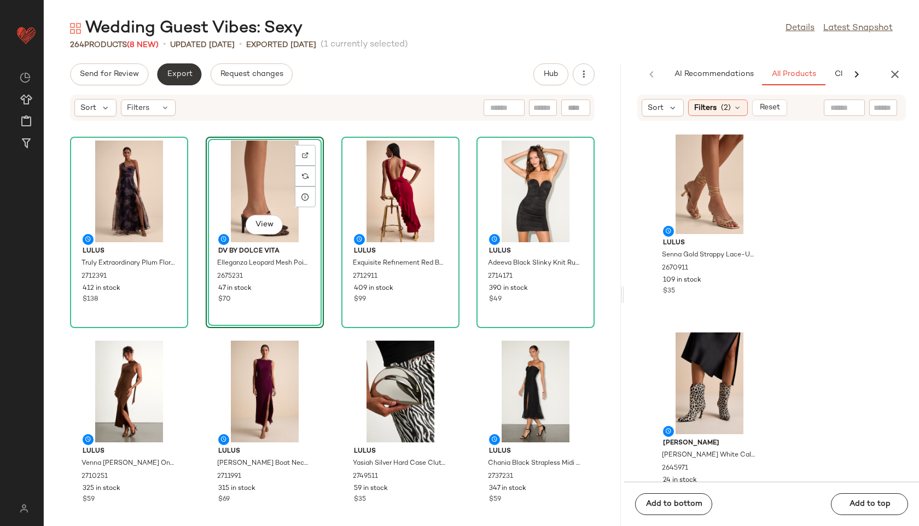
click at [174, 70] on span "Export" at bounding box center [179, 74] width 26 height 9
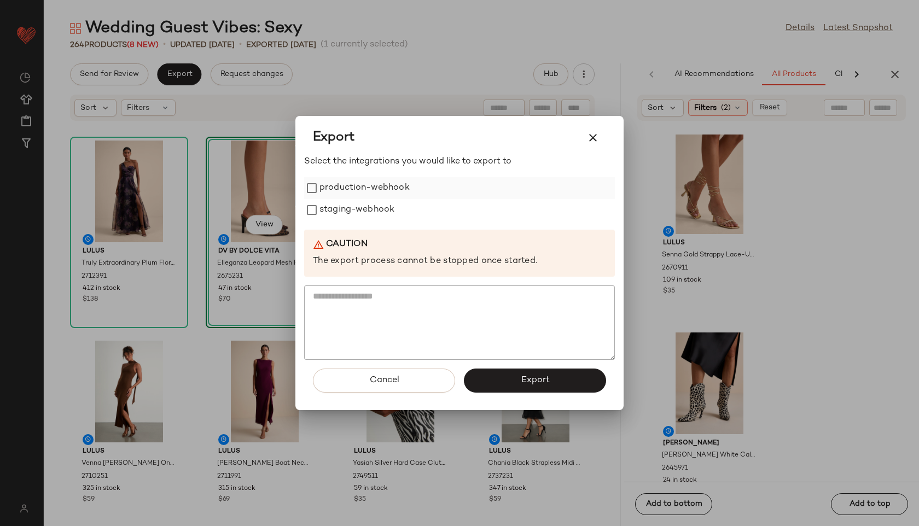
click at [369, 191] on label "production-webhook" at bounding box center [364, 188] width 90 height 22
click at [369, 213] on label "staging-webhook" at bounding box center [356, 210] width 75 height 22
click at [515, 379] on button "Export" at bounding box center [535, 381] width 142 height 24
